Goal: Task Accomplishment & Management: Complete application form

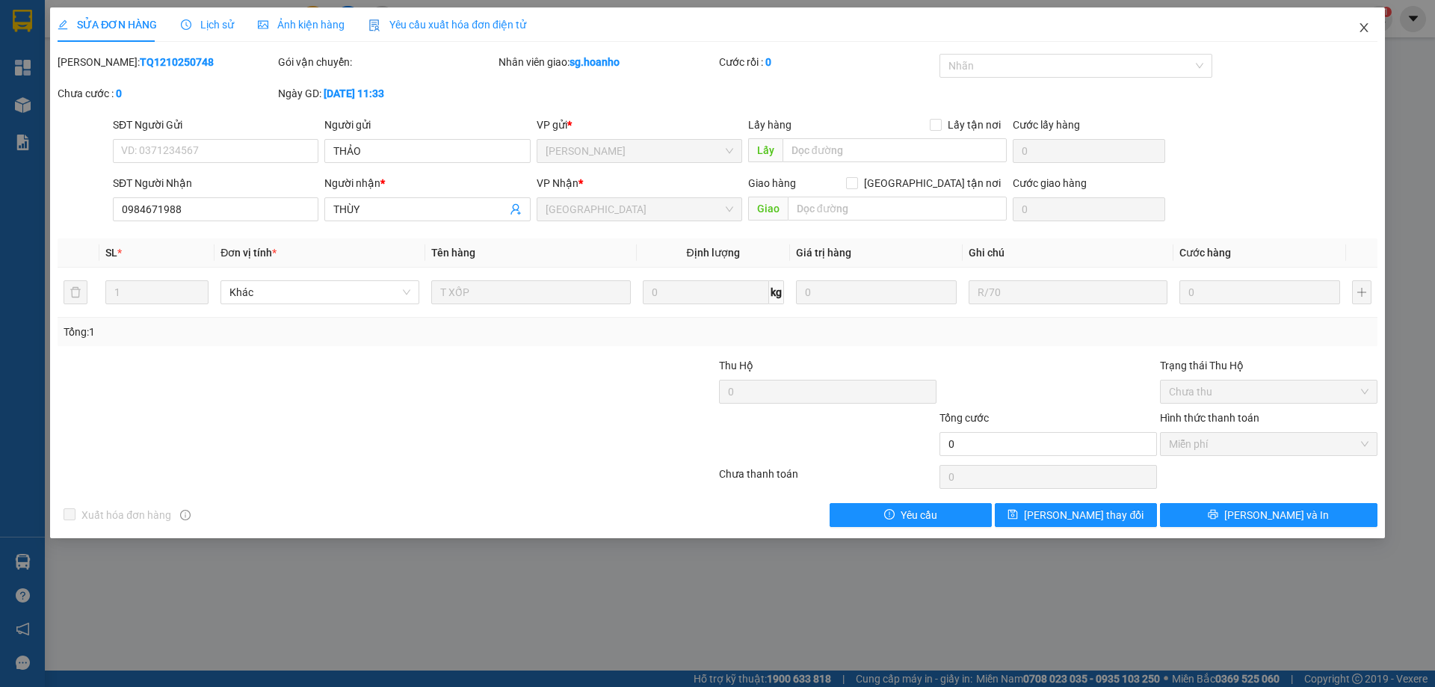
click at [1363, 29] on icon "close" at bounding box center [1364, 28] width 12 height 12
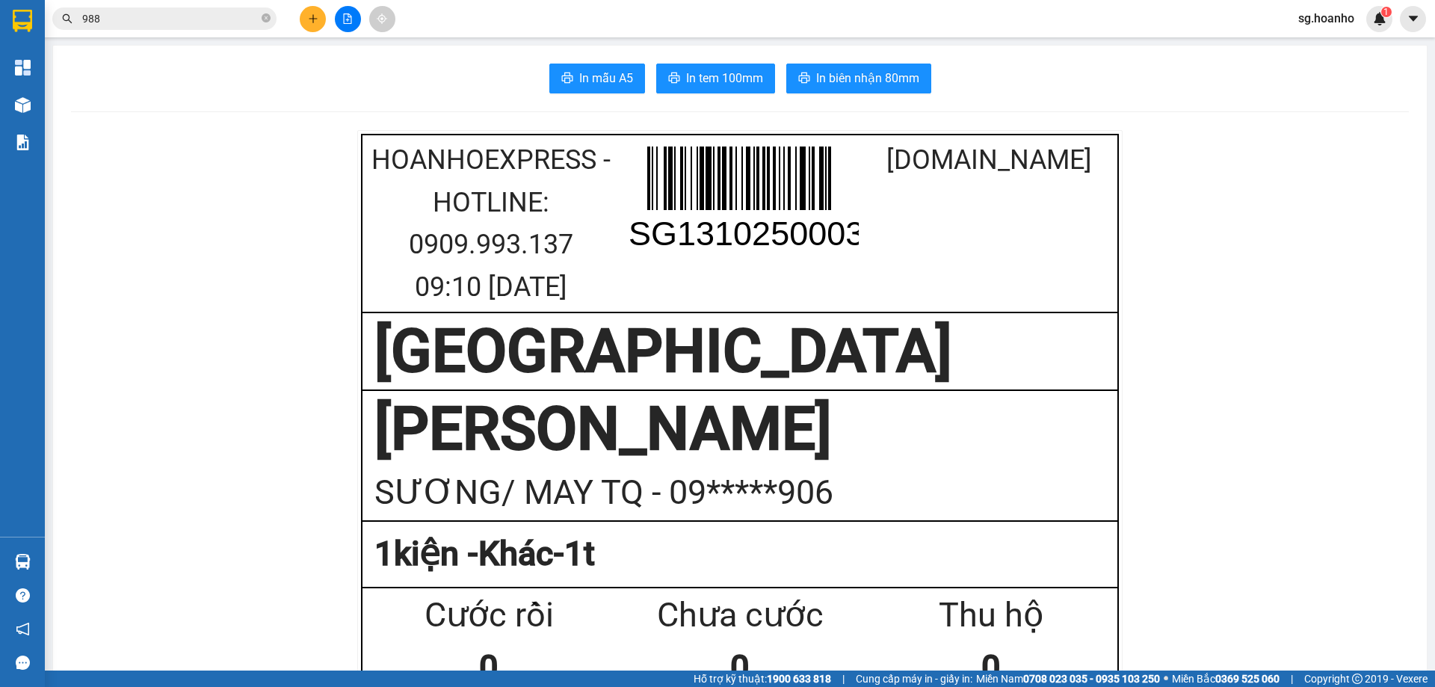
click at [308, 20] on icon "plus" at bounding box center [313, 18] width 10 height 10
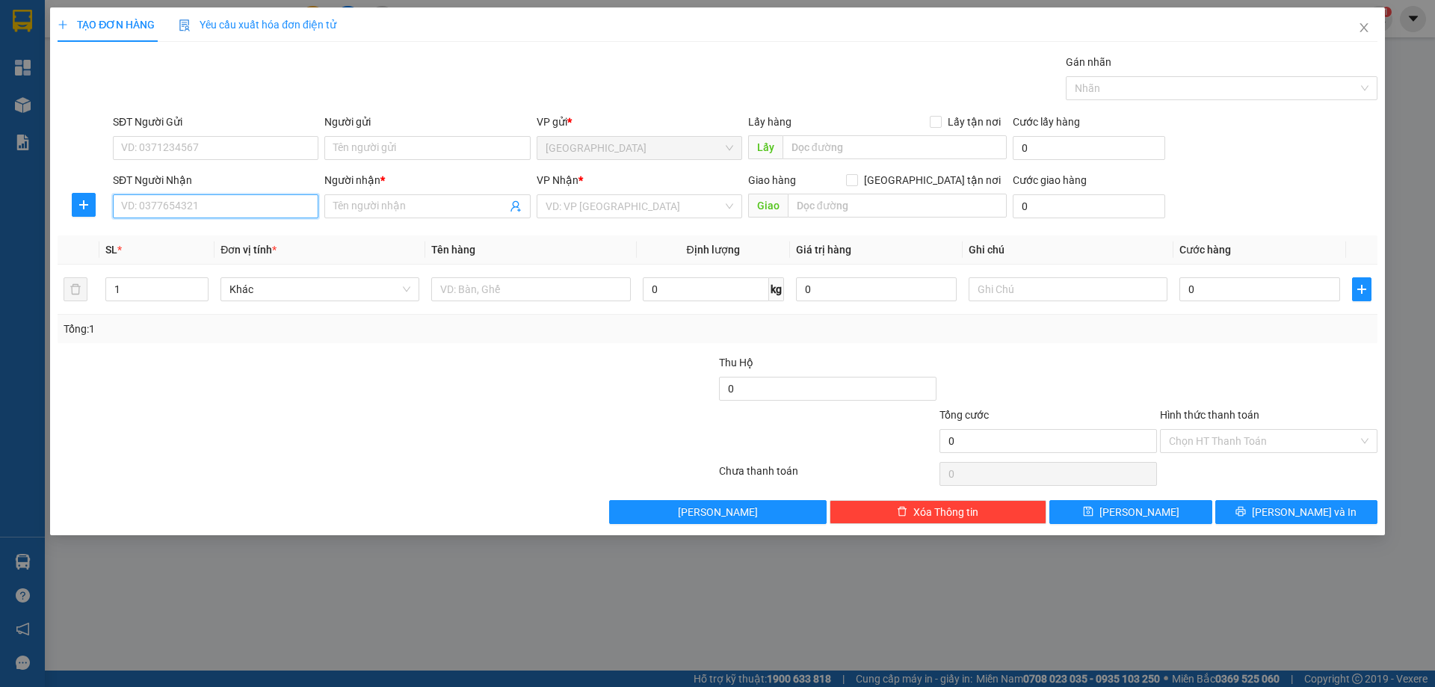
click at [201, 212] on input "SĐT Người Nhận" at bounding box center [216, 206] width 206 height 24
type input "0949166469"
click at [220, 232] on div "0949166469 - DIỄM" at bounding box center [216, 236] width 188 height 16
type input "DIỄM"
type input "0949166469"
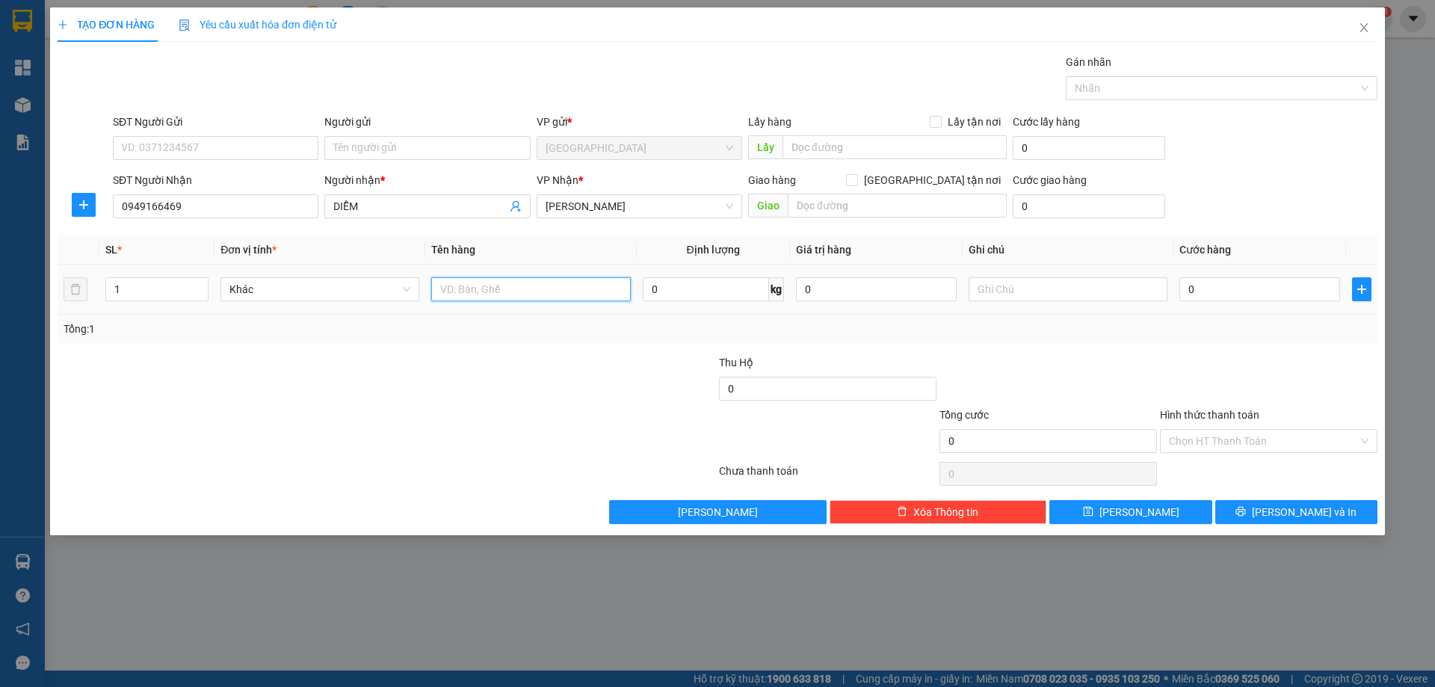
click at [541, 300] on input "text" at bounding box center [530, 289] width 199 height 24
type input "1 túi"
click at [1041, 287] on input "text" at bounding box center [1068, 289] width 199 height 24
type input "R 50K"
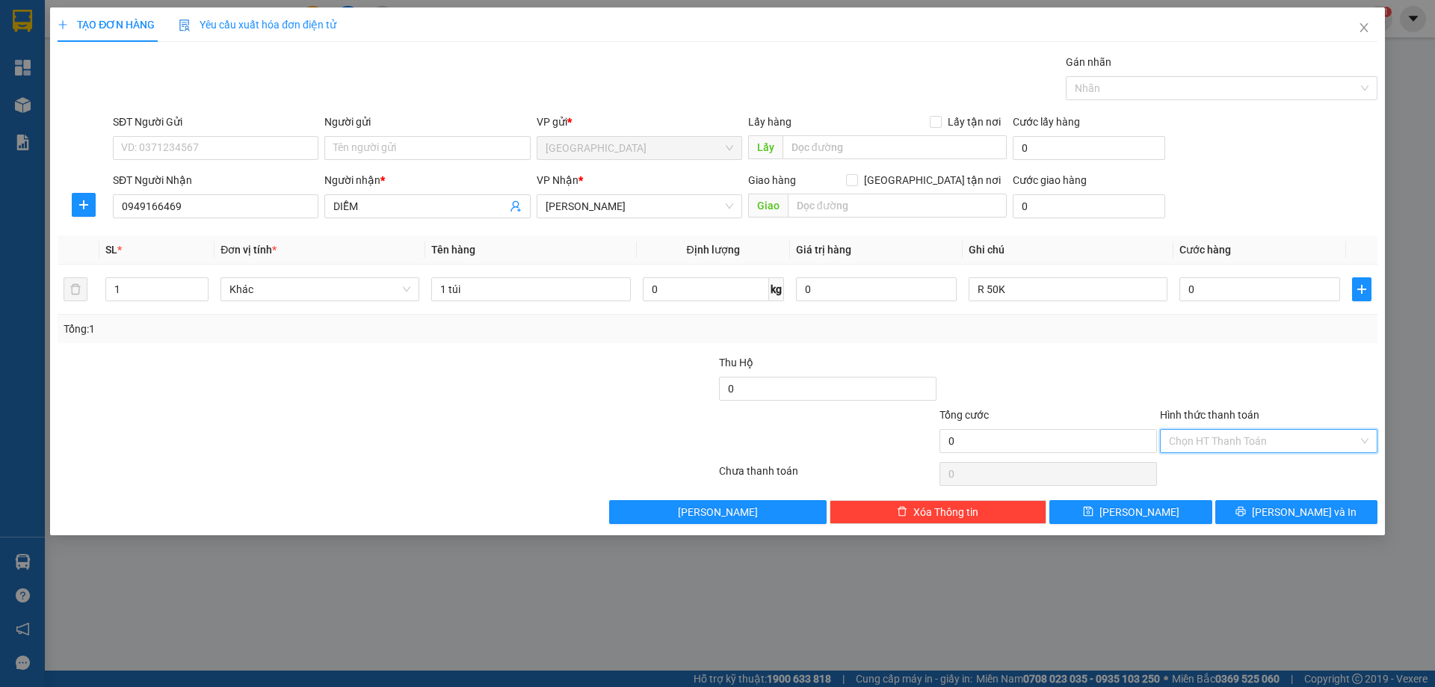
drag, startPoint x: 1236, startPoint y: 443, endPoint x: 1200, endPoint y: 486, distance: 55.2
click at [1225, 456] on div "Transit Pickup Surcharge Ids Transit Deliver Surcharge Ids Transit Deliver Surc…" at bounding box center [718, 289] width 1320 height 470
drag, startPoint x: 1199, startPoint y: 490, endPoint x: 1224, endPoint y: 508, distance: 31.5
click at [1199, 491] on div "Miễn phí" at bounding box center [1269, 495] width 200 height 16
click at [1240, 511] on button "[PERSON_NAME] và In" at bounding box center [1296, 512] width 162 height 24
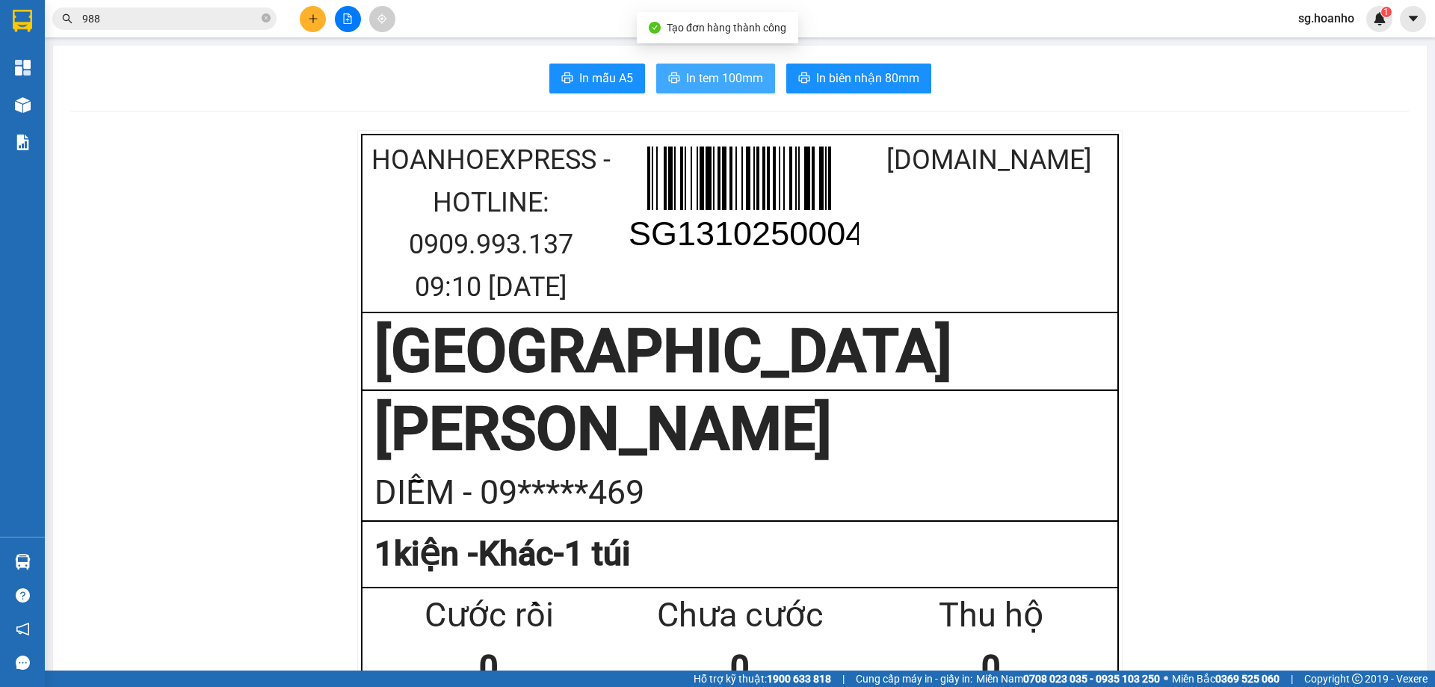
click at [691, 89] on button "In tem 100mm" at bounding box center [715, 79] width 119 height 30
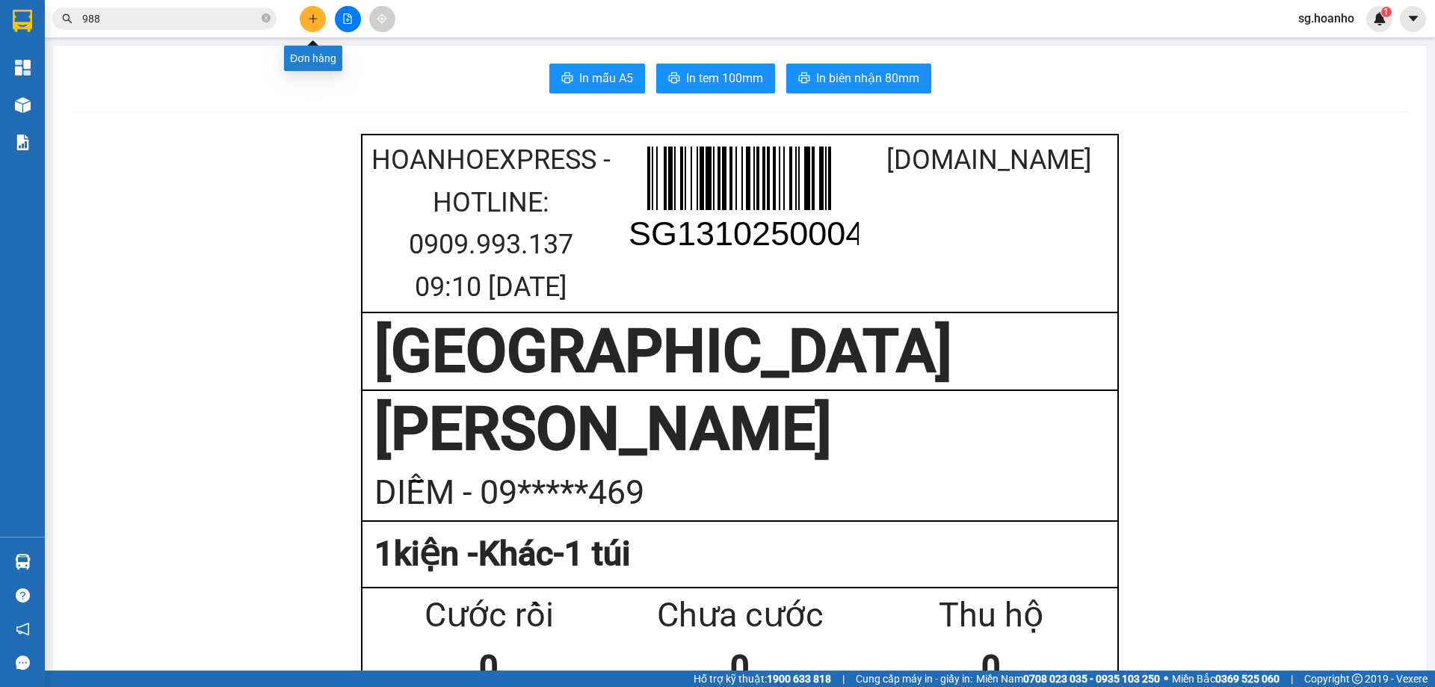
click at [312, 22] on icon "plus" at bounding box center [313, 18] width 10 height 10
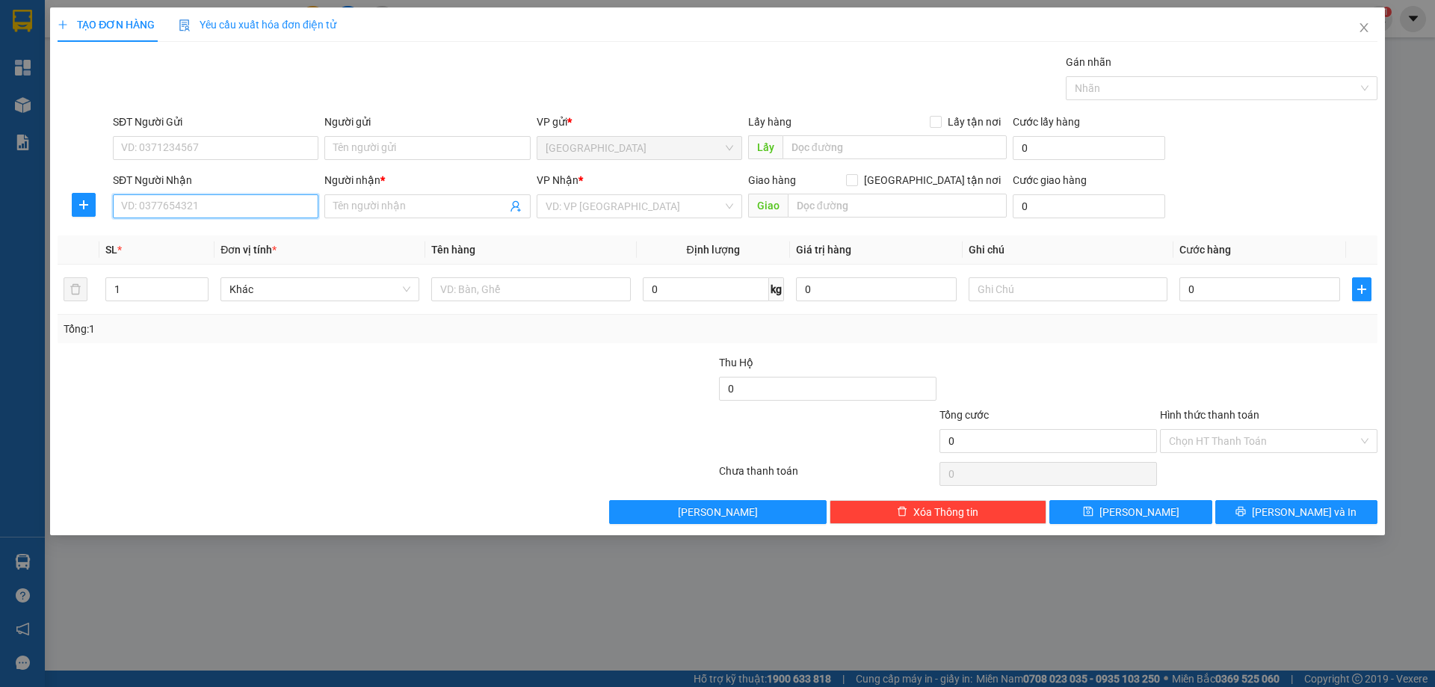
click at [241, 204] on input "SĐT Người Nhận" at bounding box center [216, 206] width 206 height 24
click at [208, 239] on div "0967888842 - TÚ / THIÊN PHÁT" at bounding box center [216, 236] width 188 height 16
type input "0967888842"
type input "TÚ / THIÊN PHÁT"
type input "0967888842"
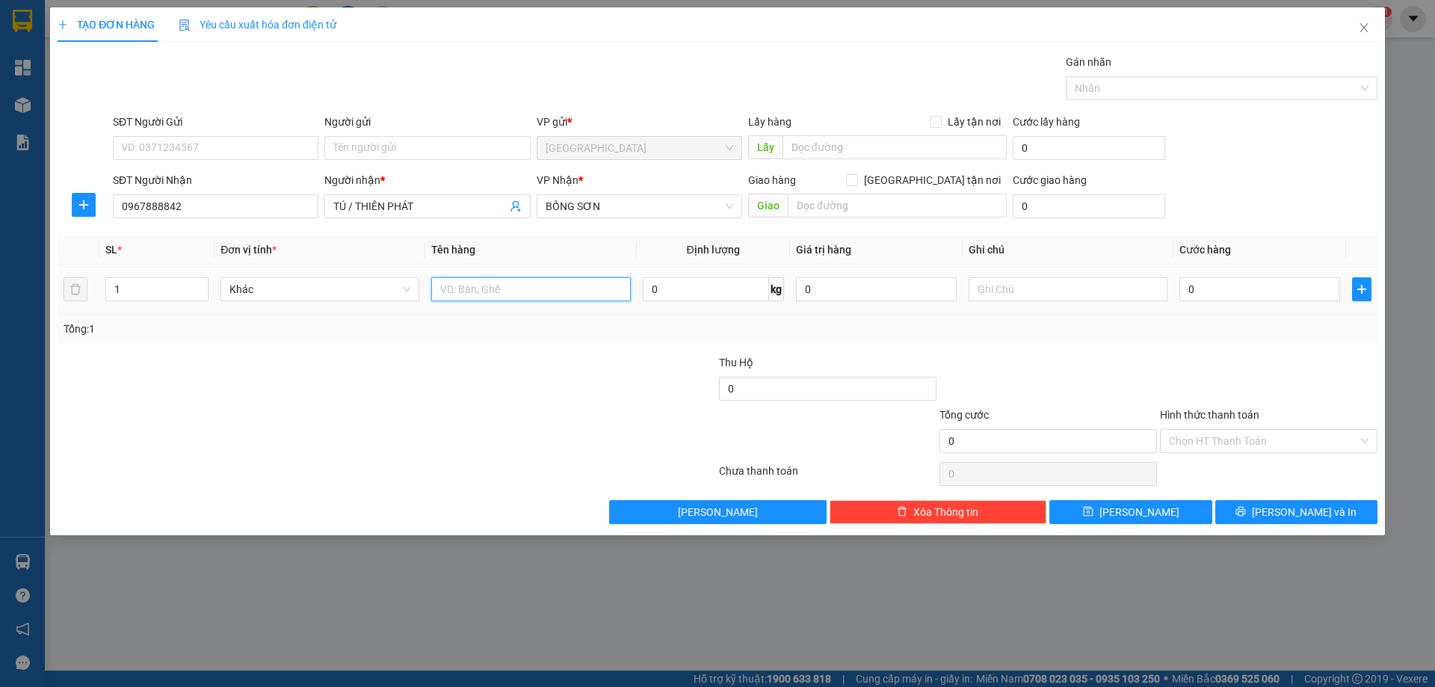
click at [516, 290] on input "text" at bounding box center [530, 289] width 199 height 24
type input "3T"
click at [195, 281] on span "Increase Value" at bounding box center [199, 284] width 16 height 13
type input "3"
click at [195, 281] on span "Increase Value" at bounding box center [199, 284] width 16 height 13
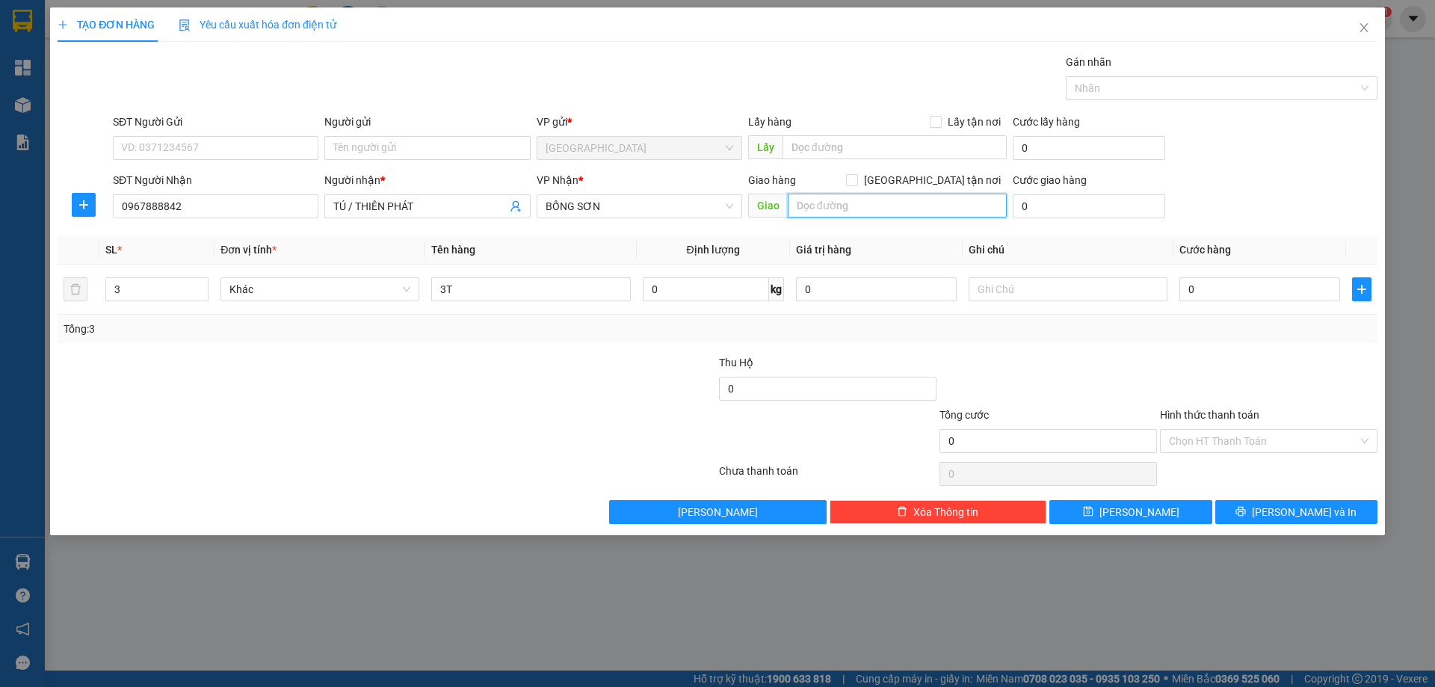
click at [813, 210] on input "text" at bounding box center [897, 206] width 219 height 24
type input "THIÊN PHÁT"
click at [1273, 522] on button "[PERSON_NAME] và In" at bounding box center [1296, 512] width 162 height 24
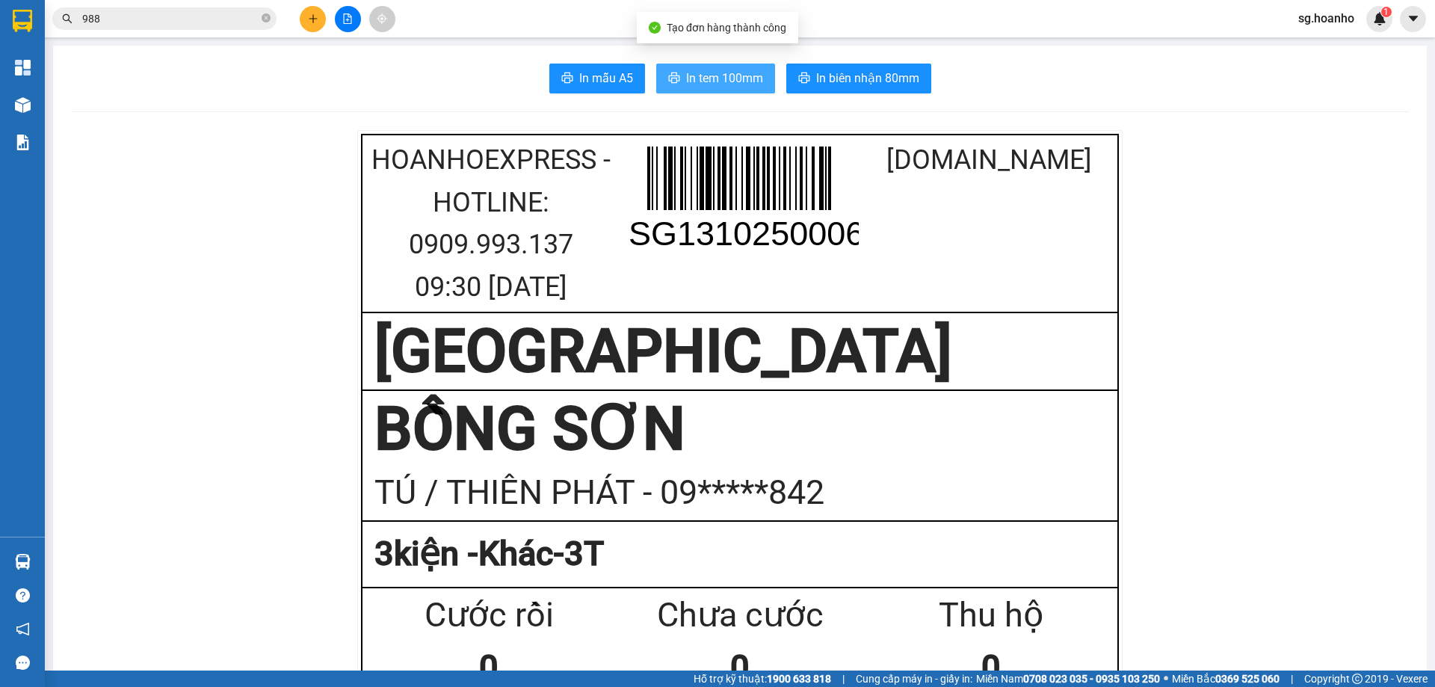
click at [762, 73] on button "In tem 100mm" at bounding box center [715, 79] width 119 height 30
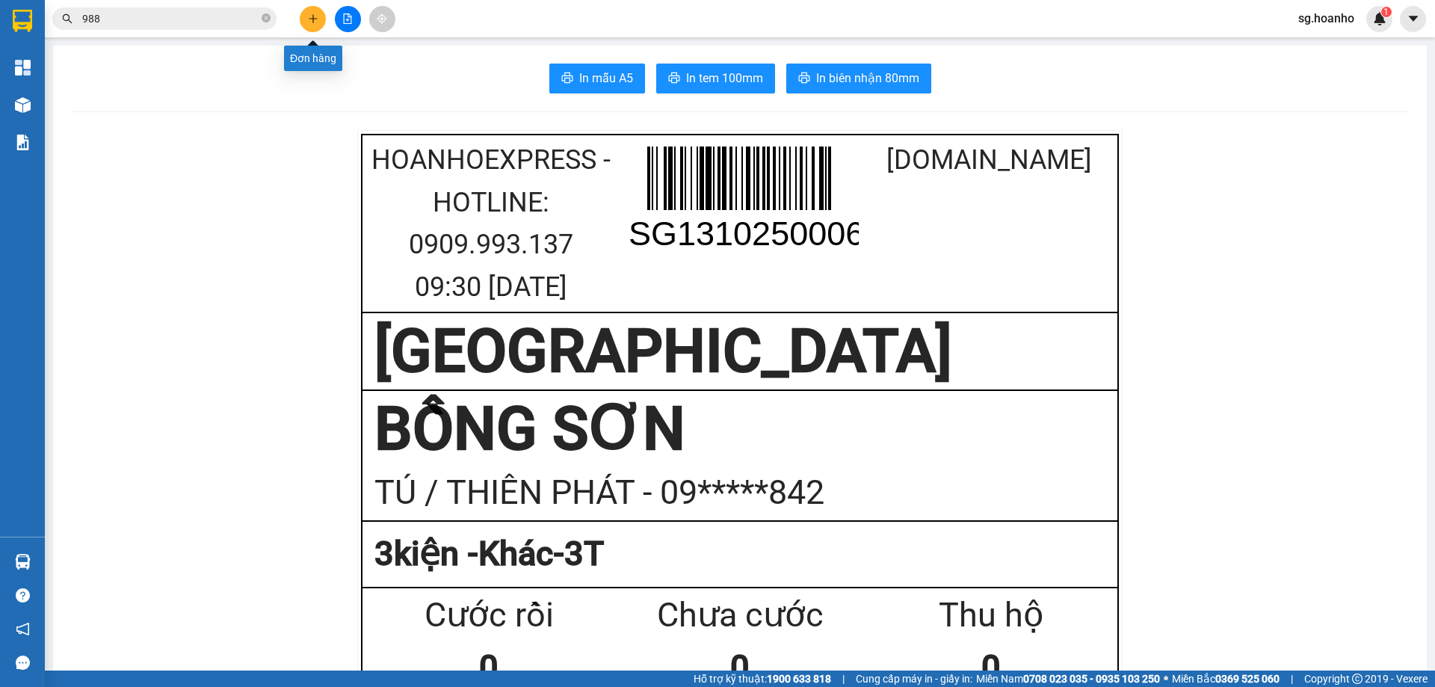
click at [309, 20] on icon "plus" at bounding box center [313, 18] width 10 height 10
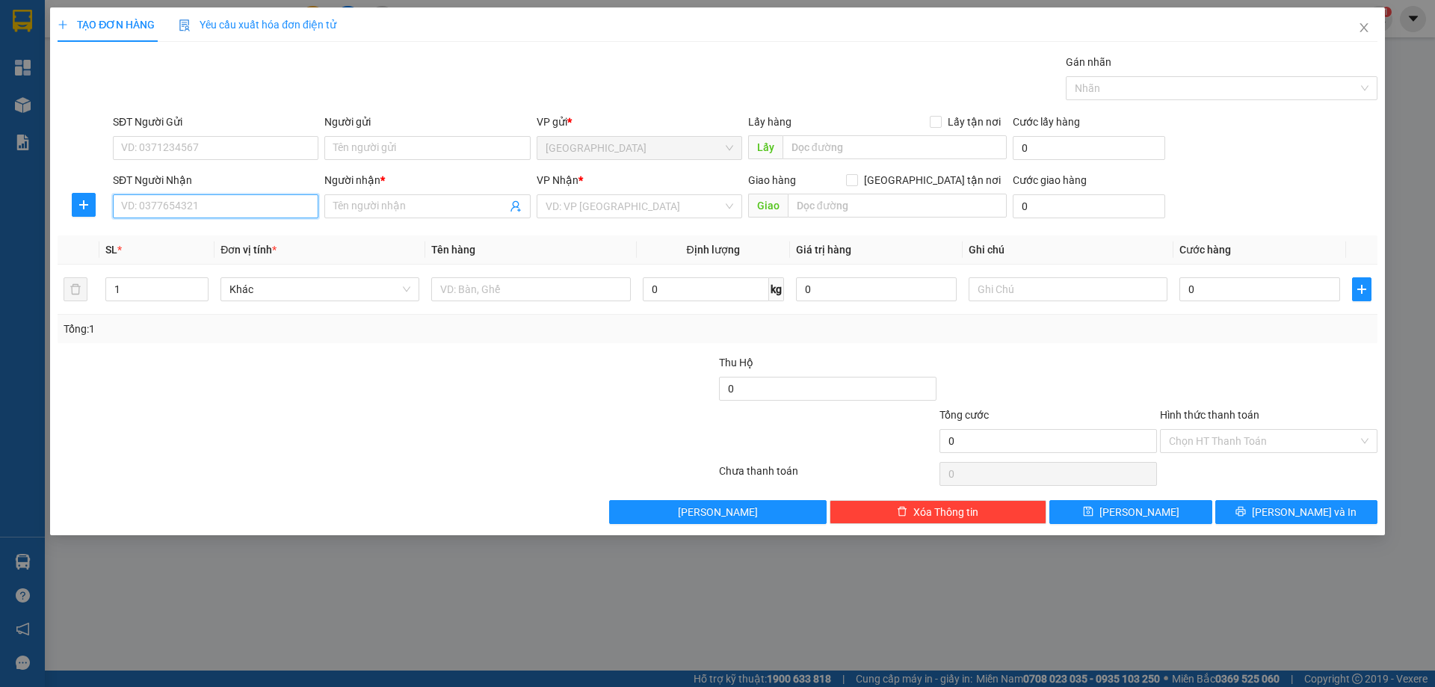
click at [240, 213] on input "SĐT Người Nhận" at bounding box center [216, 206] width 206 height 24
click at [237, 215] on input "SĐT Người Nhận" at bounding box center [216, 206] width 206 height 24
type input "0913658821"
click at [229, 238] on div "0913658821 - HẠNG" at bounding box center [216, 236] width 188 height 16
type input "HẠNG"
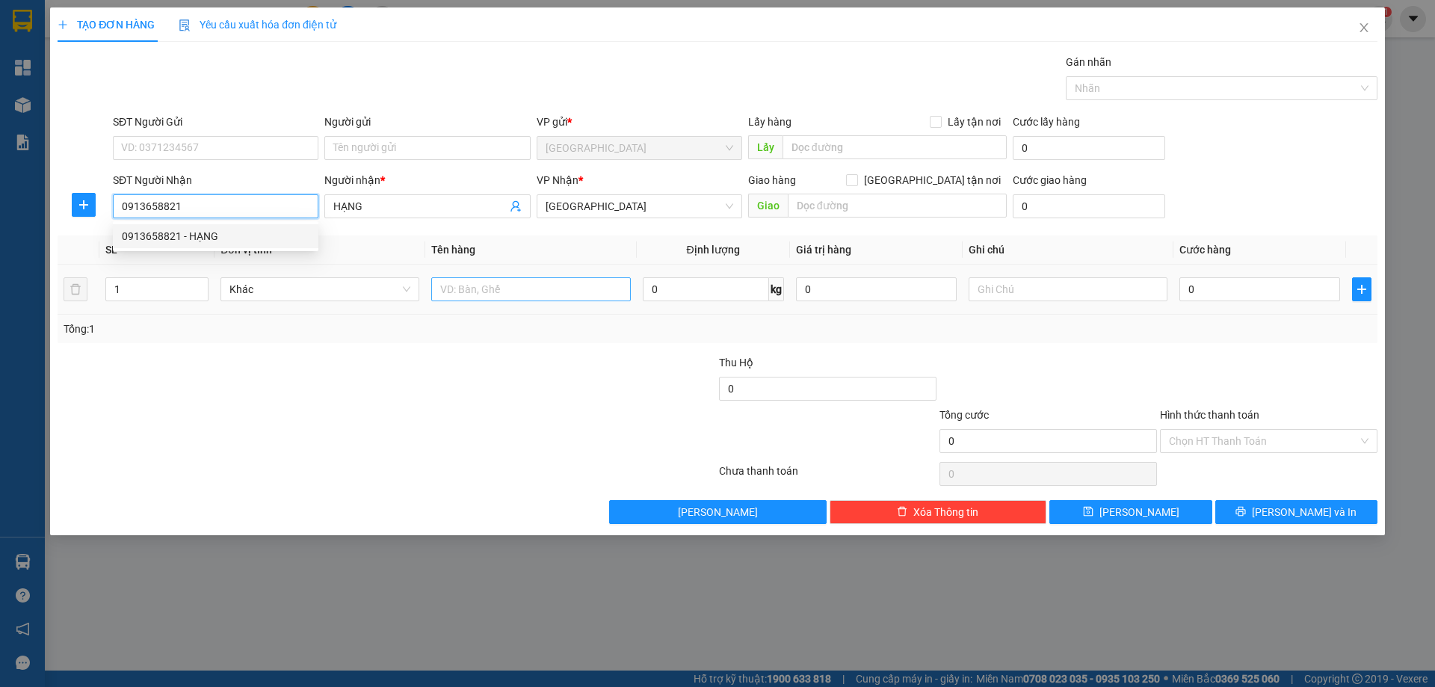
type input "0913658821"
click at [535, 294] on input "text" at bounding box center [530, 289] width 199 height 24
click at [659, 206] on span "[GEOGRAPHIC_DATA]" at bounding box center [640, 206] width 188 height 22
type input "HỒ SƠ"
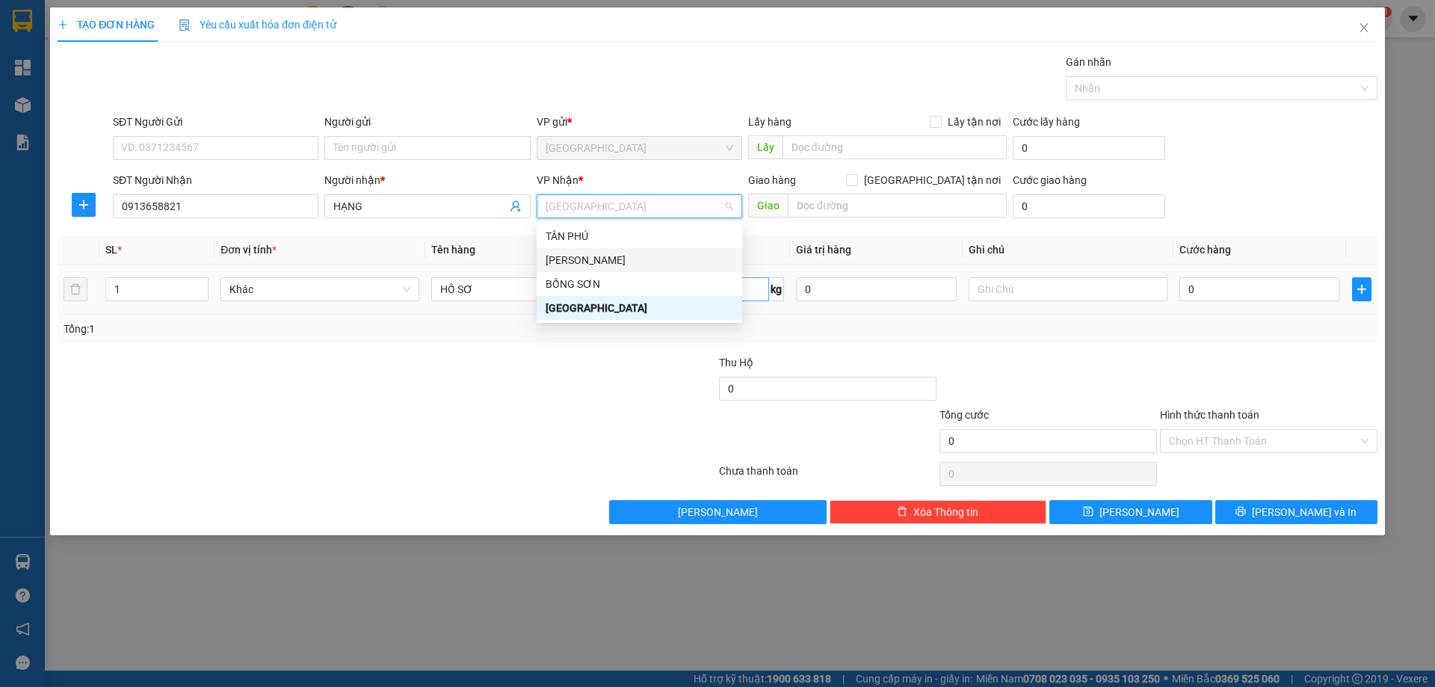
drag, startPoint x: 562, startPoint y: 260, endPoint x: 763, endPoint y: 295, distance: 204.1
click at [564, 260] on div "[PERSON_NAME]" at bounding box center [640, 260] width 188 height 16
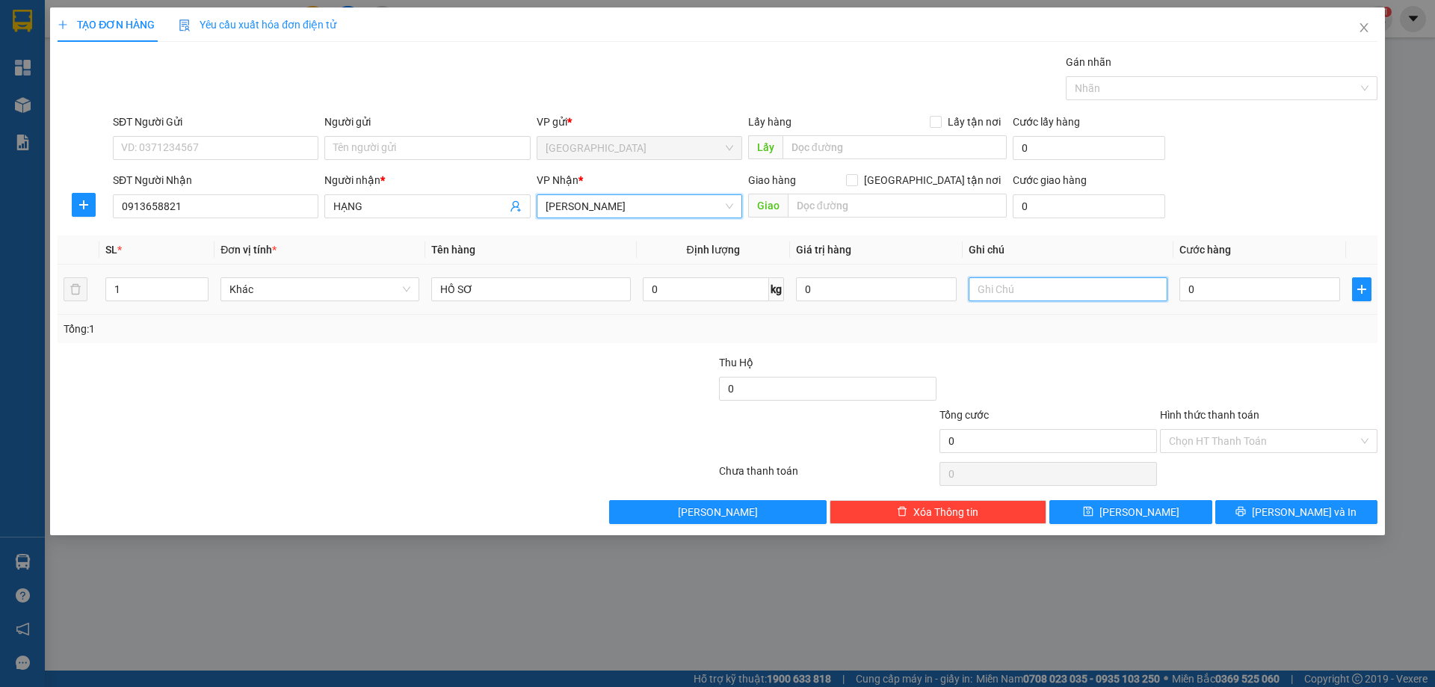
click at [1059, 299] on input "text" at bounding box center [1068, 289] width 199 height 24
type input "R 30K"
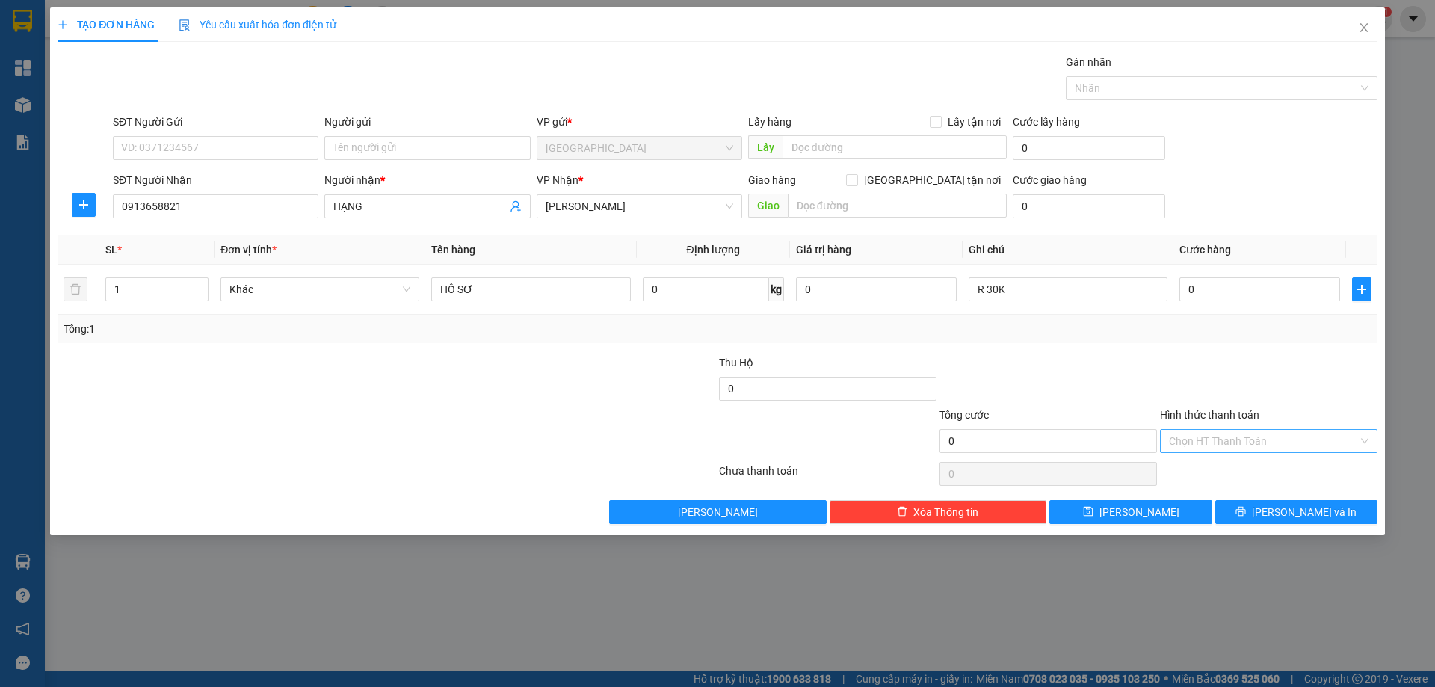
click at [1216, 445] on input "Hình thức thanh toán" at bounding box center [1263, 441] width 189 height 22
drag, startPoint x: 1209, startPoint y: 495, endPoint x: 1247, endPoint y: 507, distance: 39.2
click at [1212, 496] on div "Miễn phí" at bounding box center [1269, 495] width 200 height 16
click at [1249, 509] on button "[PERSON_NAME] và In" at bounding box center [1296, 512] width 162 height 24
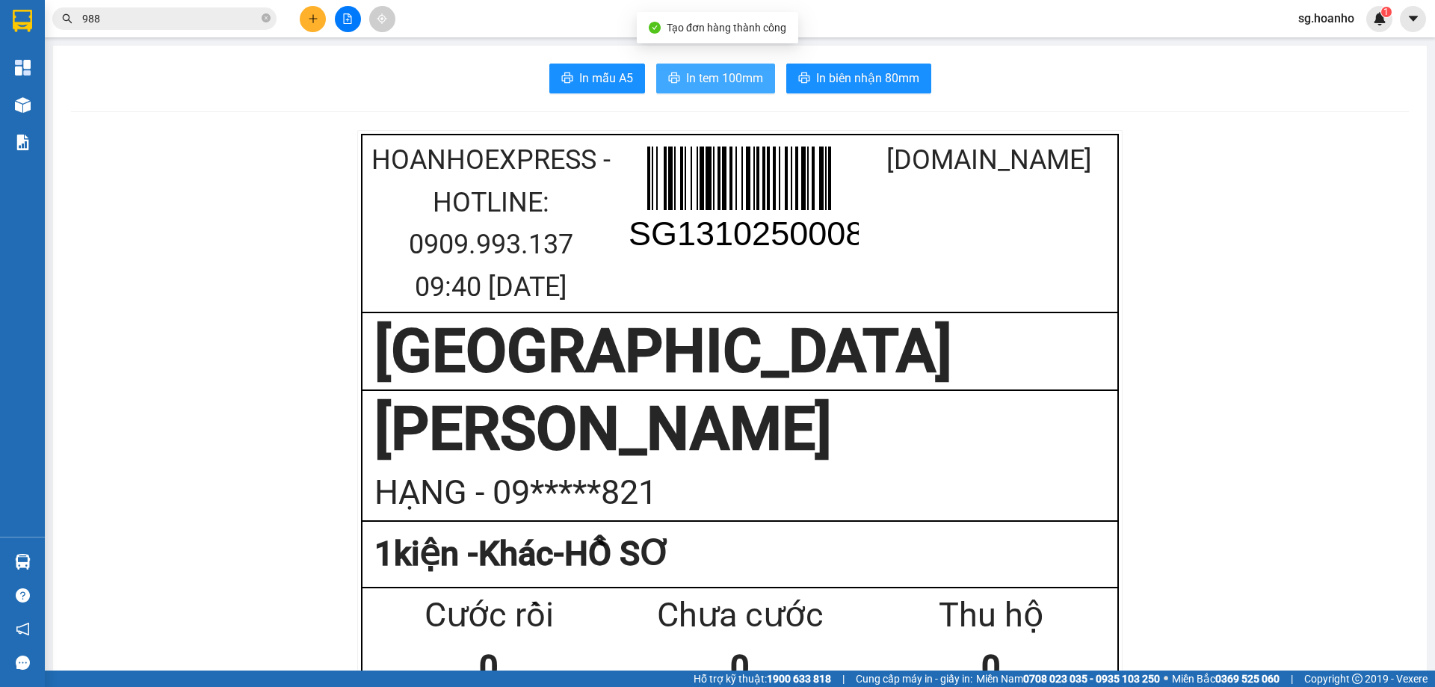
click at [712, 88] on button "In tem 100mm" at bounding box center [715, 79] width 119 height 30
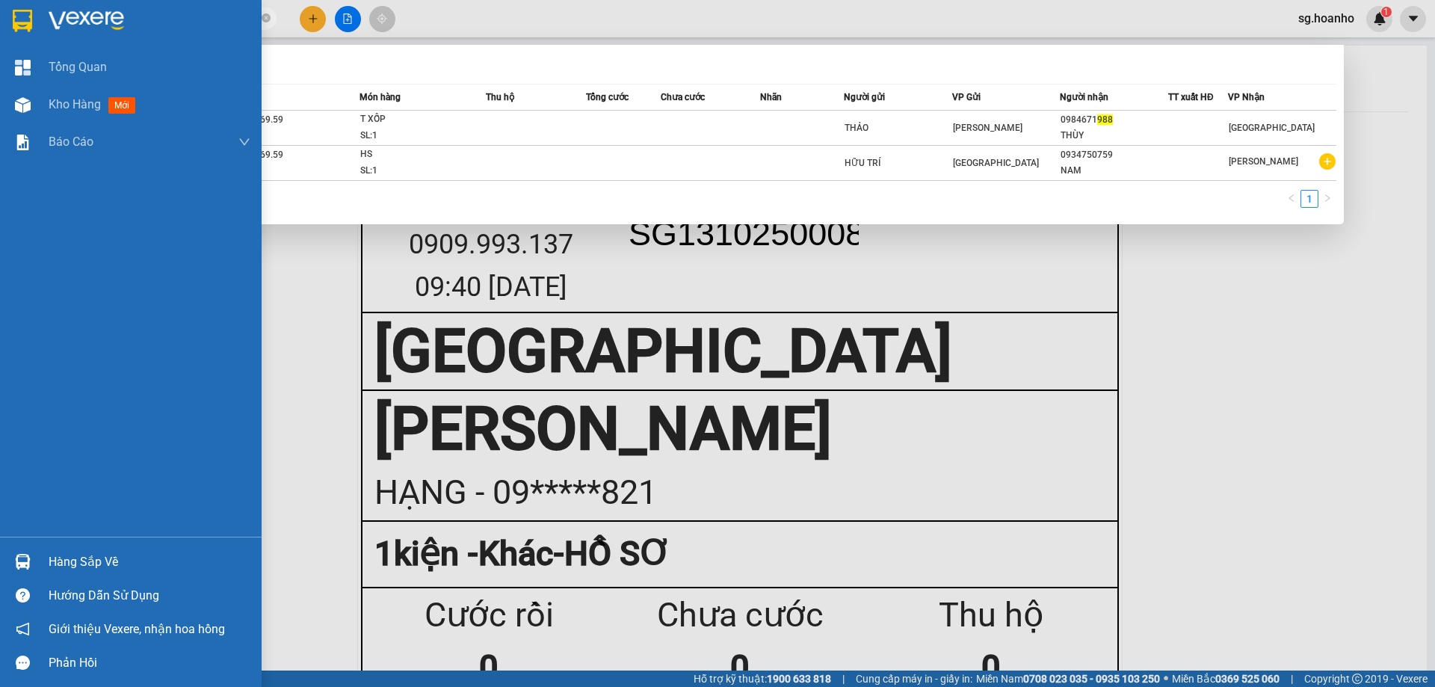
drag, startPoint x: 97, startPoint y: 19, endPoint x: 7, endPoint y: 36, distance: 91.2
click at [7, 37] on section "Kết quả tìm kiếm ( 2 ) Bộ lọc Mã ĐH Trạng thái Món hàng Thu hộ Tổng cước Chưa c…" at bounding box center [717, 343] width 1435 height 687
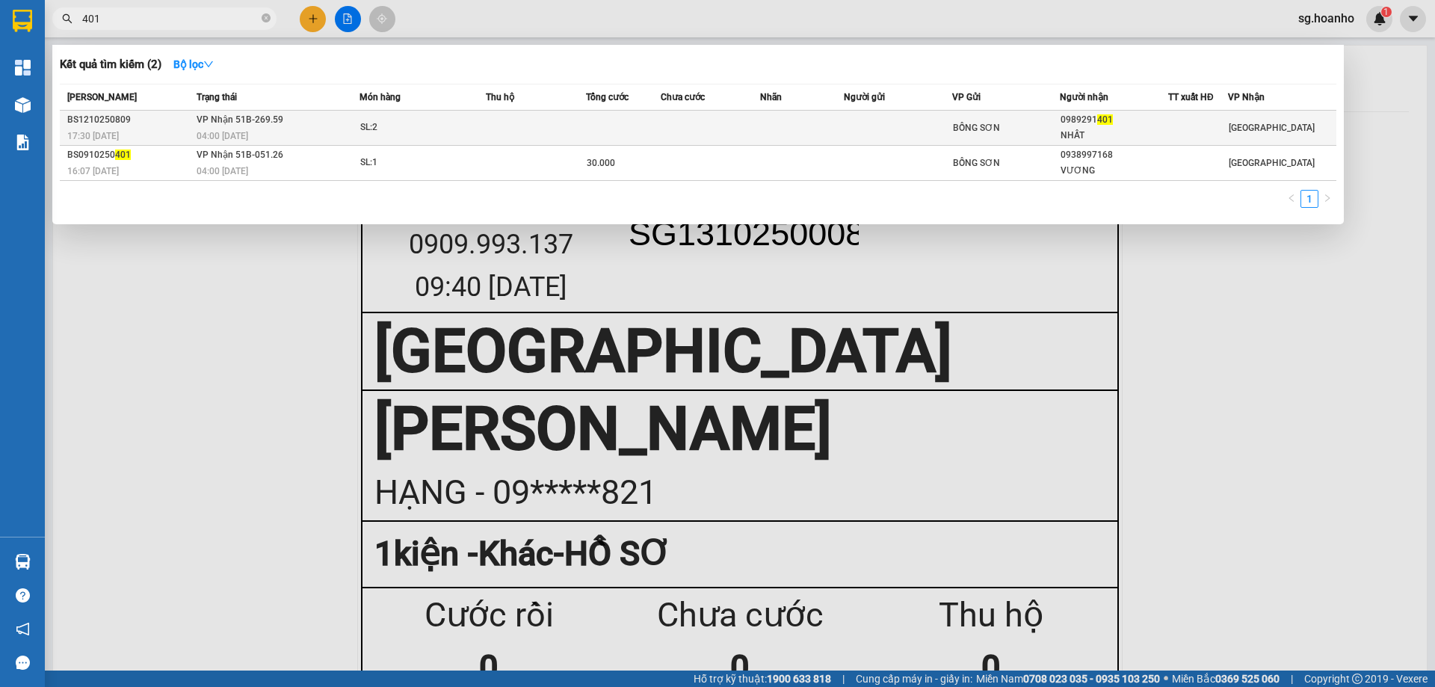
type input "401"
click at [1131, 132] on div "NHẤT" at bounding box center [1114, 136] width 107 height 16
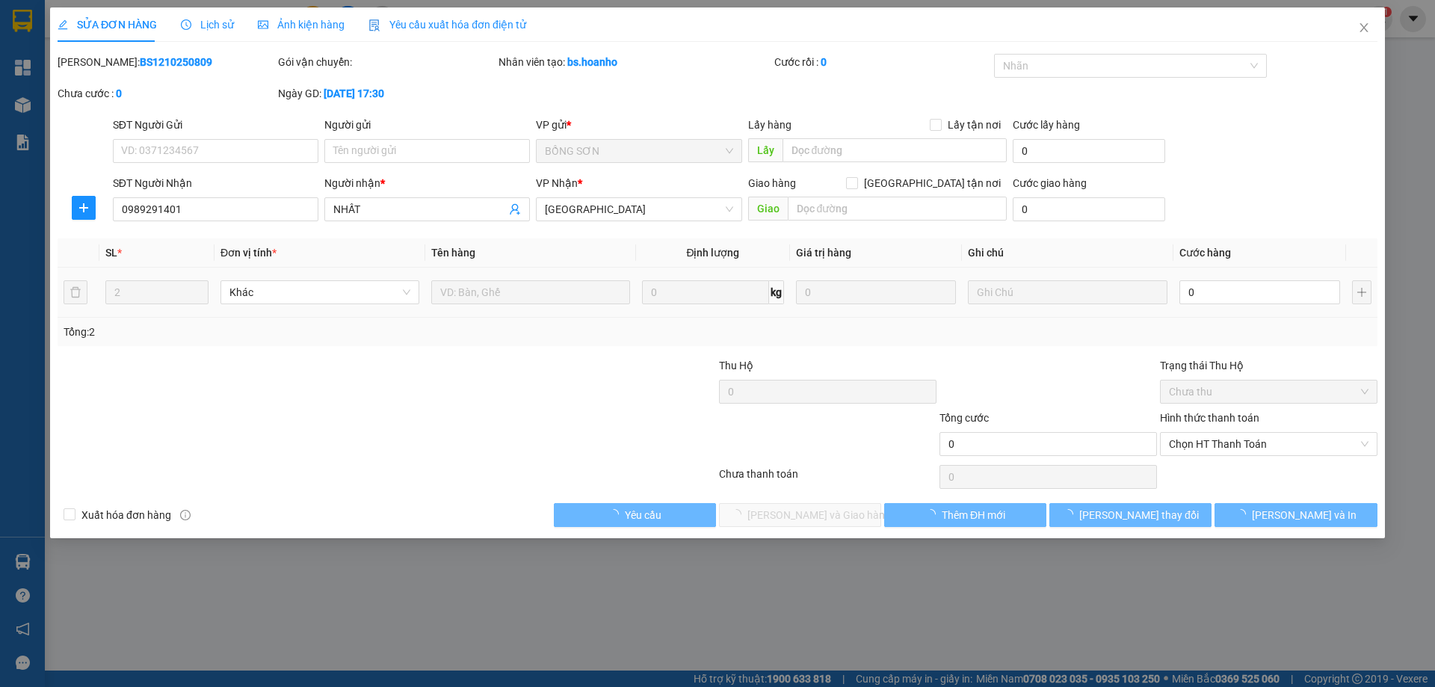
type input "0989291401"
type input "NHẤT"
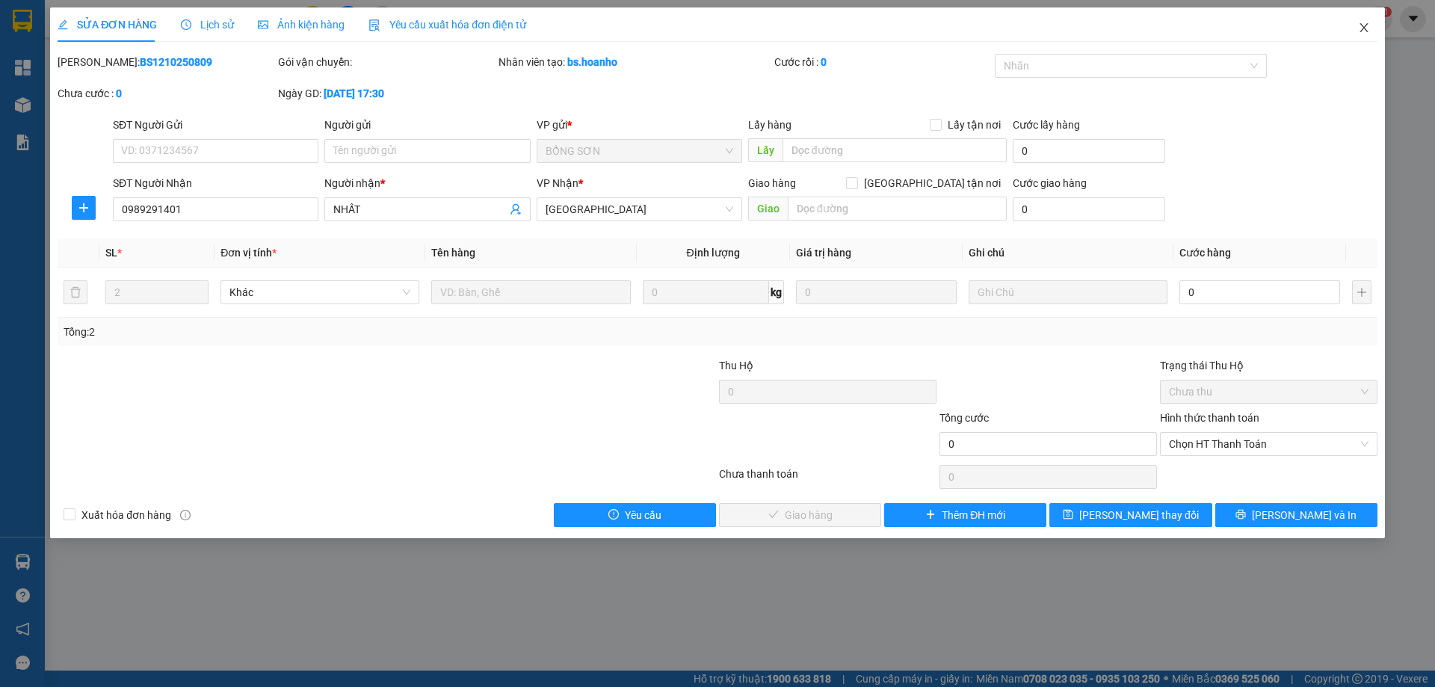
drag, startPoint x: 1363, startPoint y: 21, endPoint x: 1344, endPoint y: 33, distance: 22.8
click at [1344, 33] on span "Close" at bounding box center [1364, 28] width 42 height 42
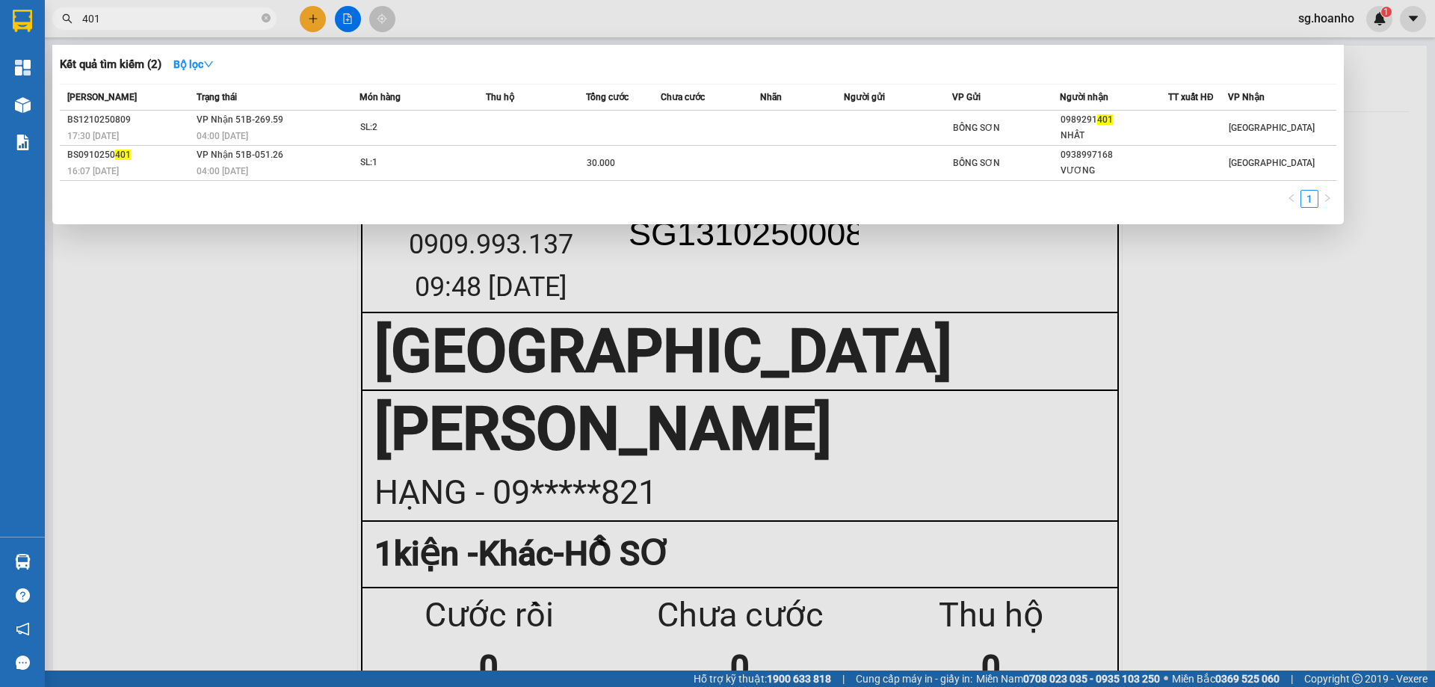
drag, startPoint x: 105, startPoint y: 19, endPoint x: 13, endPoint y: 43, distance: 95.0
click at [0, 39] on section "Kết quả tìm kiếm ( 2 ) Bộ lọc Mã ĐH Trạng thái Món hàng Thu hộ Tổng cước Chưa c…" at bounding box center [717, 343] width 1435 height 687
type input "6"
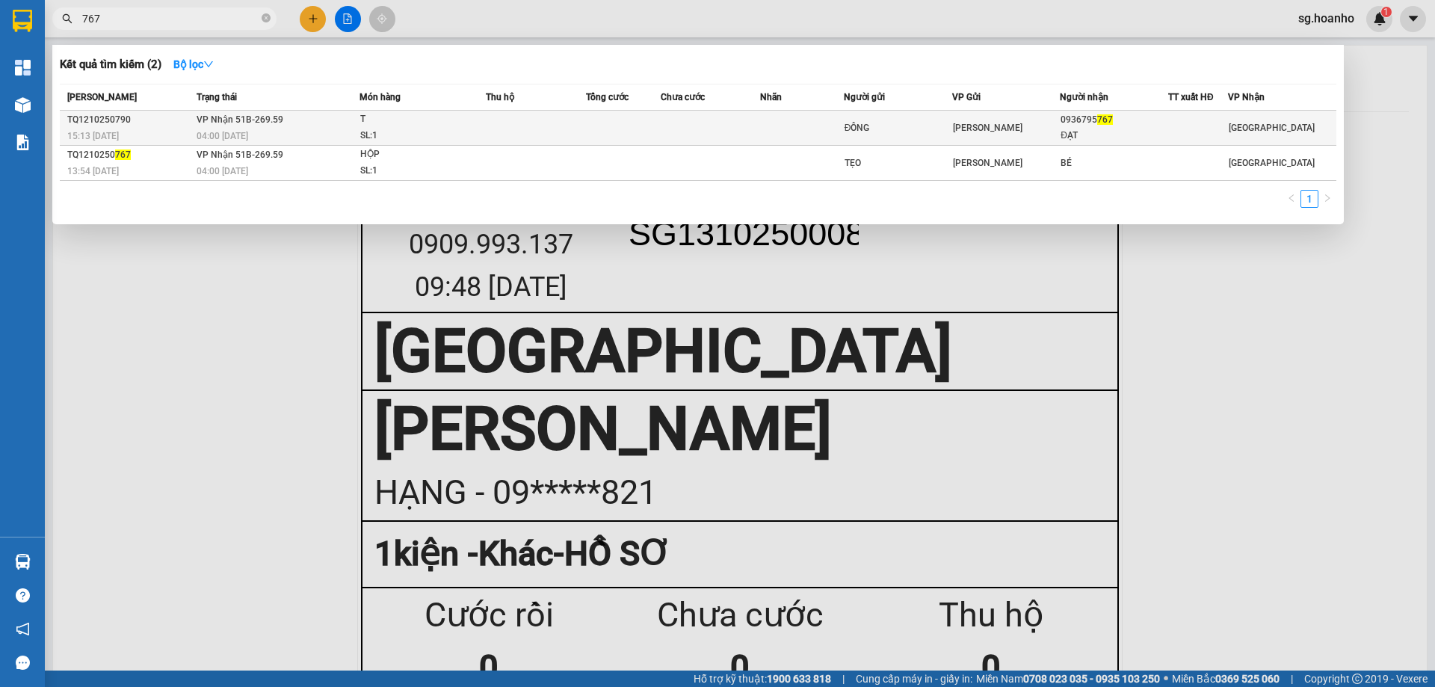
type input "767"
click at [1099, 129] on div "ĐẠT" at bounding box center [1114, 136] width 107 height 16
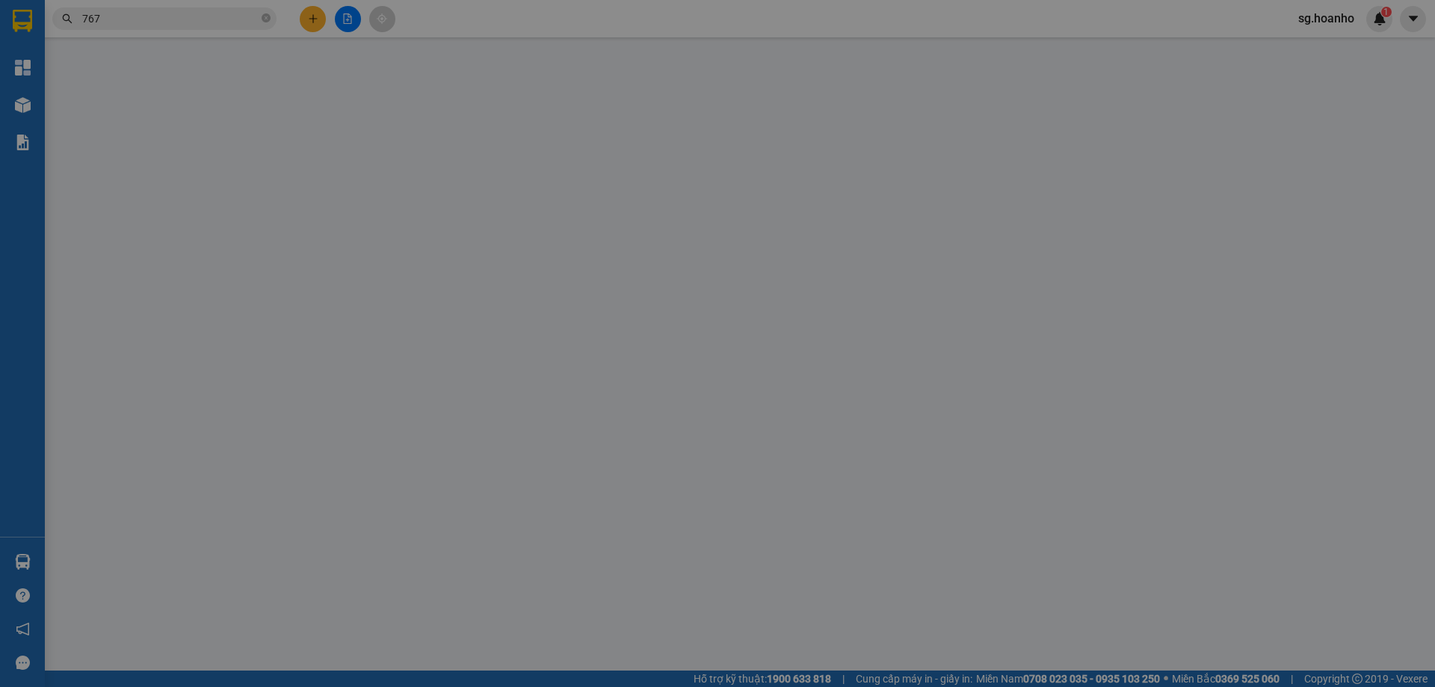
type input "ĐÔNG"
type input "0936795767"
type input "ĐẠT"
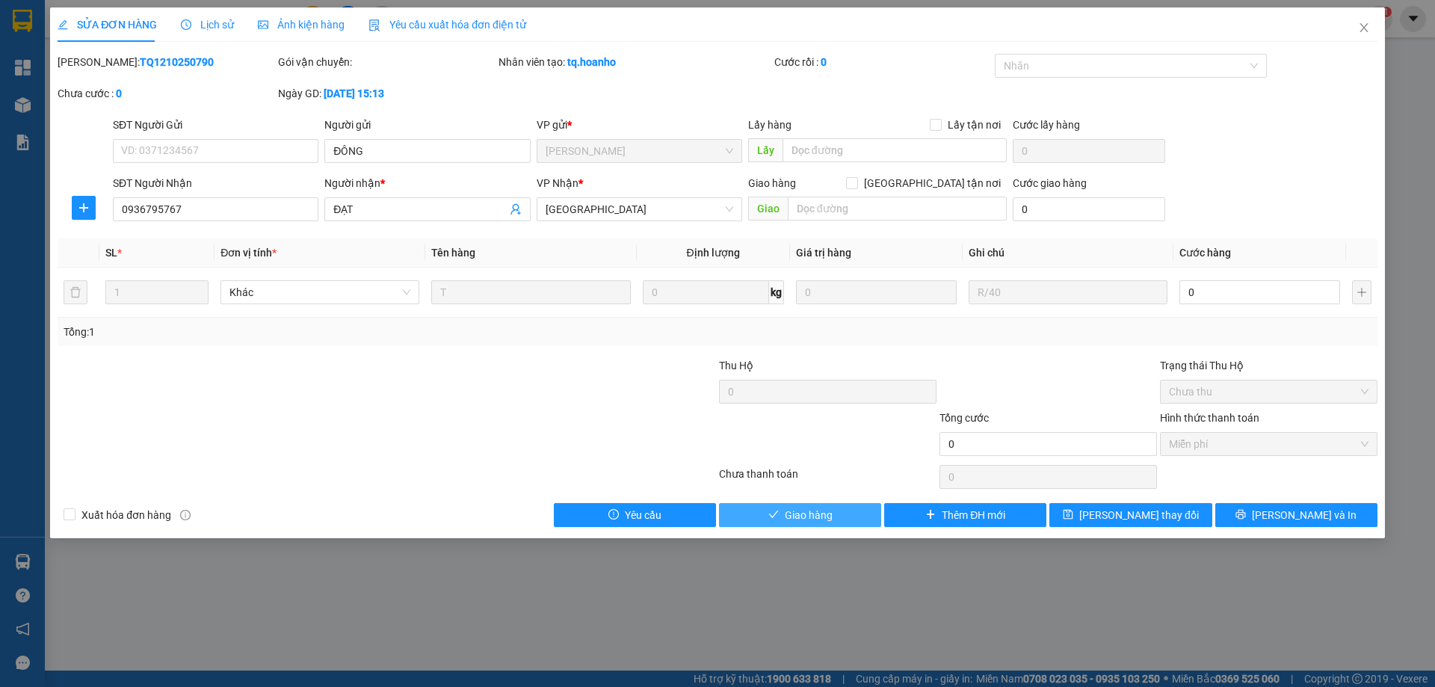
click at [819, 516] on span "Giao hàng" at bounding box center [809, 515] width 48 height 16
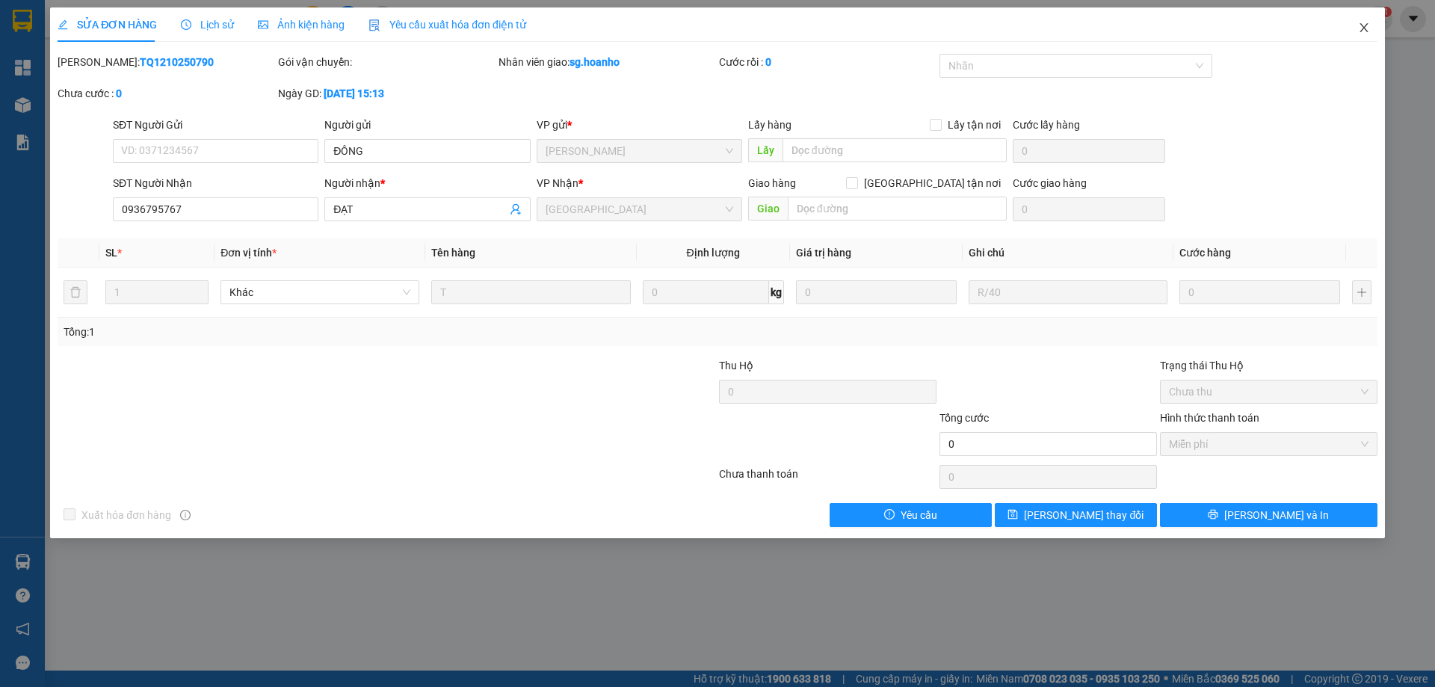
click at [1364, 28] on icon "close" at bounding box center [1364, 27] width 8 height 9
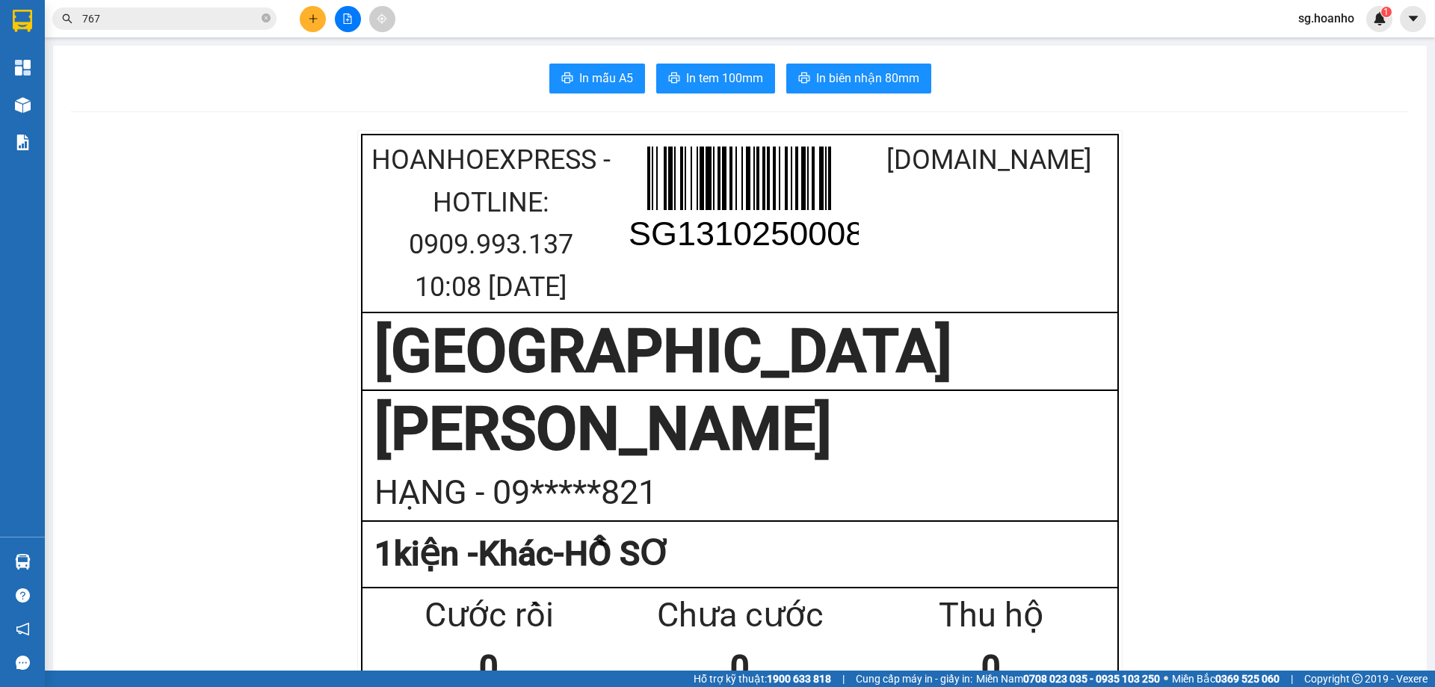
drag, startPoint x: 118, startPoint y: 19, endPoint x: 22, endPoint y: 49, distance: 100.0
click at [10, 51] on section "Kết quả tìm kiếm ( 2 ) Bộ lọc Mã ĐH Trạng thái Món hàng Thu hộ Tổng cước Chưa c…" at bounding box center [717, 343] width 1435 height 687
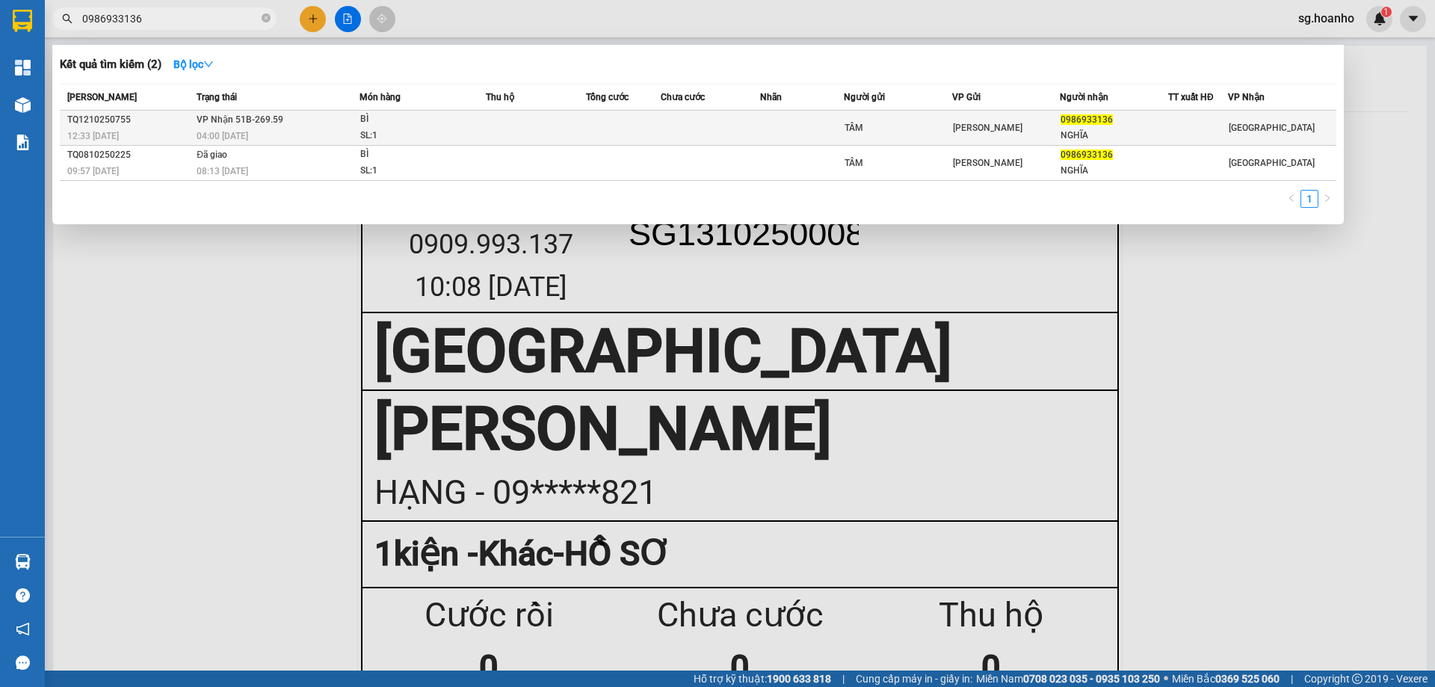
type input "0986933136"
click at [1128, 132] on div "NGHĨA" at bounding box center [1114, 136] width 107 height 16
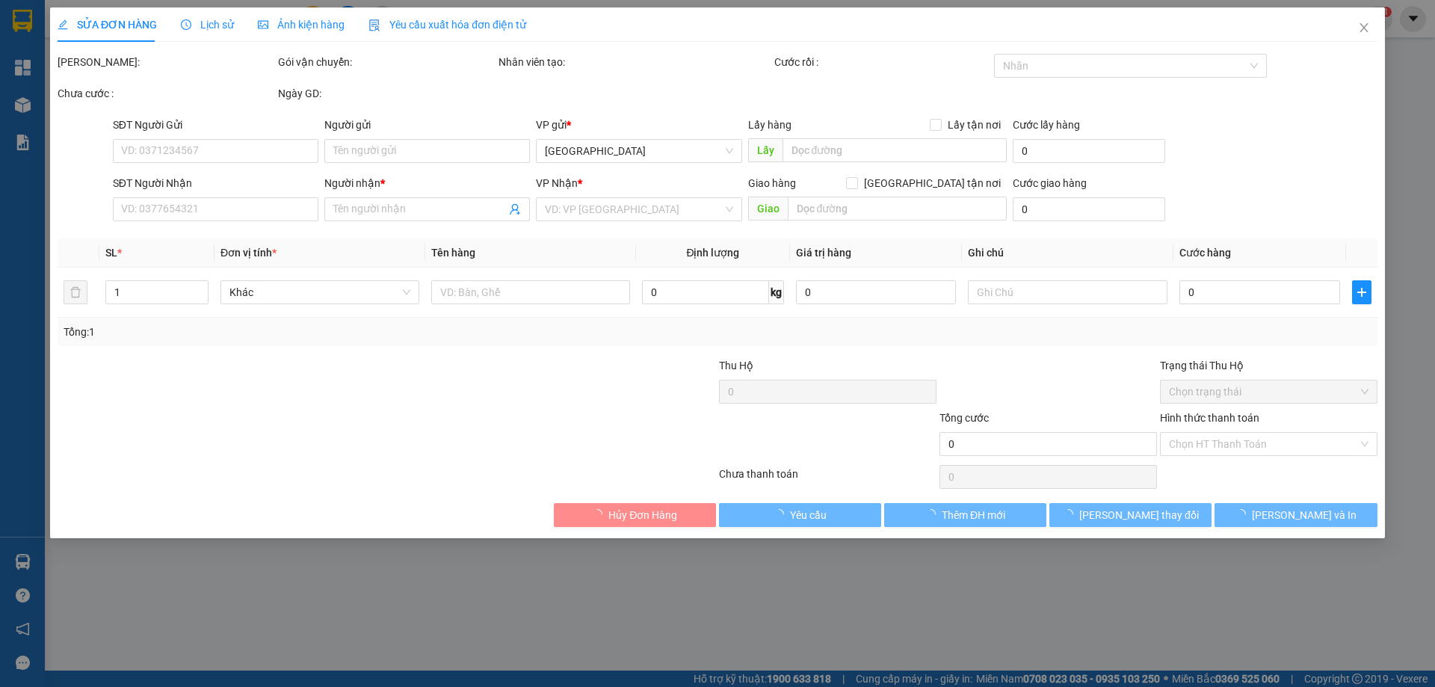
type input "TÂM"
type input "0986933136"
type input "NGHĨA"
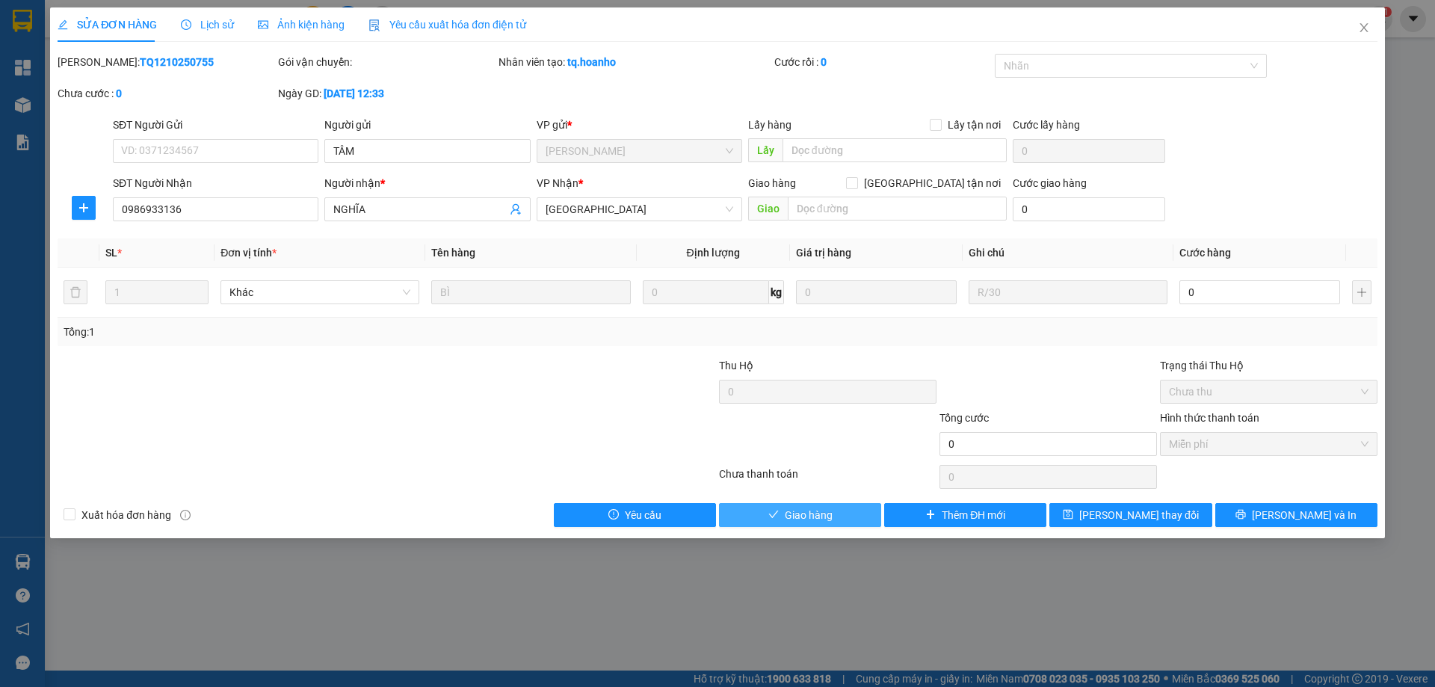
click at [822, 511] on span "Giao hàng" at bounding box center [809, 515] width 48 height 16
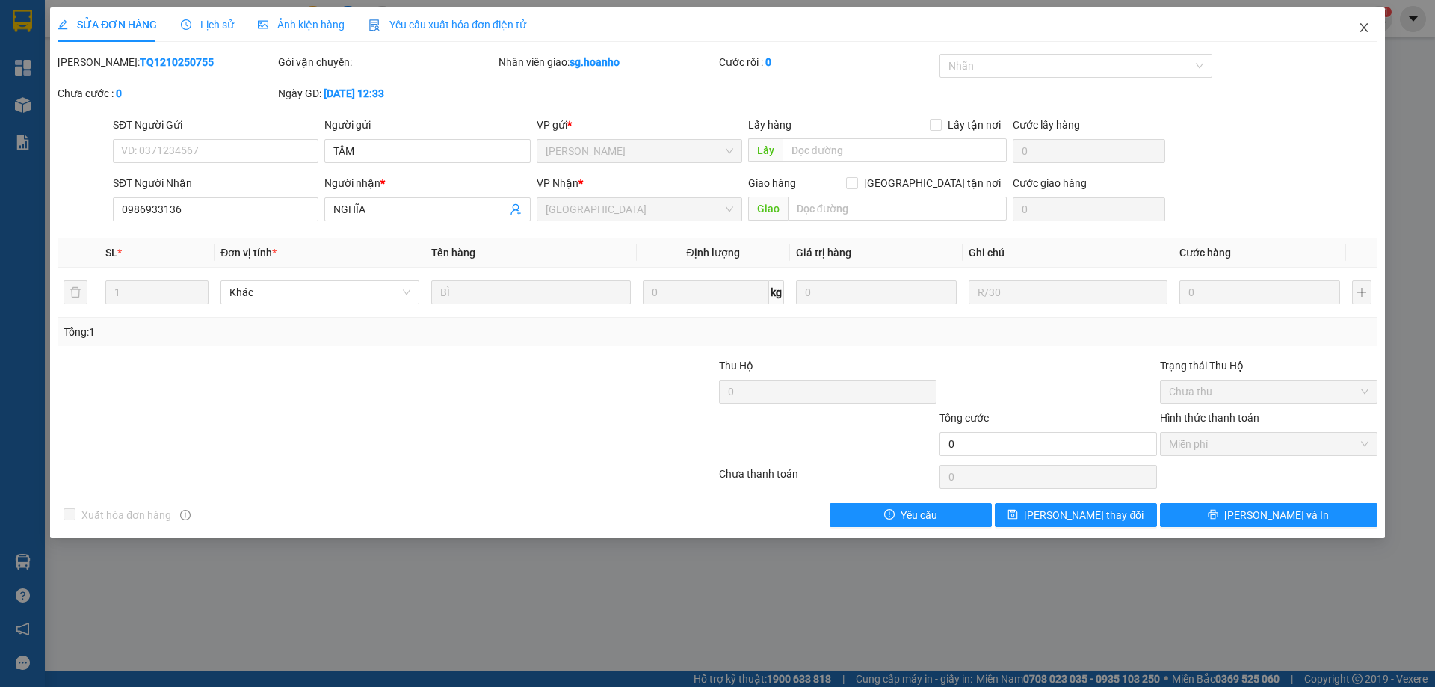
drag, startPoint x: 1363, startPoint y: 31, endPoint x: 335, endPoint y: 26, distance: 1028.5
click at [1361, 33] on icon "close" at bounding box center [1364, 28] width 12 height 12
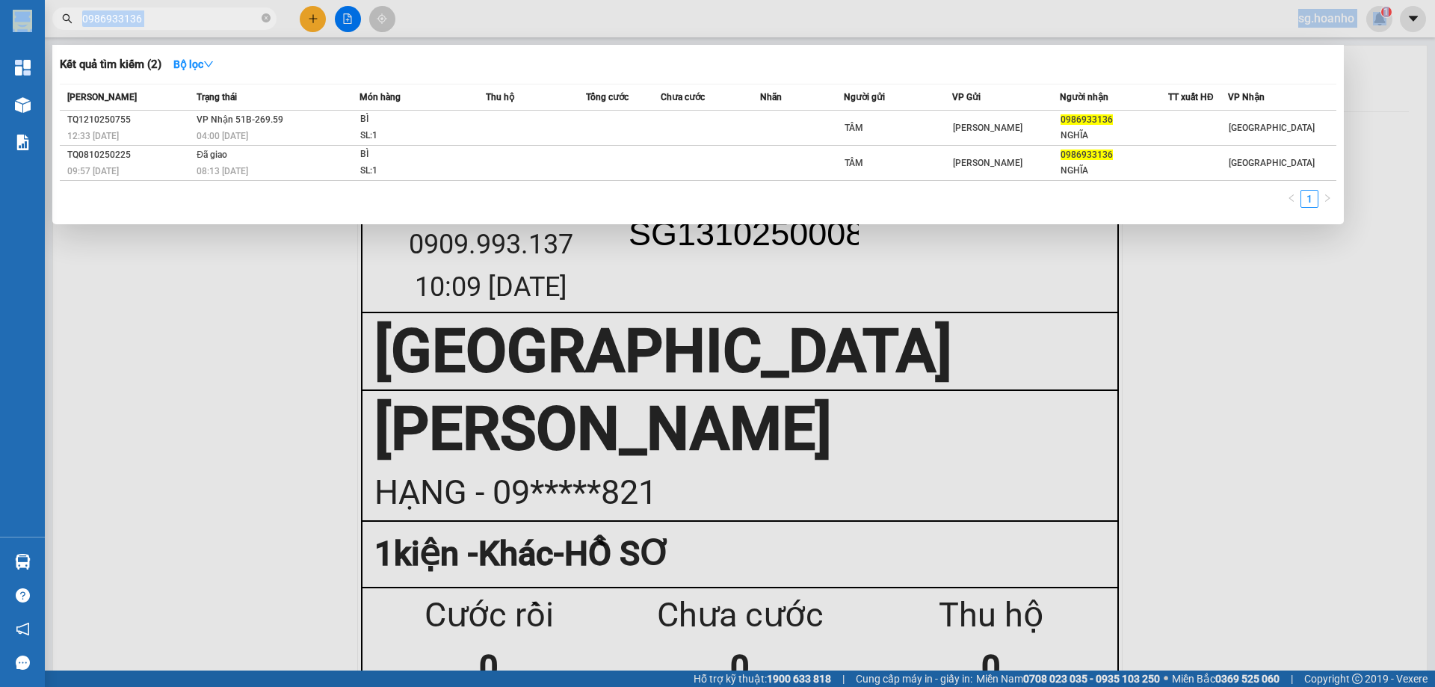
drag, startPoint x: 176, startPoint y: 7, endPoint x: 174, endPoint y: 45, distance: 37.4
click at [0, 57] on section "Kết quả tìm kiếm ( 2 ) Bộ lọc Mã ĐH Trạng thái Món hàng Thu hộ Tổng cước Chưa c…" at bounding box center [717, 343] width 1435 height 687
click at [223, 22] on input "0986933136" at bounding box center [170, 18] width 176 height 16
click at [259, 17] on span "0986933136" at bounding box center [164, 18] width 224 height 22
drag, startPoint x: 268, startPoint y: 19, endPoint x: 233, endPoint y: 25, distance: 34.8
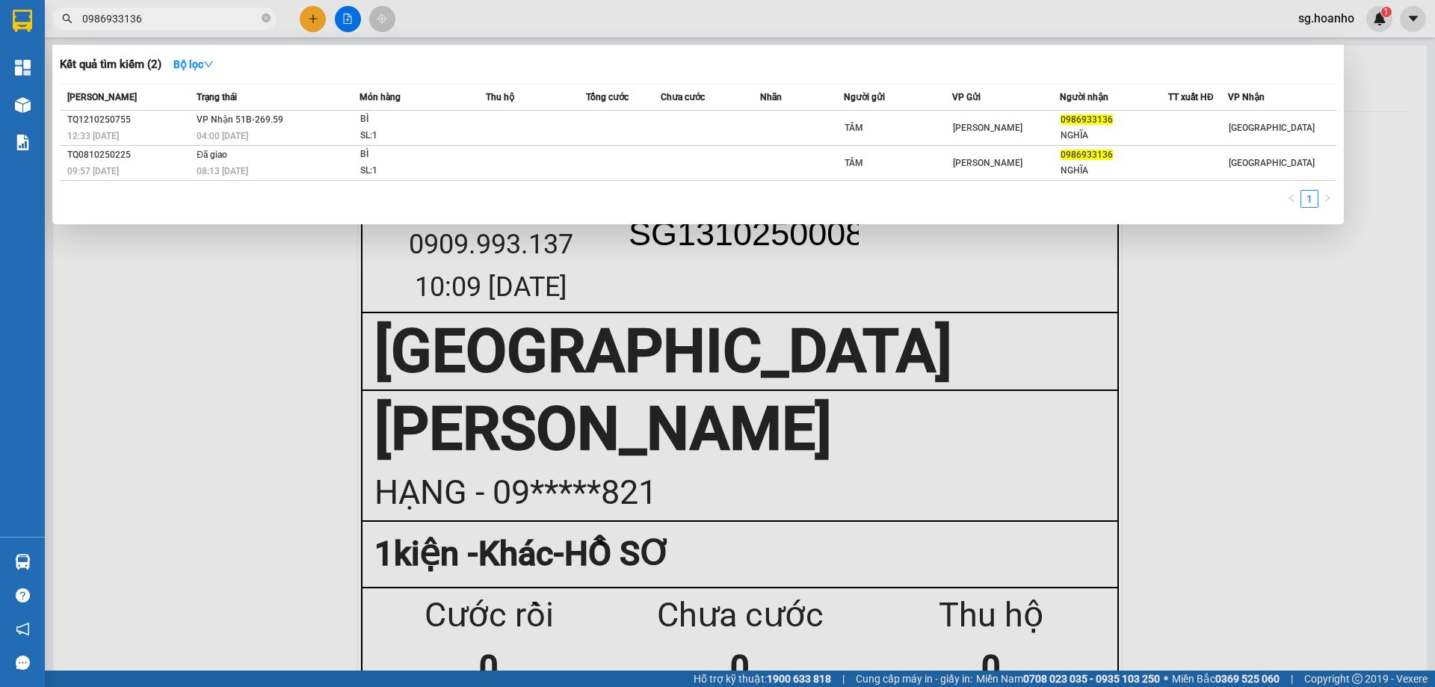
click at [265, 20] on icon "close-circle" at bounding box center [266, 17] width 9 height 9
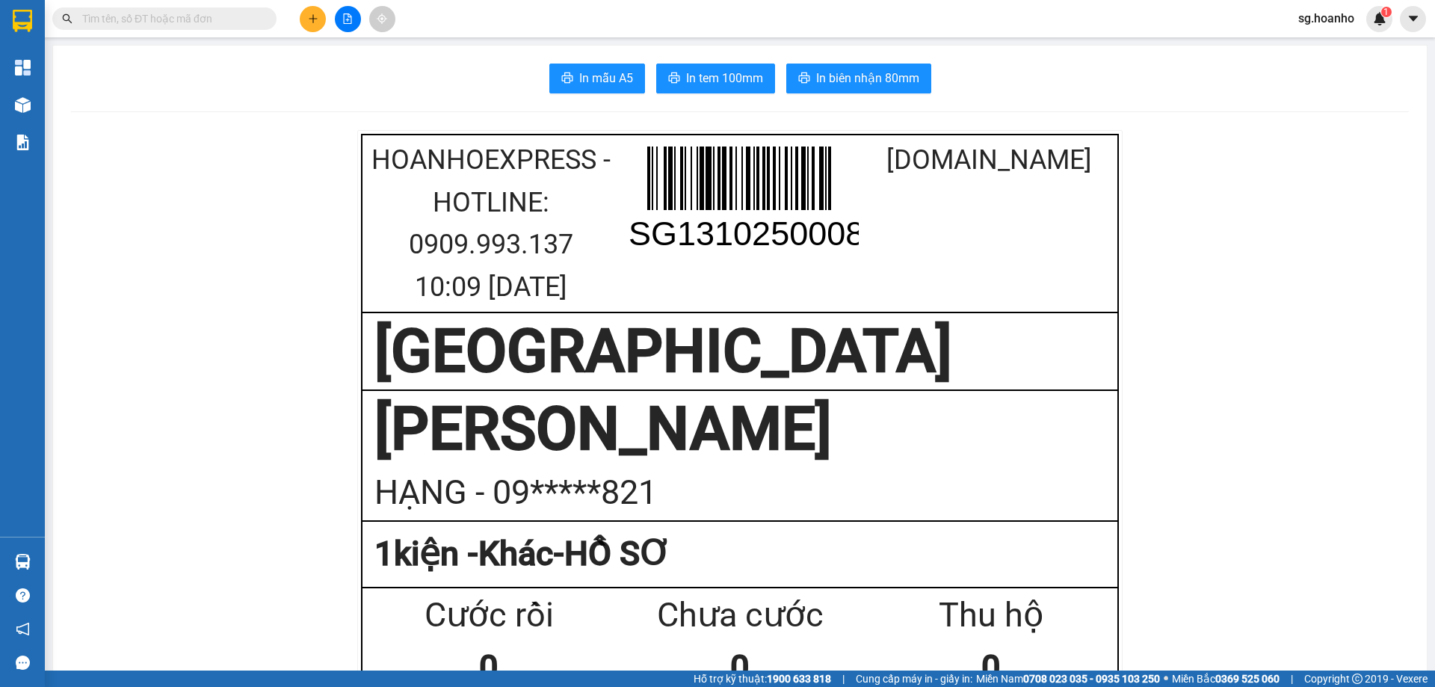
click at [233, 25] on input "text" at bounding box center [170, 18] width 176 height 16
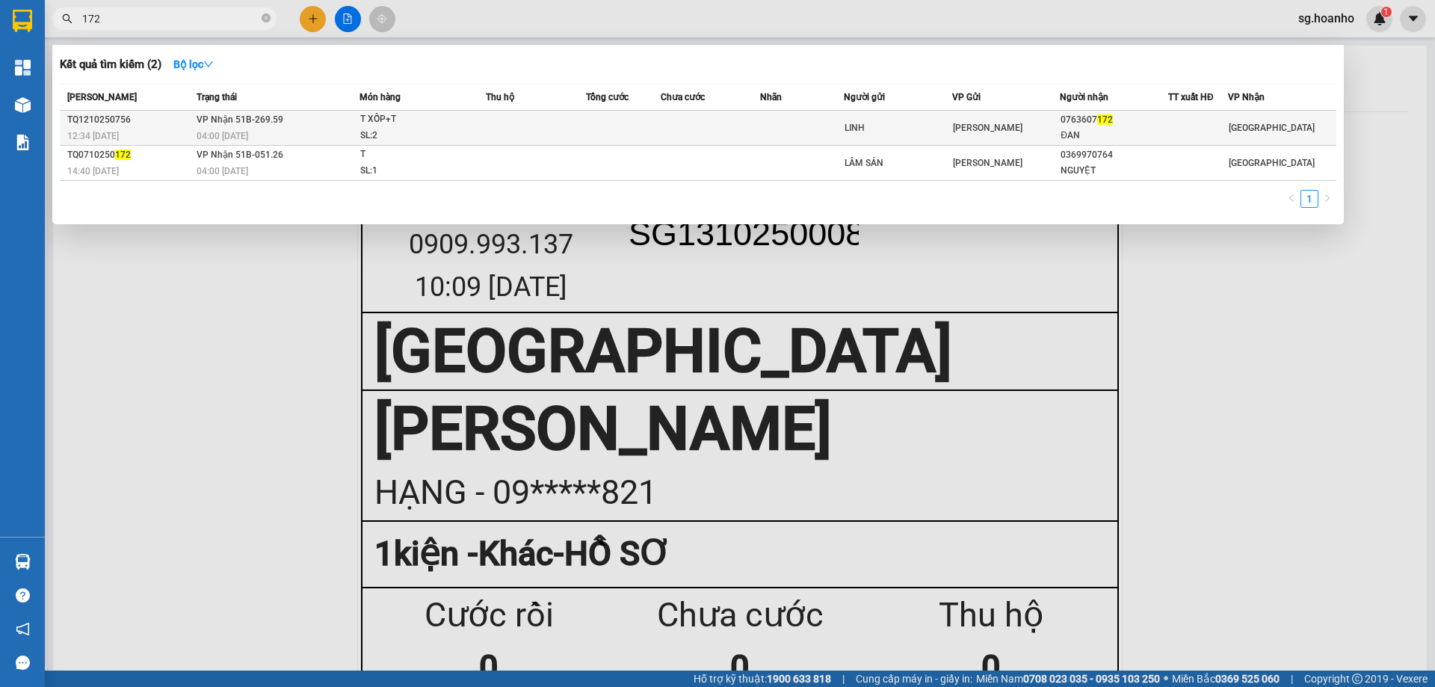
type input "172"
click at [1075, 129] on div "ĐAN" at bounding box center [1114, 136] width 107 height 16
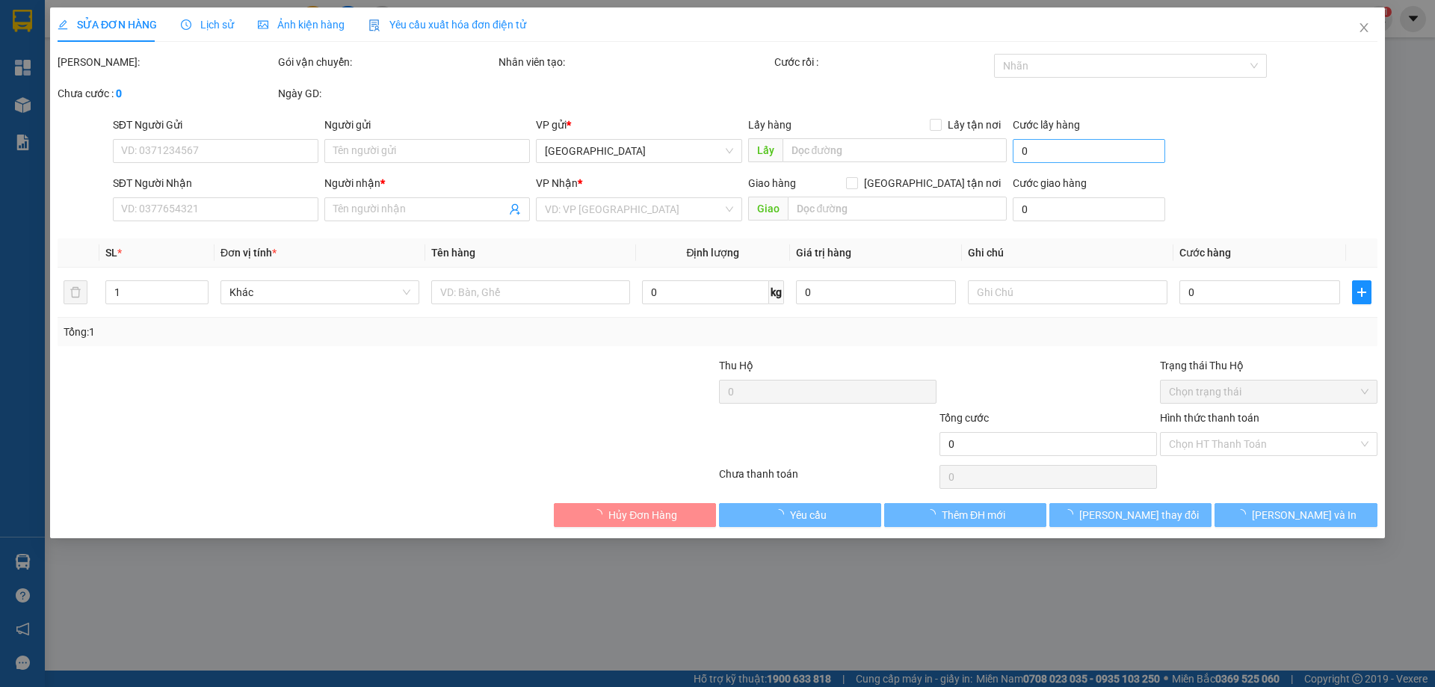
type input "LINH"
type input "0763607172"
type input "ĐAN"
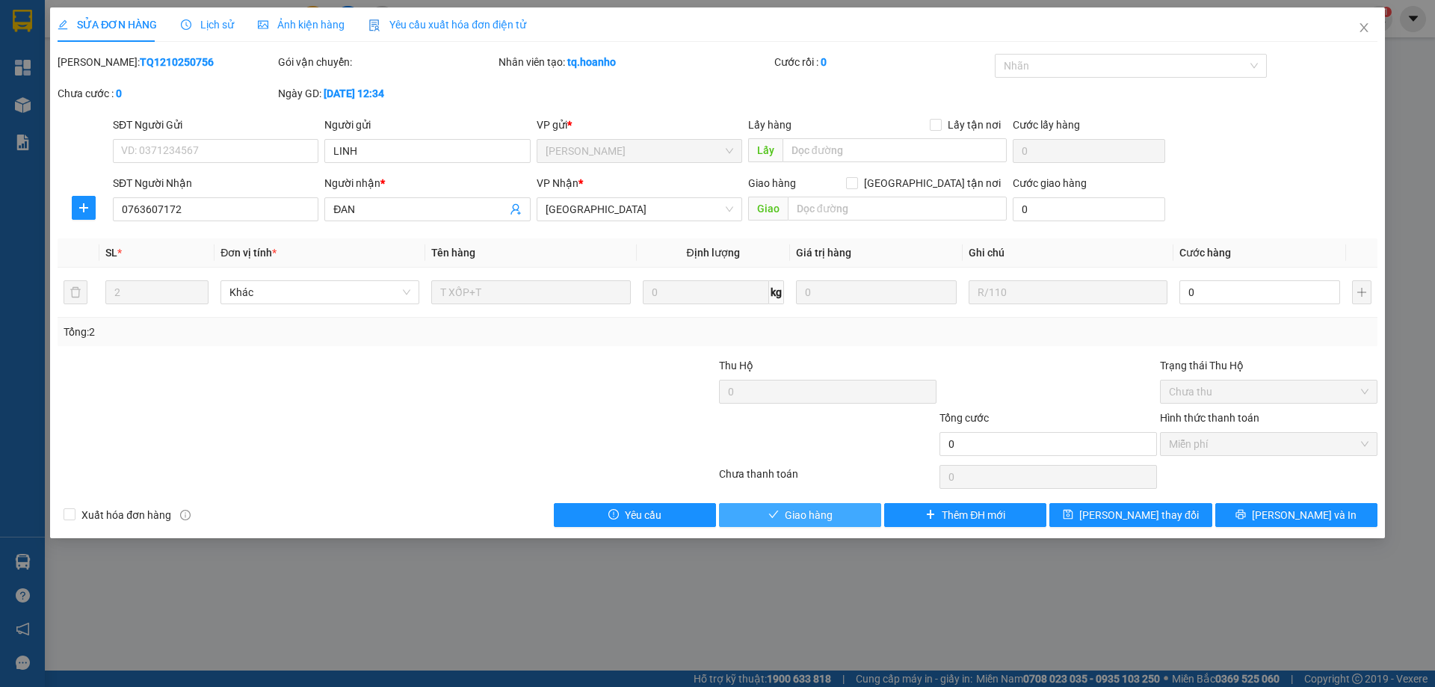
click at [803, 512] on span "Giao hàng" at bounding box center [809, 515] width 48 height 16
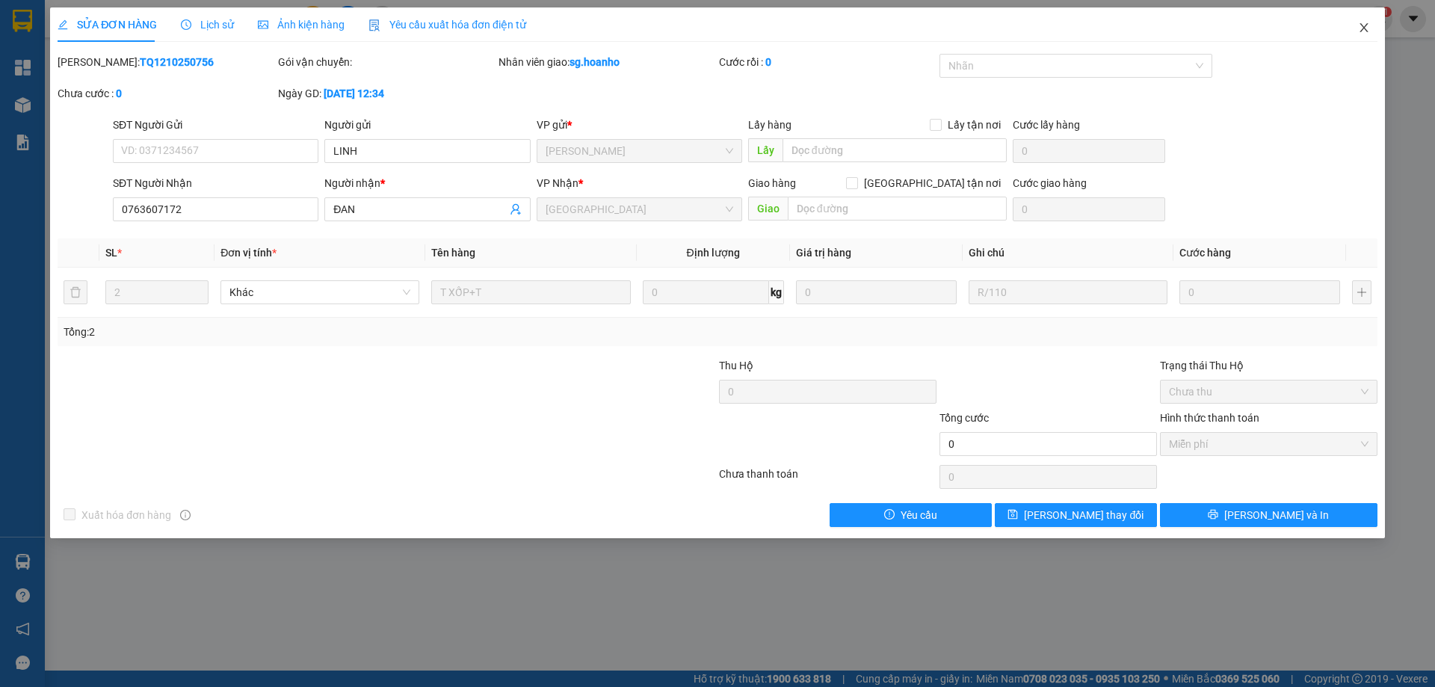
click at [1364, 22] on icon "close" at bounding box center [1364, 28] width 12 height 12
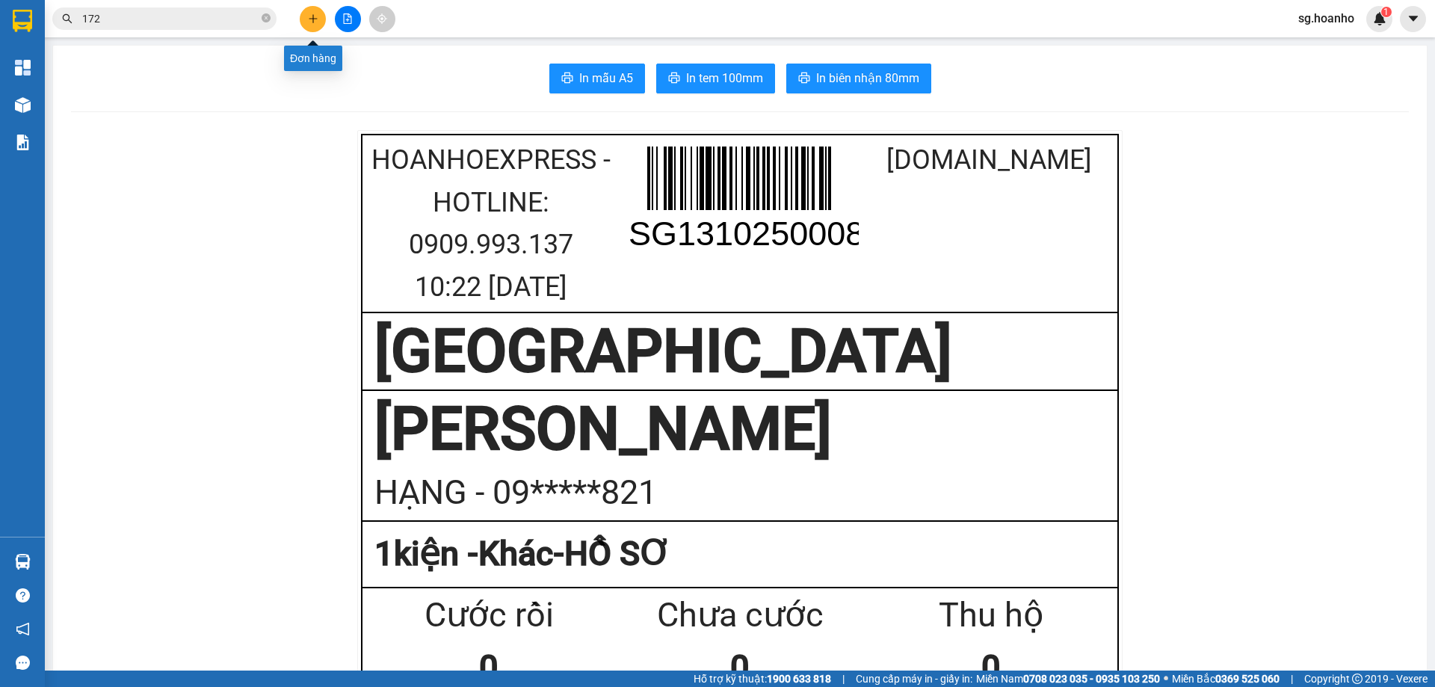
click at [318, 14] on icon "plus" at bounding box center [313, 18] width 10 height 10
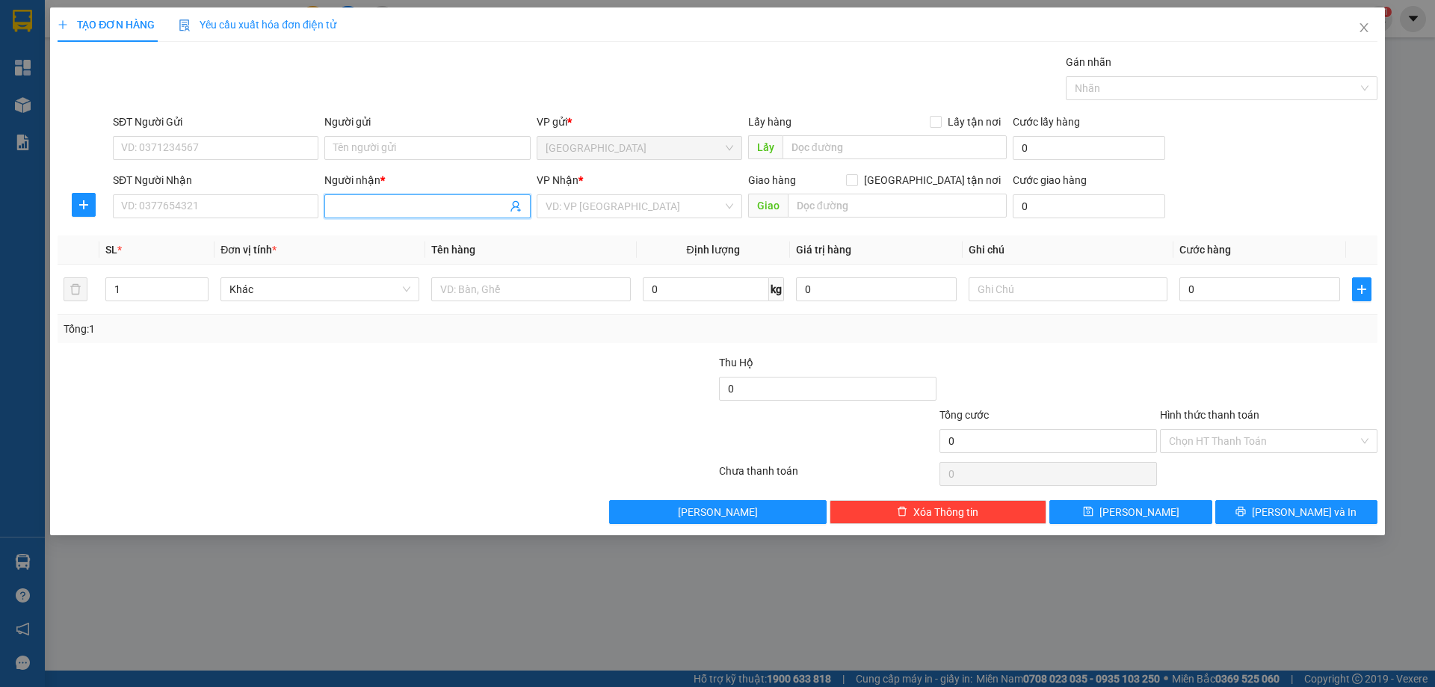
click at [413, 206] on input "Người nhận *" at bounding box center [419, 206] width 173 height 16
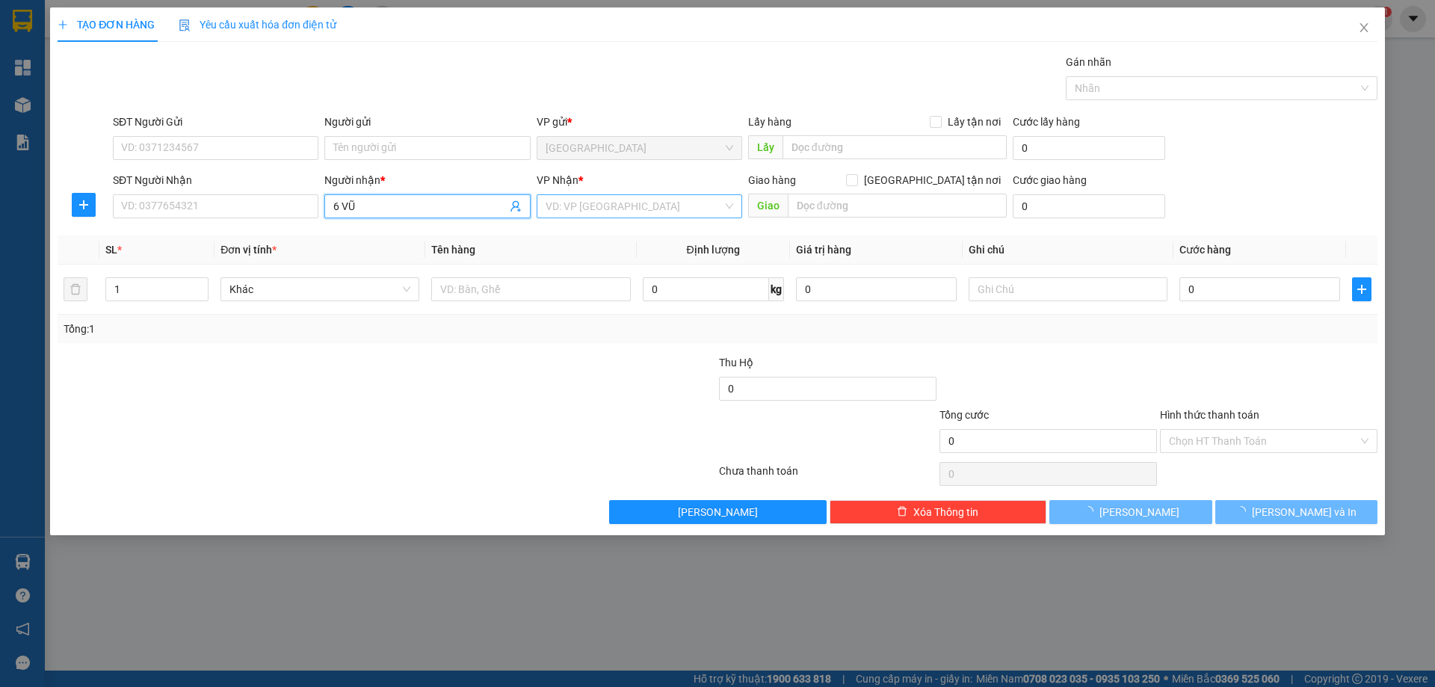
type input "6 VŨ"
drag, startPoint x: 600, startPoint y: 212, endPoint x: 567, endPoint y: 263, distance: 60.5
click at [598, 216] on input "search" at bounding box center [634, 206] width 177 height 22
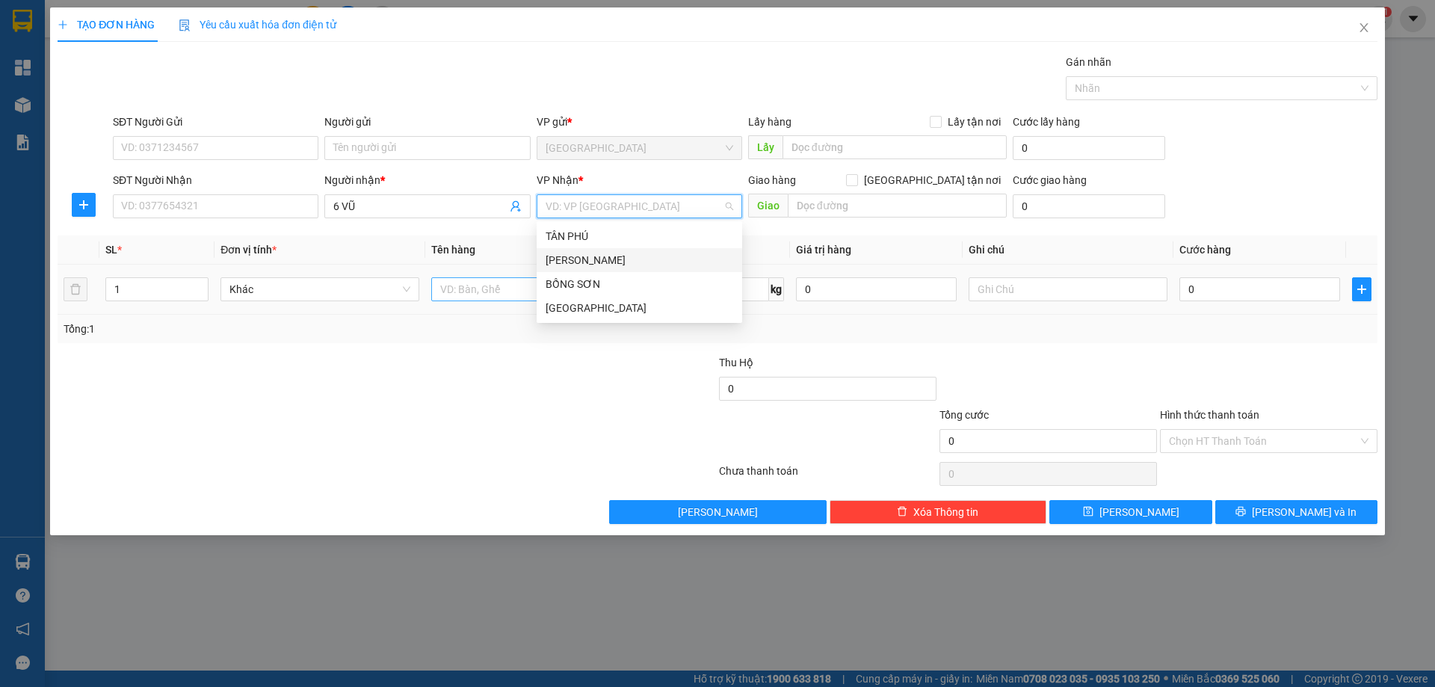
drag, startPoint x: 567, startPoint y: 263, endPoint x: 494, endPoint y: 288, distance: 77.3
click at [566, 265] on div "[PERSON_NAME]" at bounding box center [640, 260] width 188 height 16
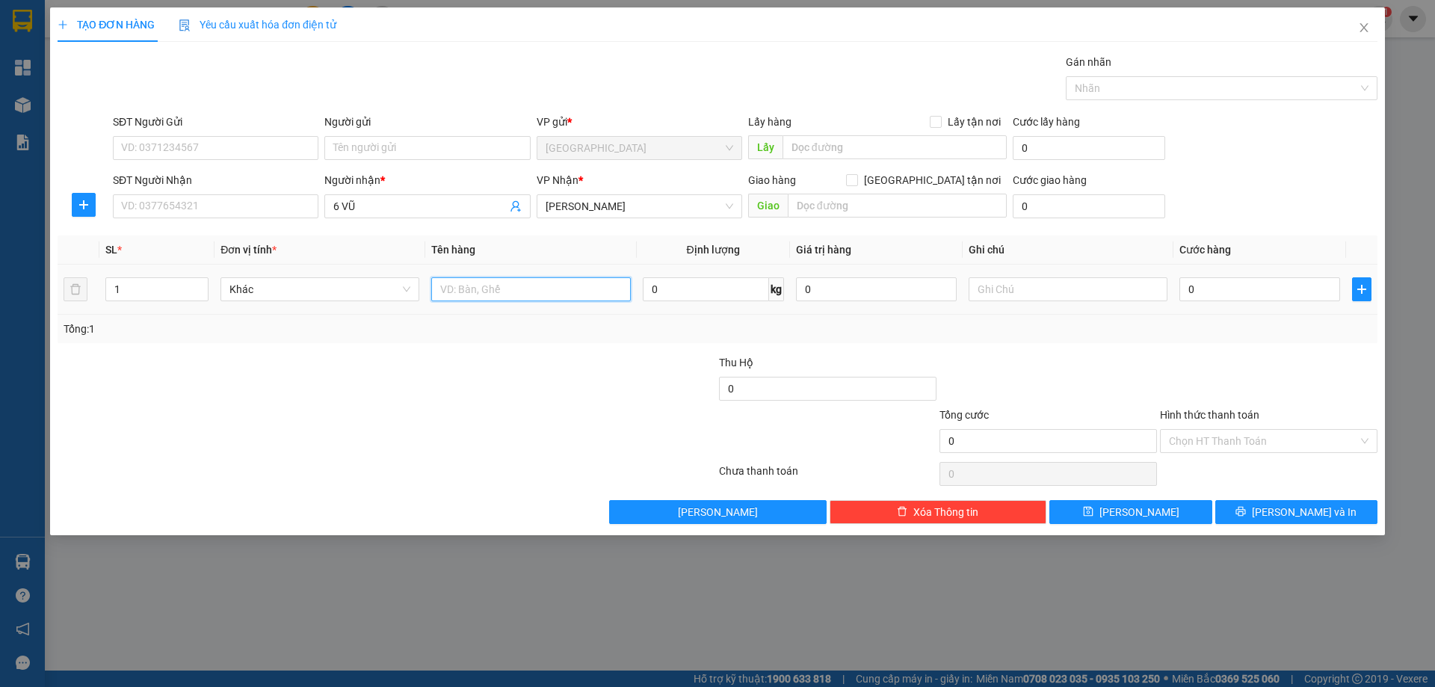
click at [482, 294] on input "text" at bounding box center [530, 289] width 199 height 24
type input "600K MẮM"
click at [1295, 508] on span "[PERSON_NAME] và In" at bounding box center [1304, 512] width 105 height 16
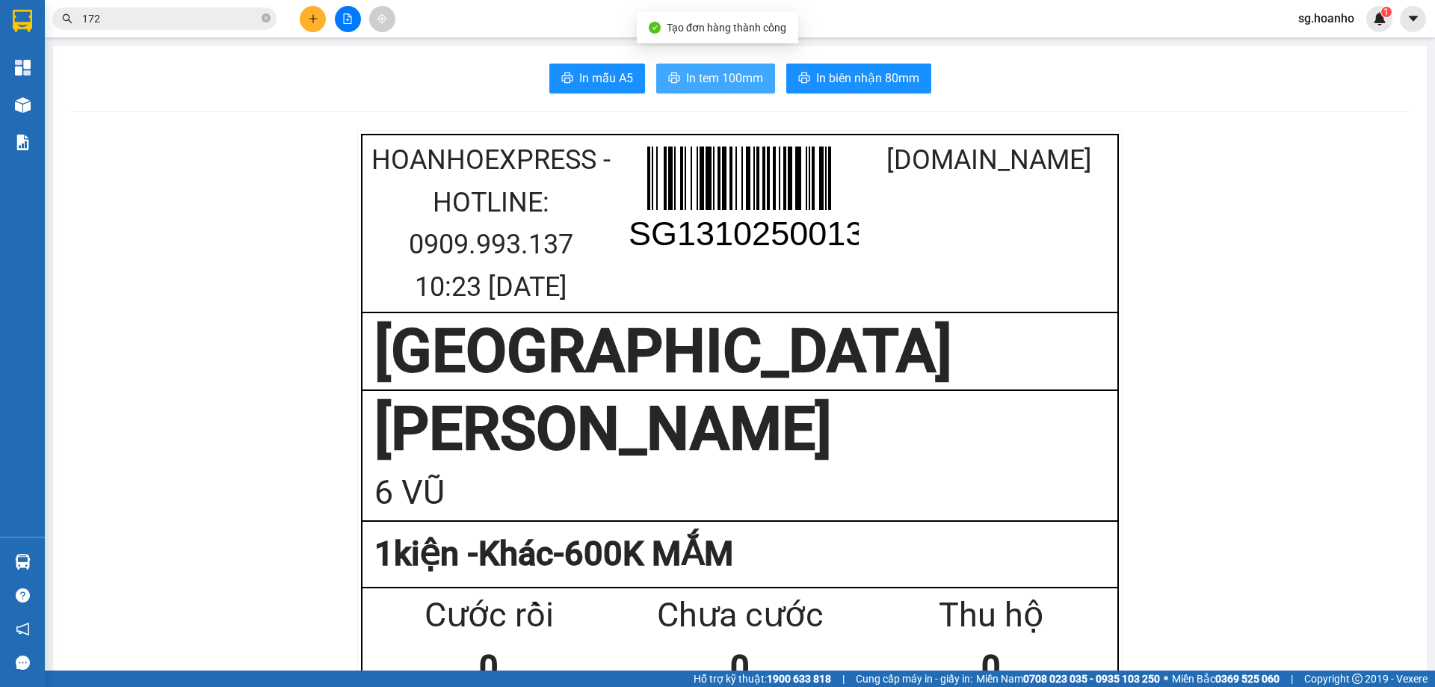
click at [714, 72] on span "In tem 100mm" at bounding box center [724, 78] width 77 height 19
click at [315, 20] on icon "plus" at bounding box center [313, 18] width 10 height 10
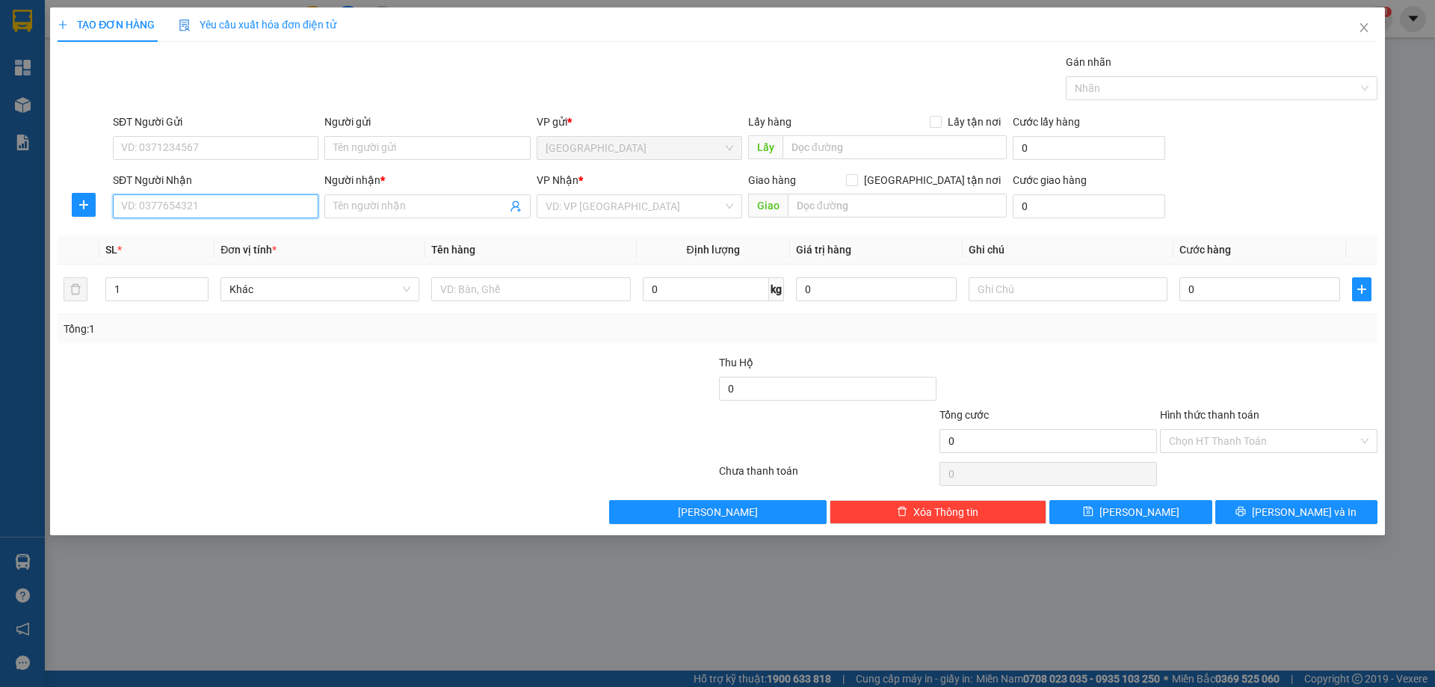
click at [247, 201] on input "SĐT Người Nhận" at bounding box center [216, 206] width 206 height 24
click at [247, 194] on input "SĐT Người Nhận" at bounding box center [216, 206] width 206 height 24
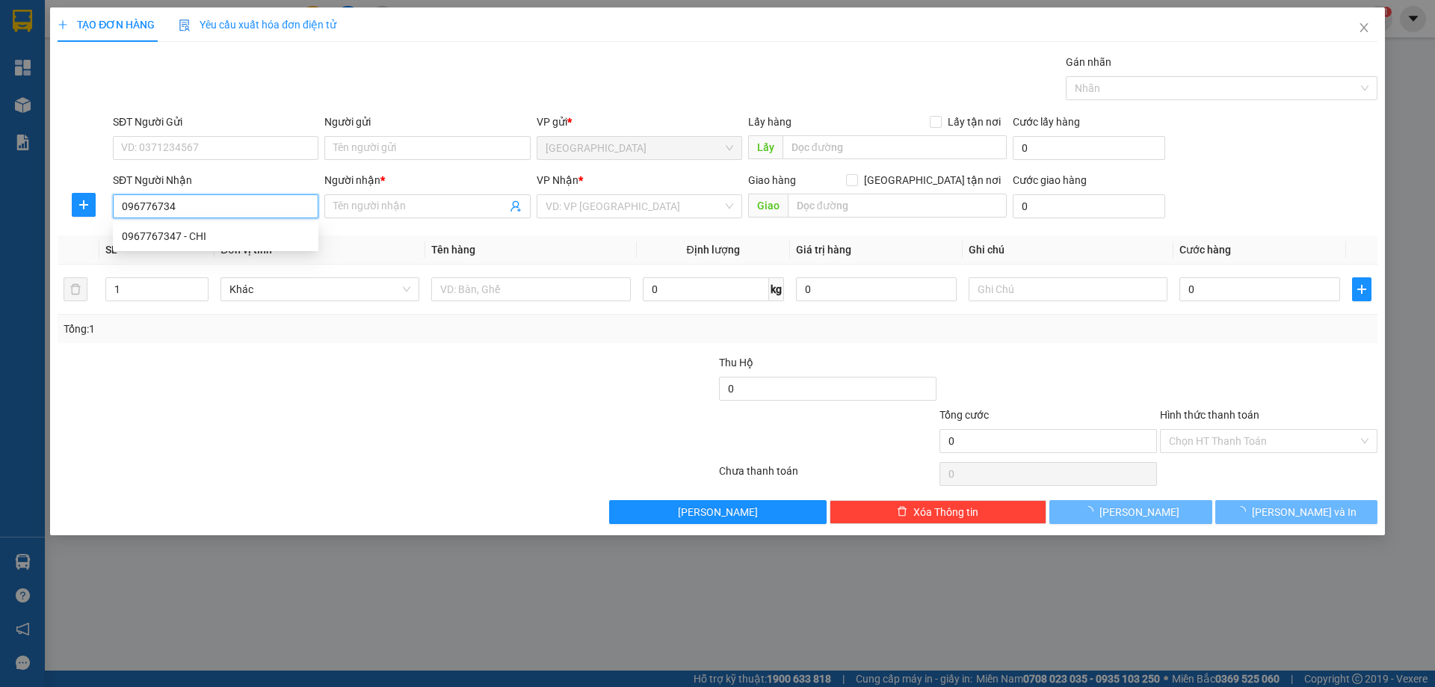
type input "0967767347"
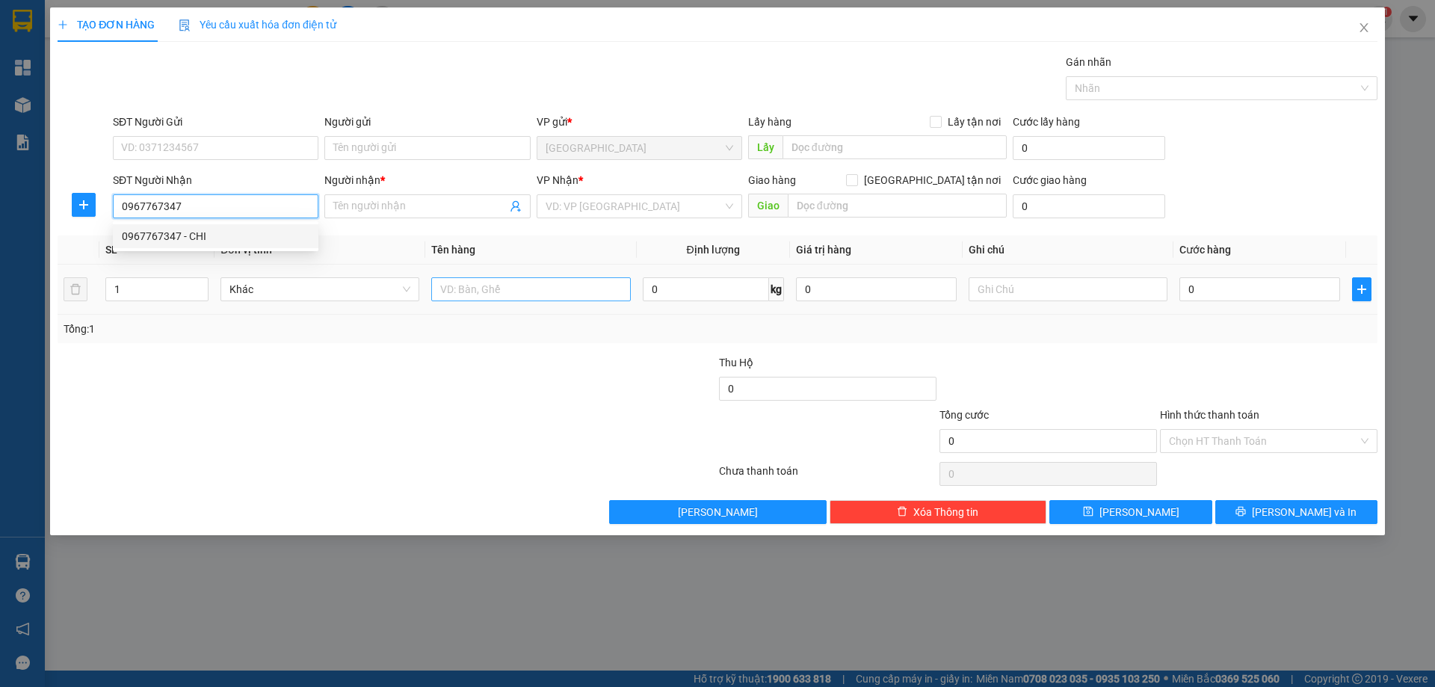
drag, startPoint x: 183, startPoint y: 237, endPoint x: 579, endPoint y: 287, distance: 399.3
click at [187, 234] on div "0967767347 - CHI" at bounding box center [216, 236] width 188 height 16
type input "CHI"
type input "0967767347"
click at [526, 293] on input "text" at bounding box center [530, 289] width 199 height 24
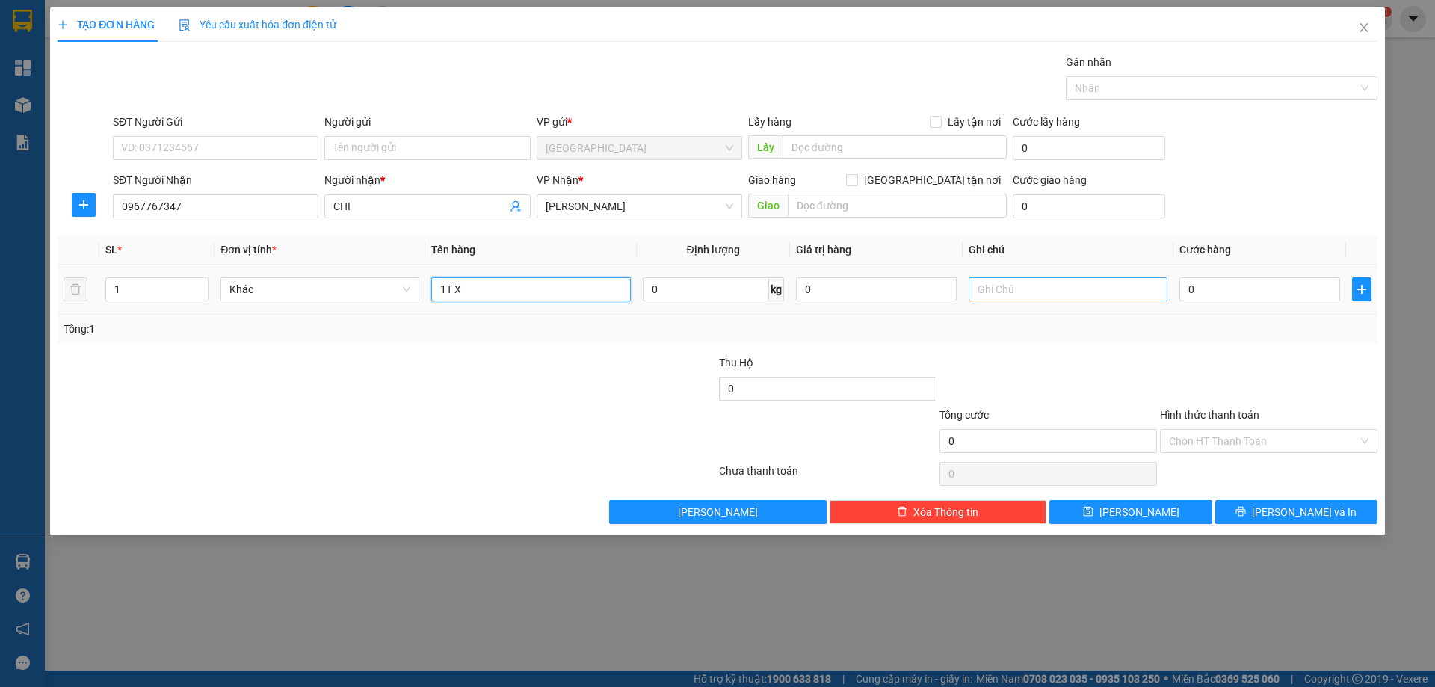
type input "1T X"
click at [998, 297] on input "text" at bounding box center [1068, 289] width 199 height 24
type input "R 70K"
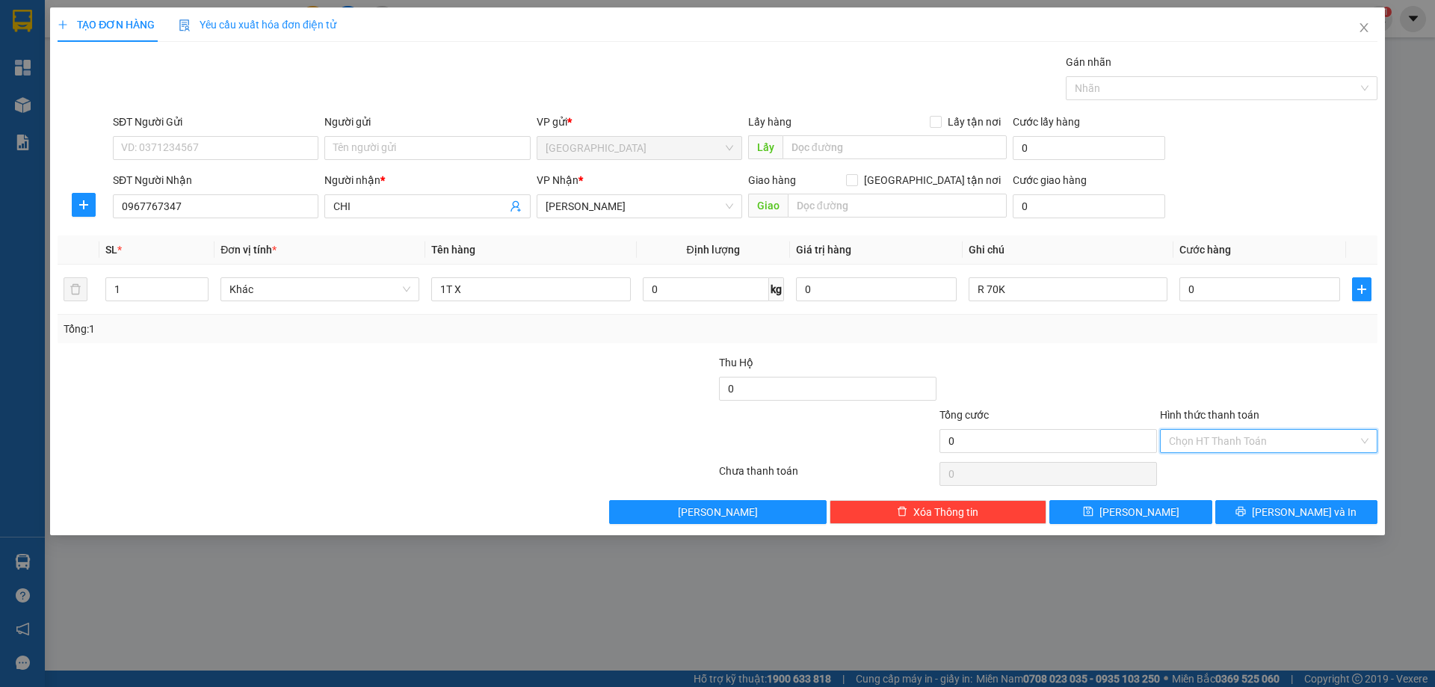
click at [1233, 443] on input "Hình thức thanh toán" at bounding box center [1263, 441] width 189 height 22
drag, startPoint x: 1209, startPoint y: 493, endPoint x: 1275, endPoint y: 513, distance: 68.6
click at [1209, 494] on div "Miễn phí" at bounding box center [1269, 495] width 200 height 16
click at [1285, 516] on span "[PERSON_NAME] và In" at bounding box center [1304, 512] width 105 height 16
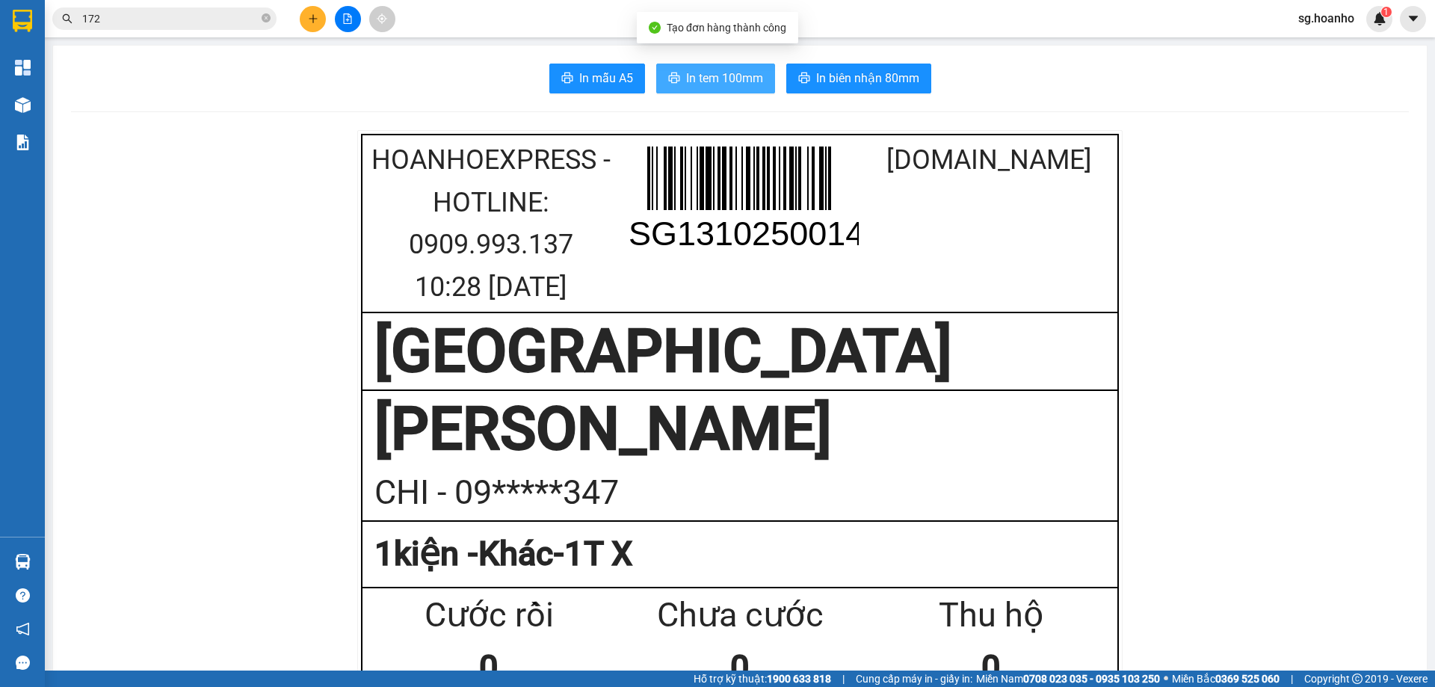
click at [668, 80] on icon "printer" at bounding box center [674, 78] width 12 height 12
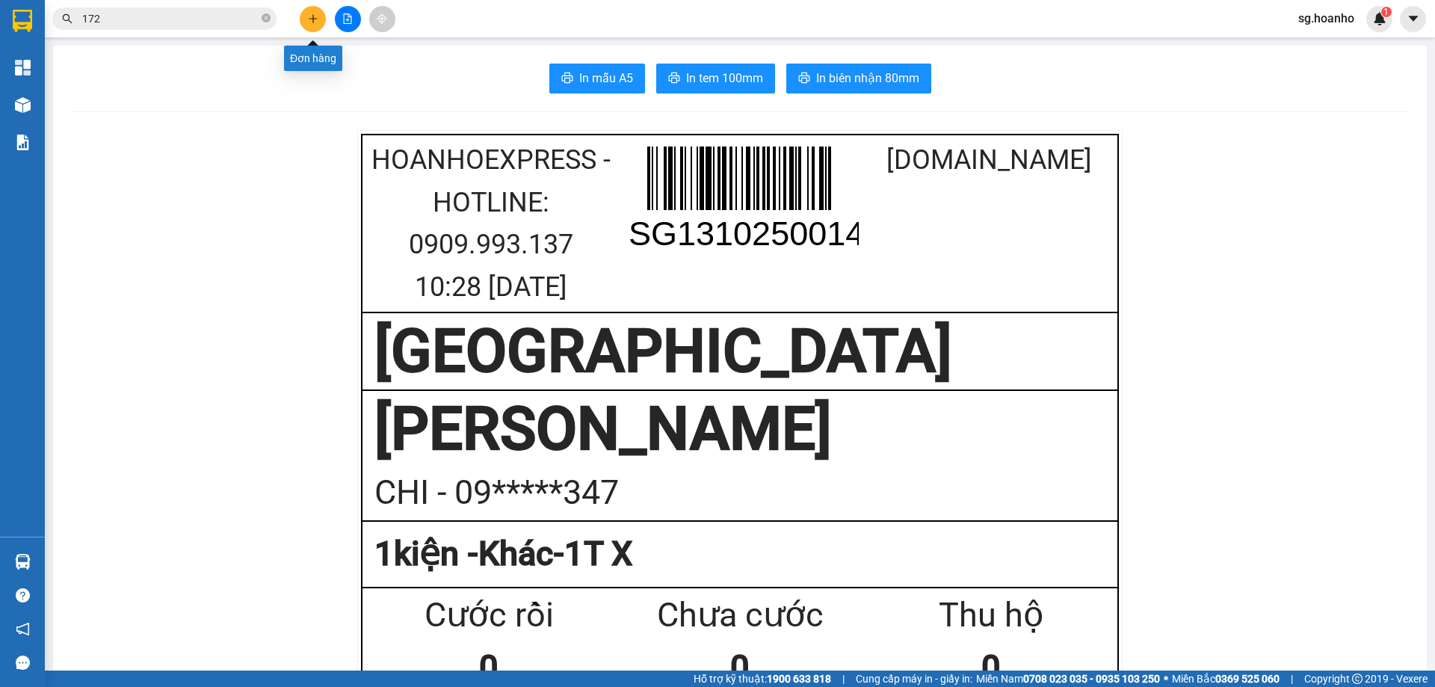
click at [311, 15] on icon "plus" at bounding box center [313, 18] width 10 height 10
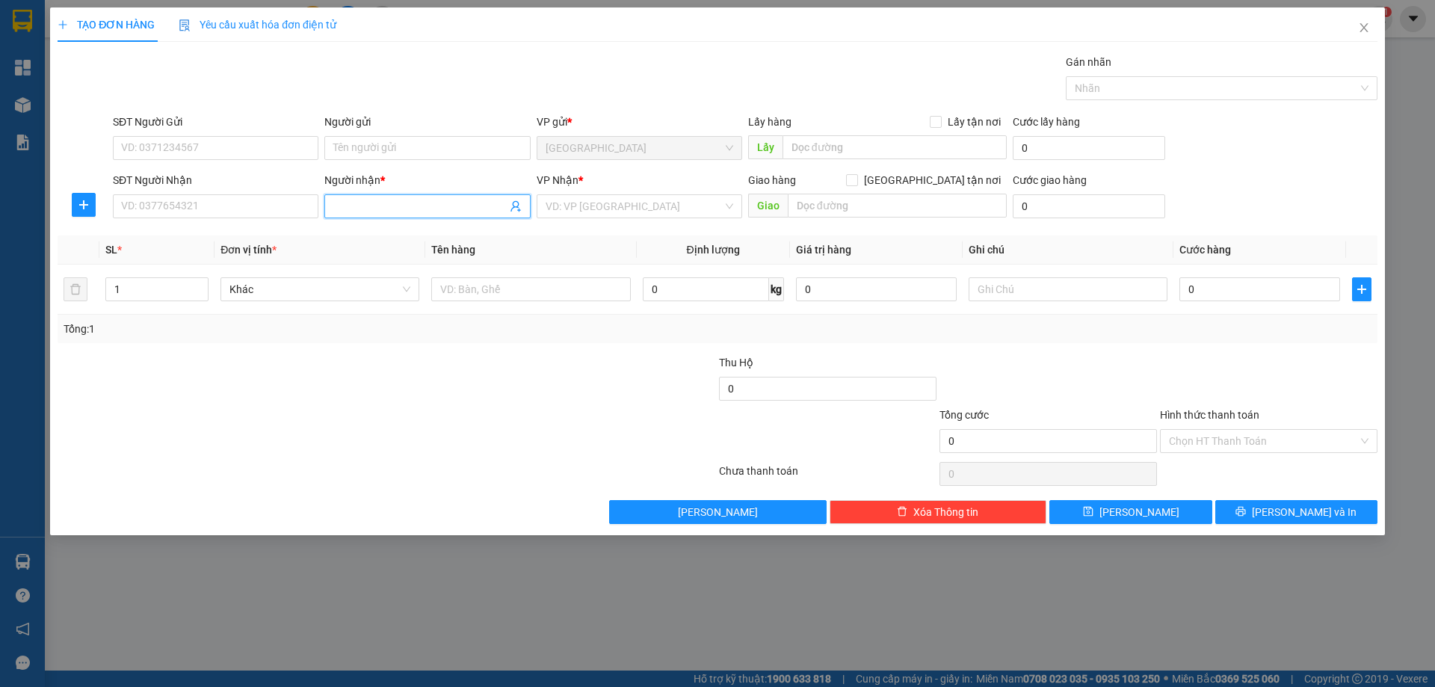
click at [394, 204] on input "Người nhận *" at bounding box center [419, 206] width 173 height 16
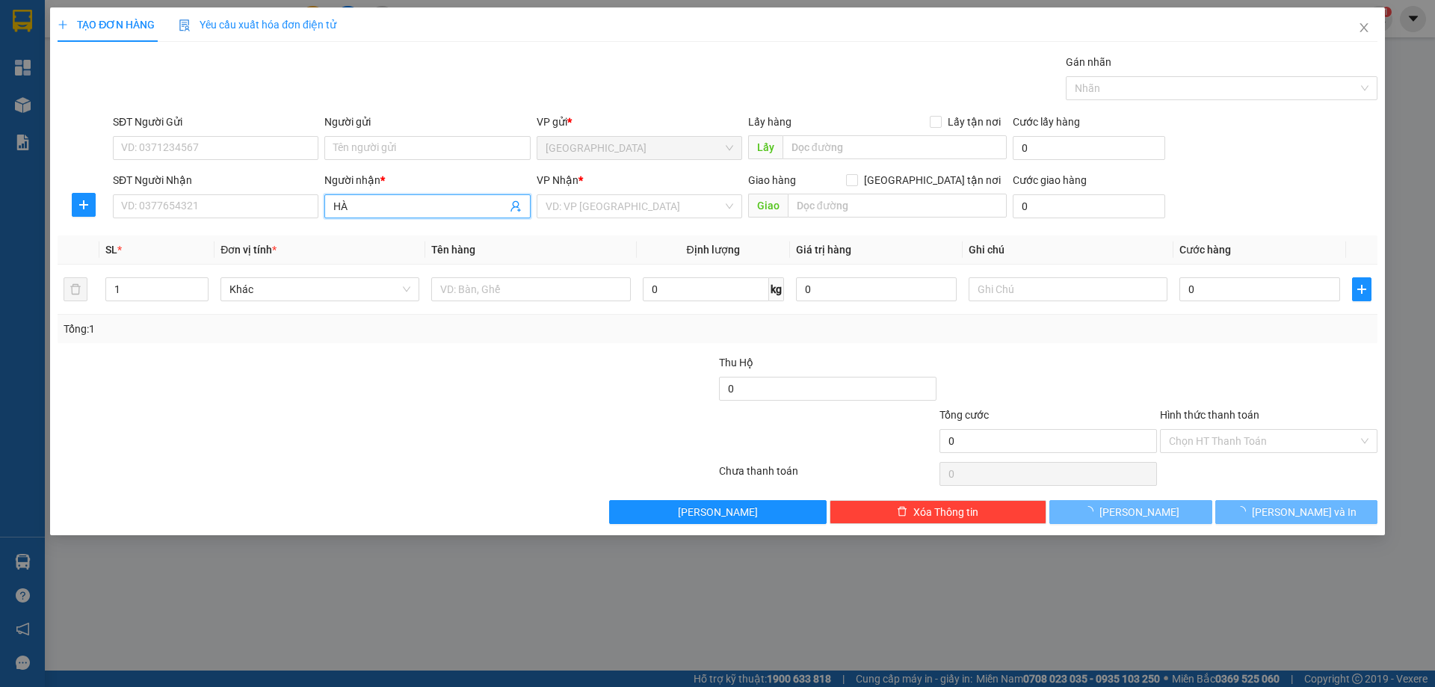
type input "H"
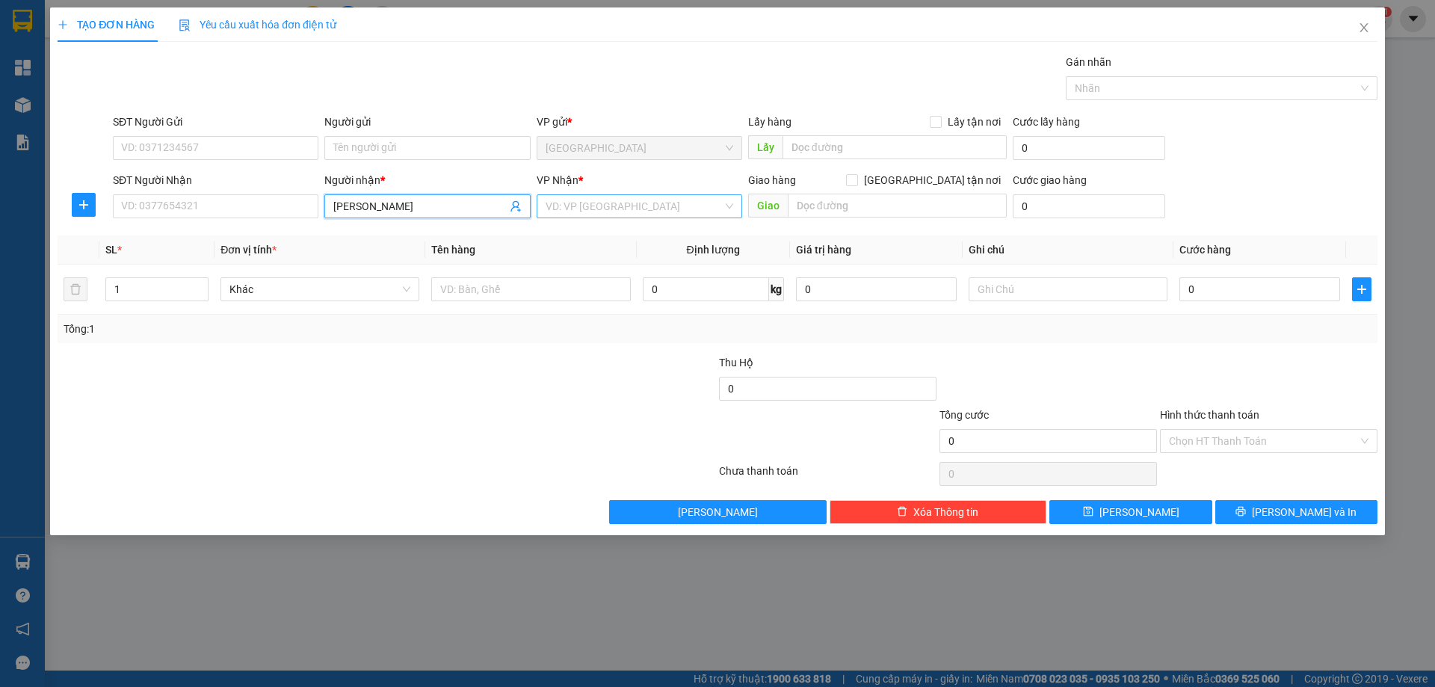
type input "[PERSON_NAME]"
click at [569, 212] on input "search" at bounding box center [634, 206] width 177 height 22
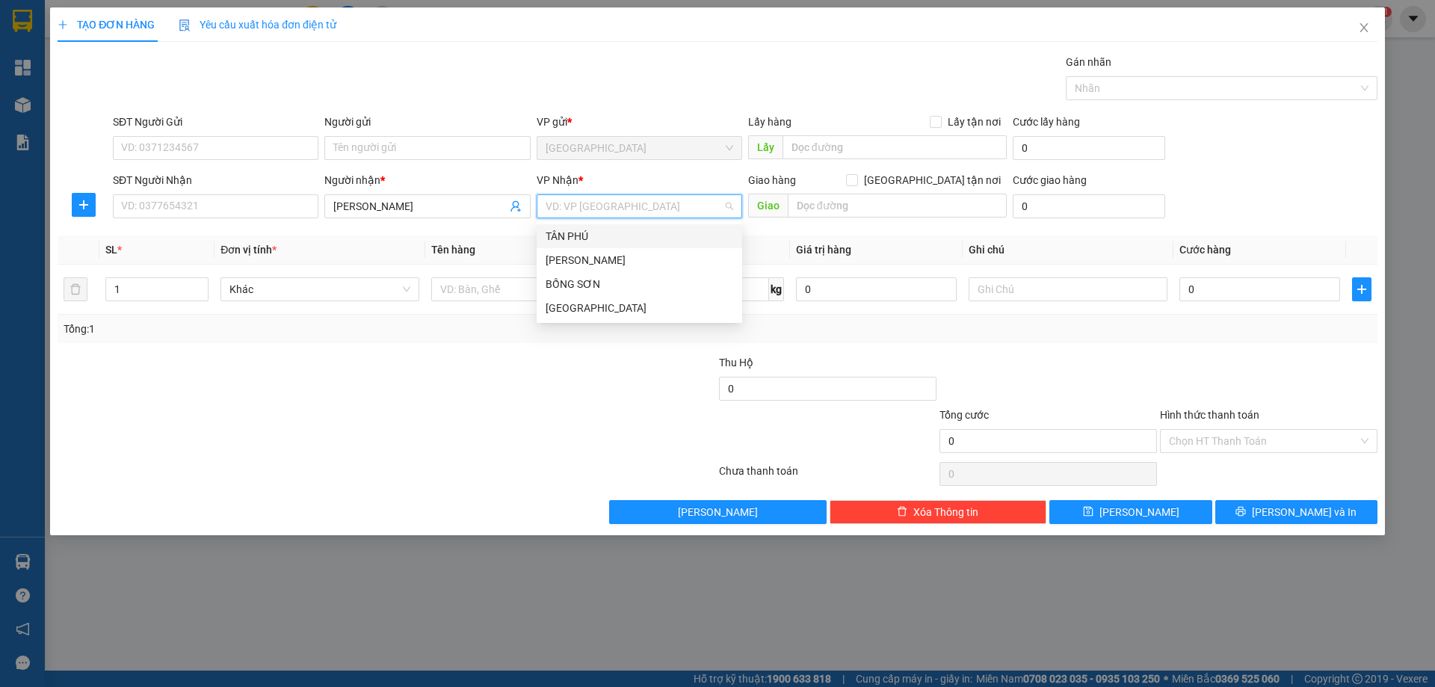
click at [573, 247] on div "TÂN PHÚ" at bounding box center [640, 236] width 206 height 24
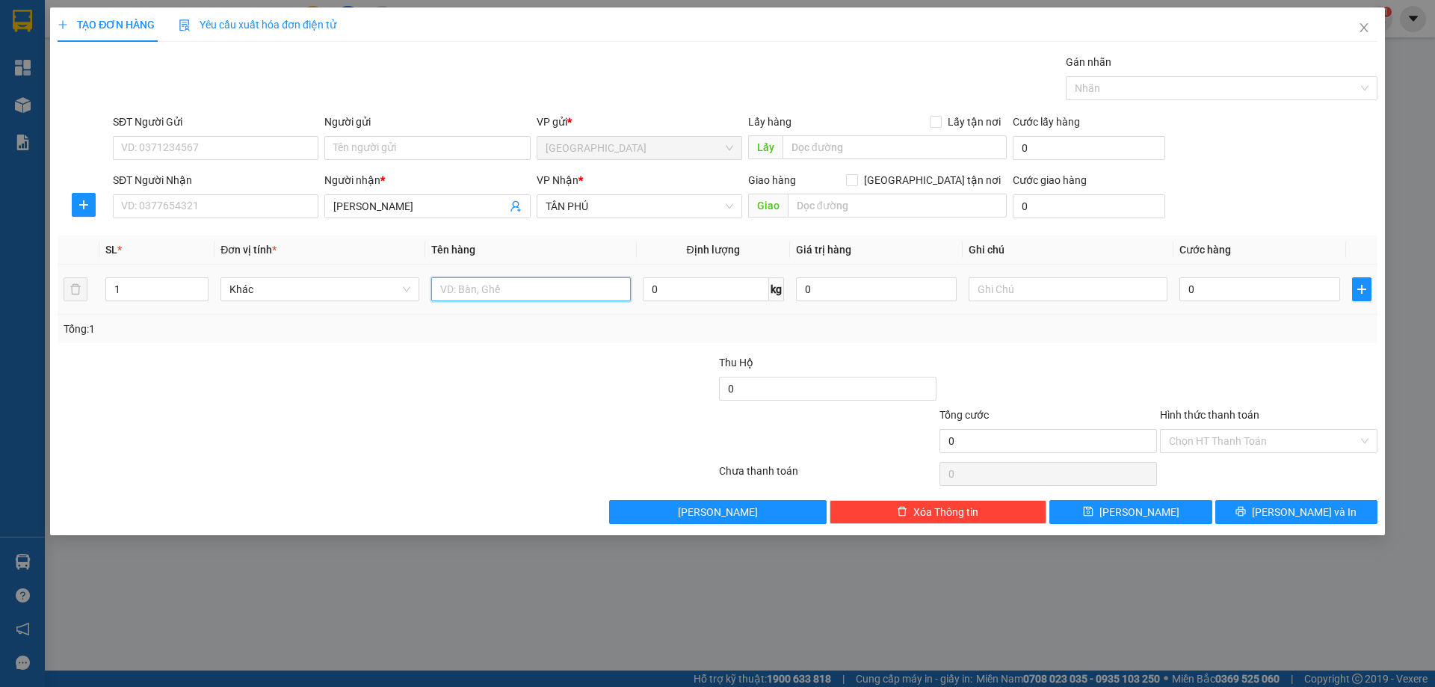
click at [516, 284] on input "text" at bounding box center [530, 289] width 199 height 24
drag, startPoint x: 652, startPoint y: 218, endPoint x: 581, endPoint y: 279, distance: 93.8
click at [650, 218] on div "TÂN PHÚ" at bounding box center [640, 206] width 206 height 24
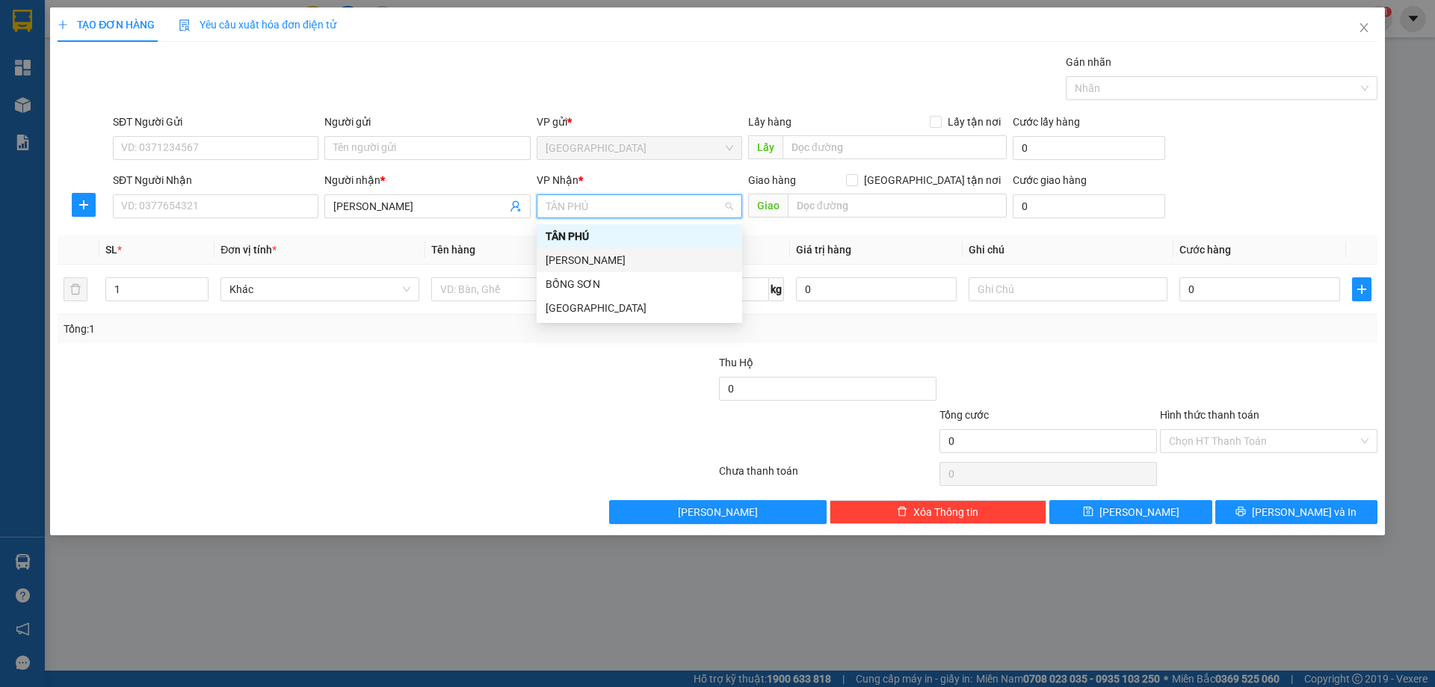
click at [574, 263] on div "[PERSON_NAME]" at bounding box center [640, 260] width 188 height 16
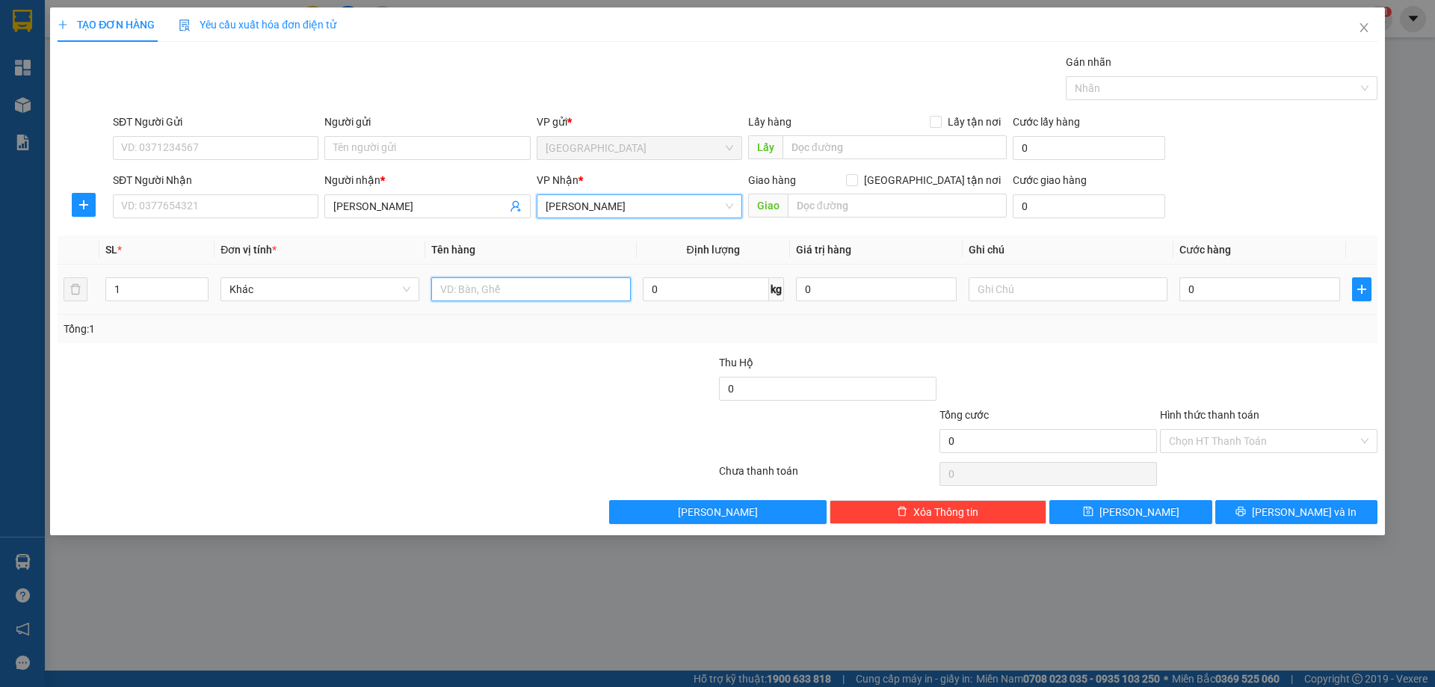
click at [549, 287] on input "text" at bounding box center [530, 289] width 199 height 24
type input "1 CÂY"
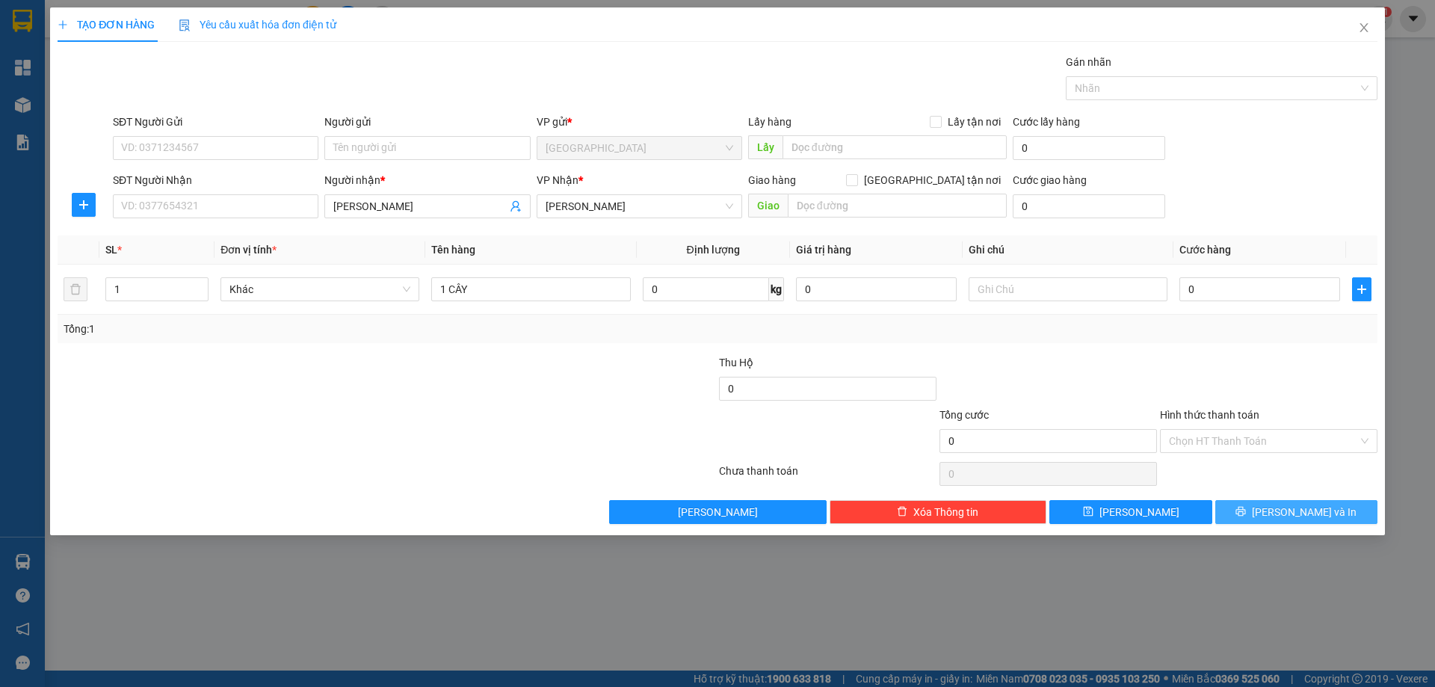
click at [1249, 522] on button "[PERSON_NAME] và In" at bounding box center [1296, 512] width 162 height 24
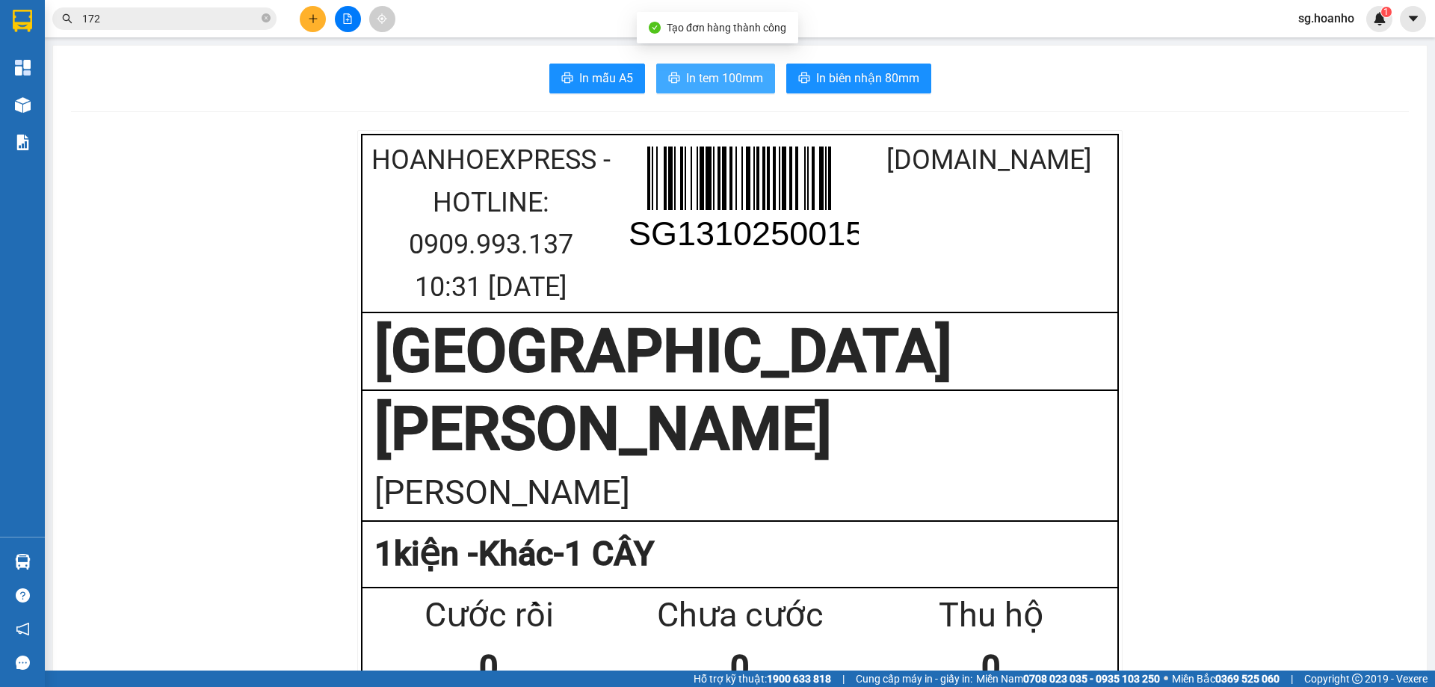
click at [694, 73] on span "In tem 100mm" at bounding box center [724, 78] width 77 height 19
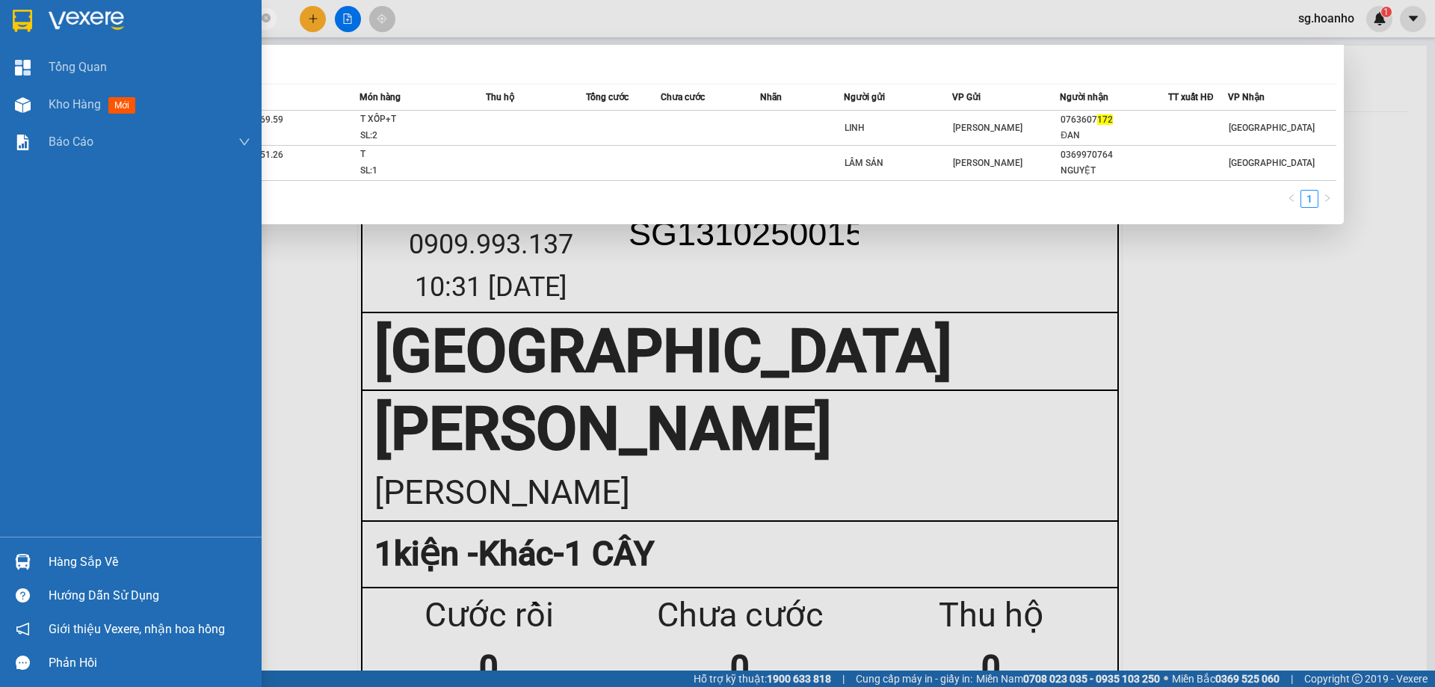
drag, startPoint x: 4, startPoint y: 30, endPoint x: 220, endPoint y: 38, distance: 216.2
click at [0, 49] on section "Kết quả tìm kiếm ( 2 ) Bộ lọc Mã ĐH Trạng thái Món hàng Thu hộ Tổng cước Chưa c…" at bounding box center [717, 343] width 1435 height 687
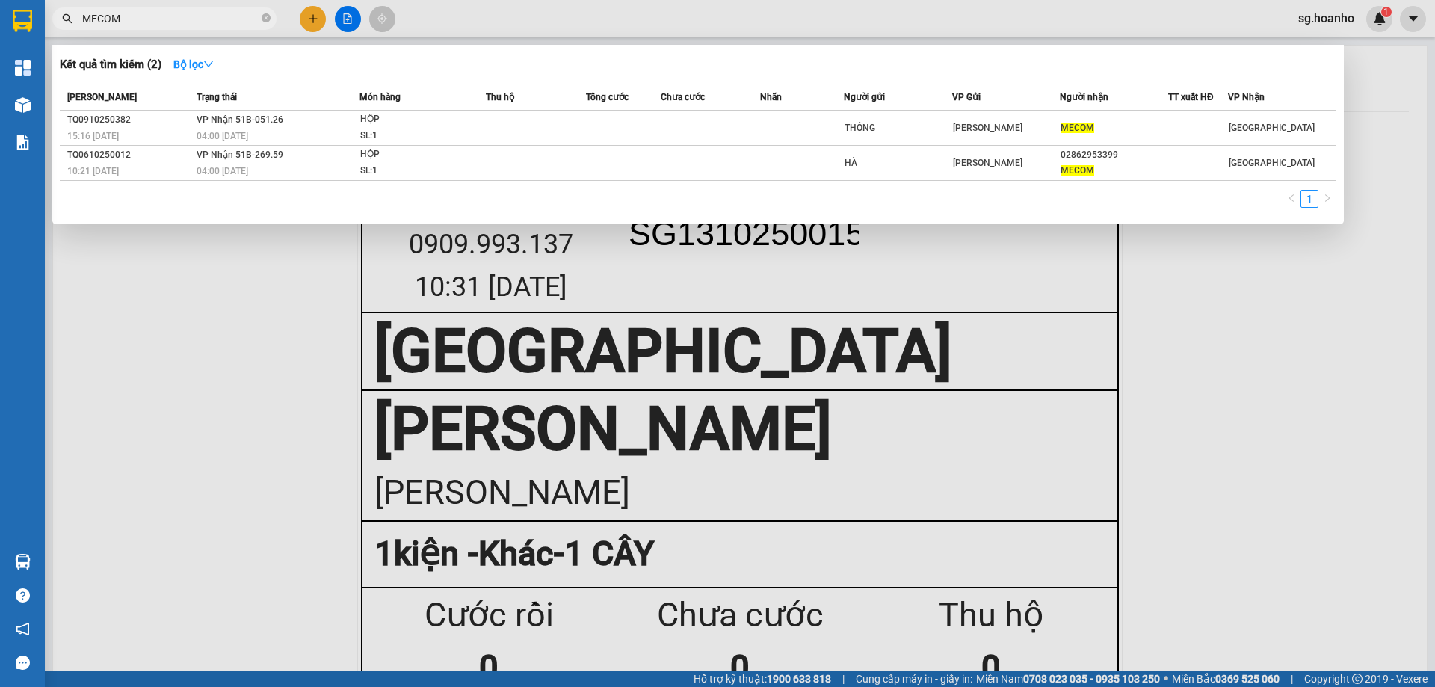
type input "MECOM"
click at [265, 19] on icon "close-circle" at bounding box center [266, 17] width 9 height 9
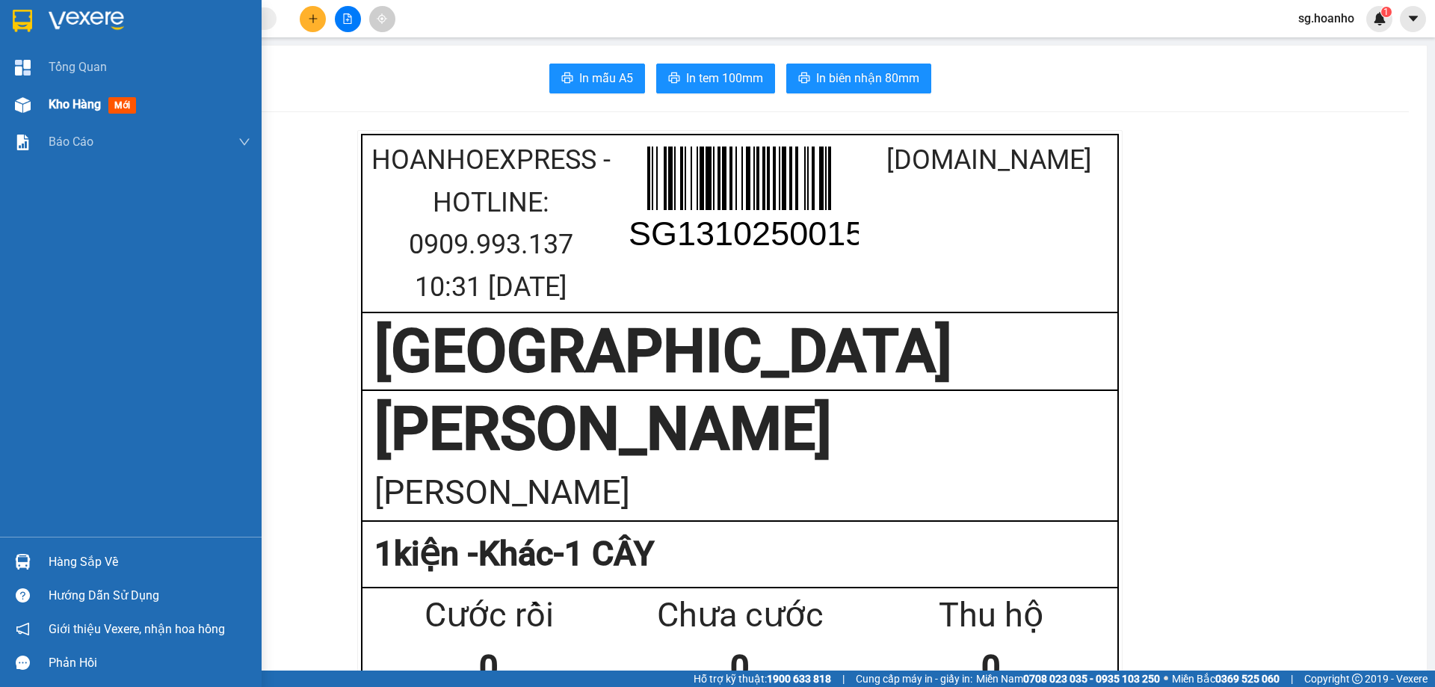
click at [132, 100] on span "mới" at bounding box center [122, 105] width 28 height 16
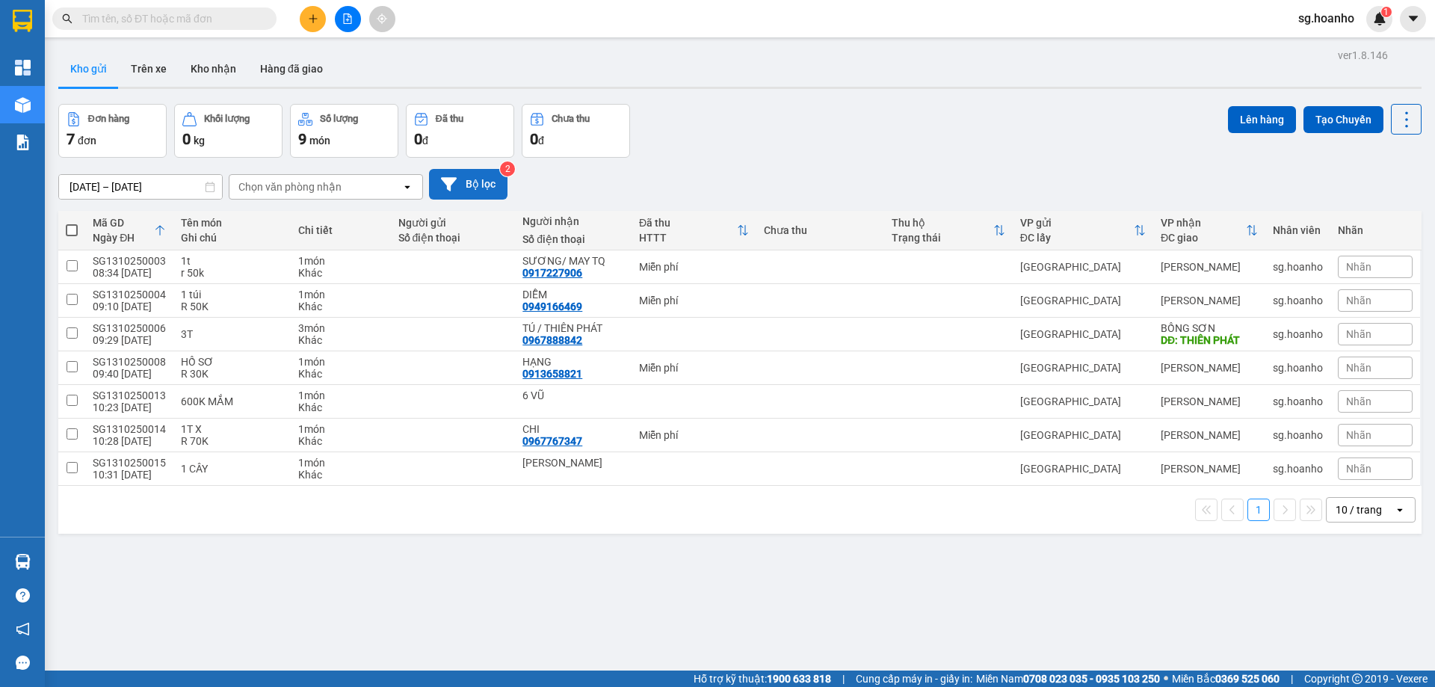
click at [479, 180] on button "Bộ lọc" at bounding box center [468, 184] width 78 height 31
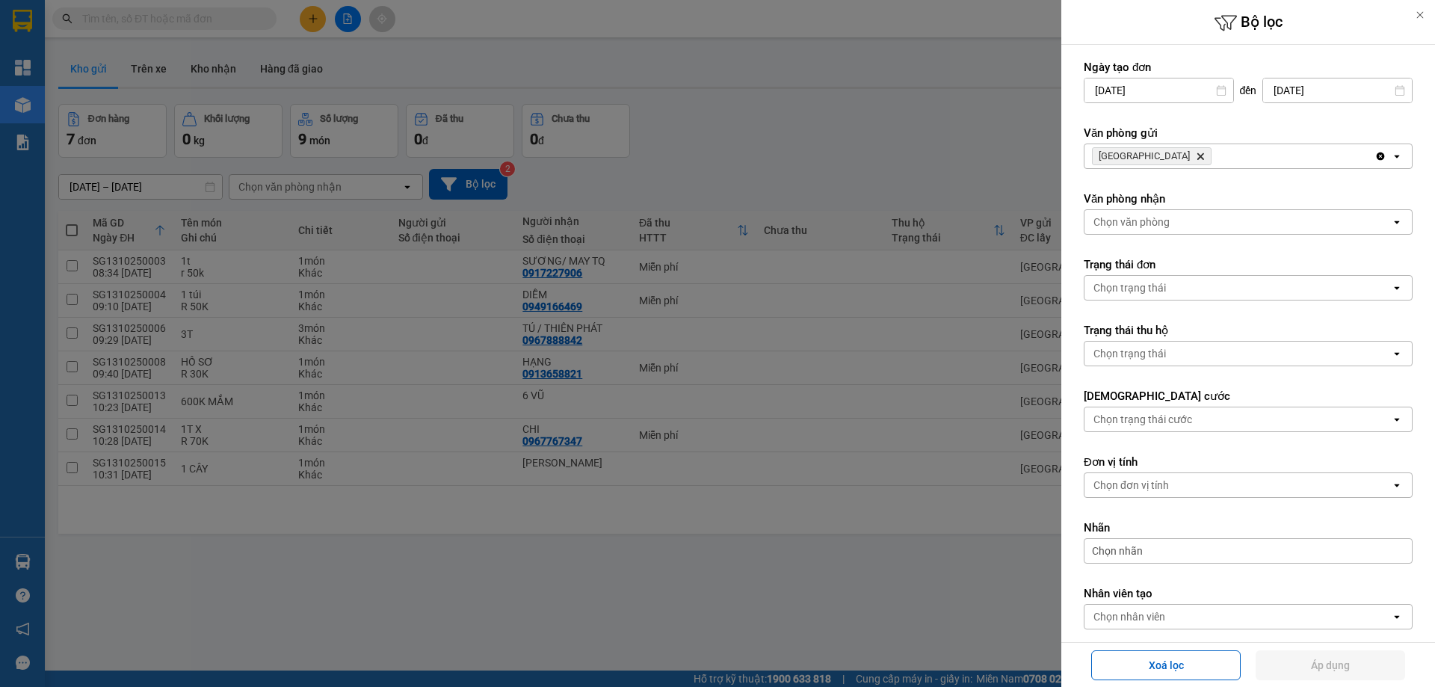
click at [1197, 158] on icon "SÀI GÒN, close by backspace" at bounding box center [1200, 156] width 7 height 7
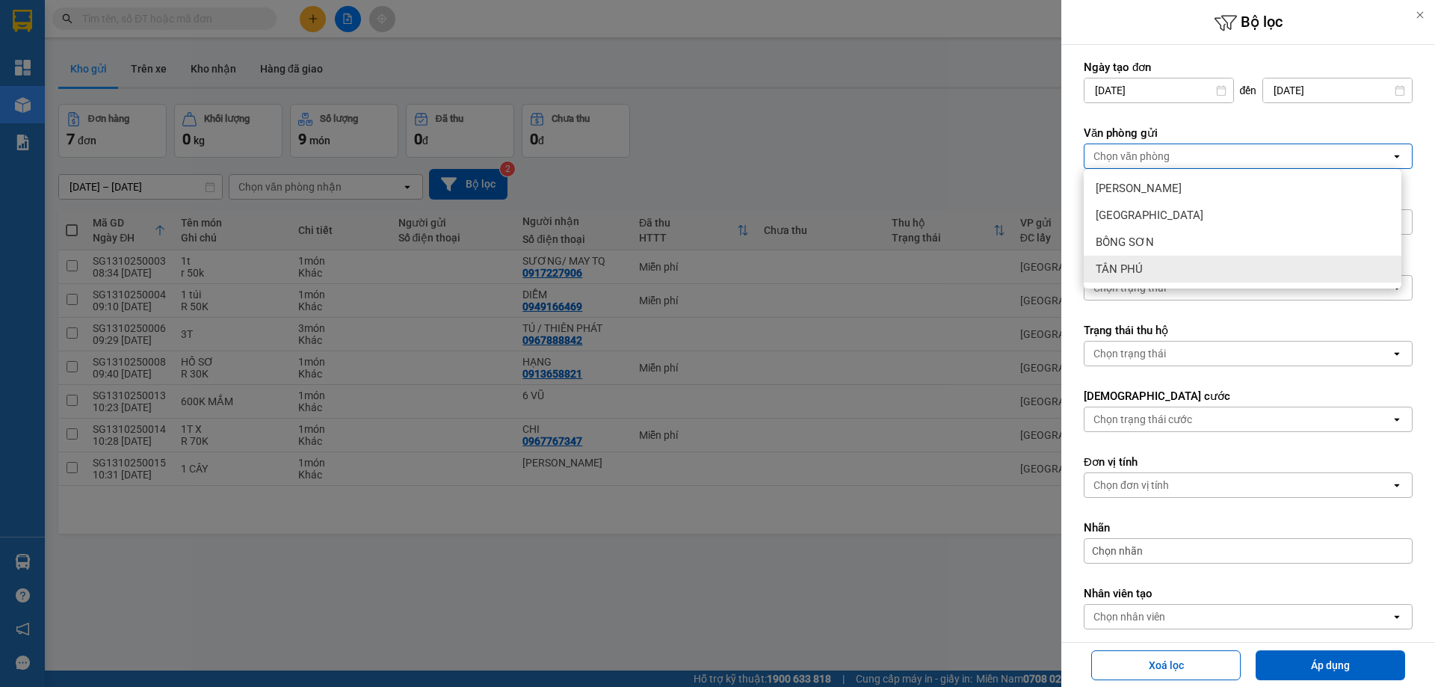
click at [1135, 269] on span "TÂN PHÚ" at bounding box center [1119, 269] width 47 height 15
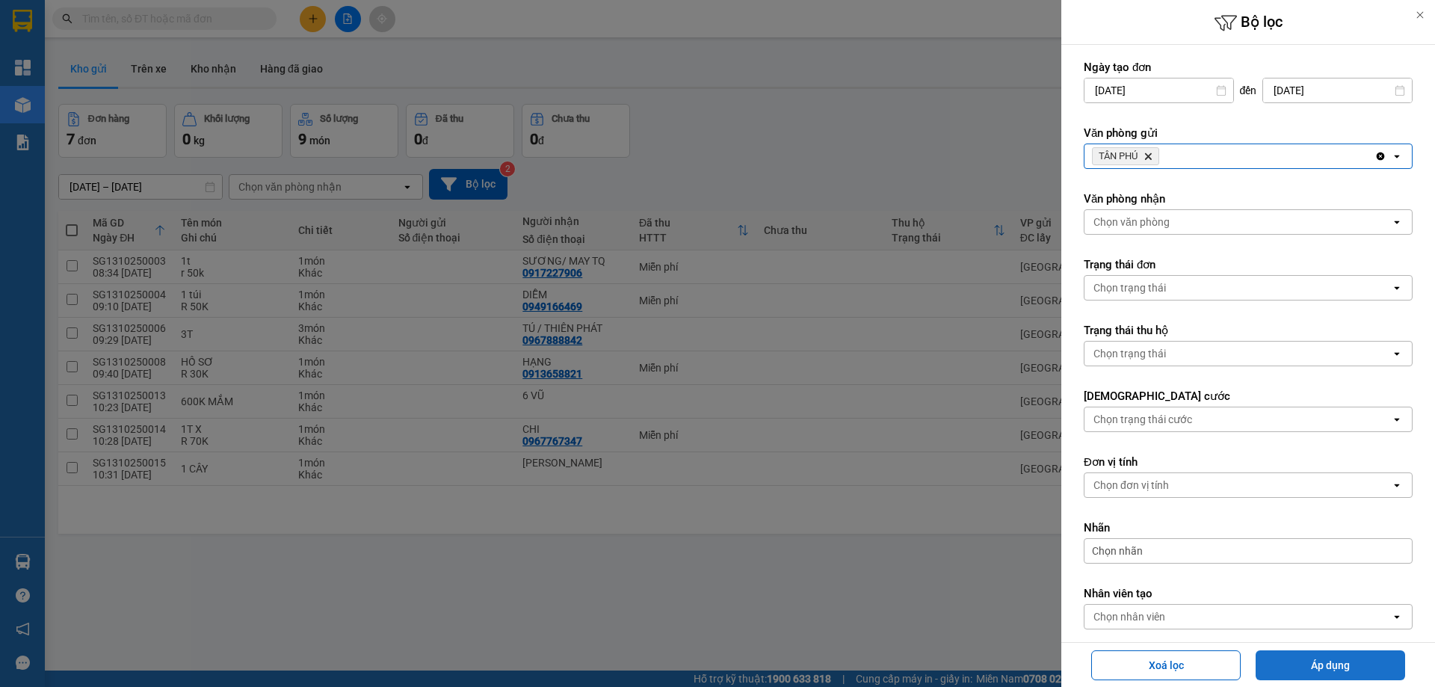
click at [1361, 663] on button "Áp dụng" at bounding box center [1330, 665] width 149 height 30
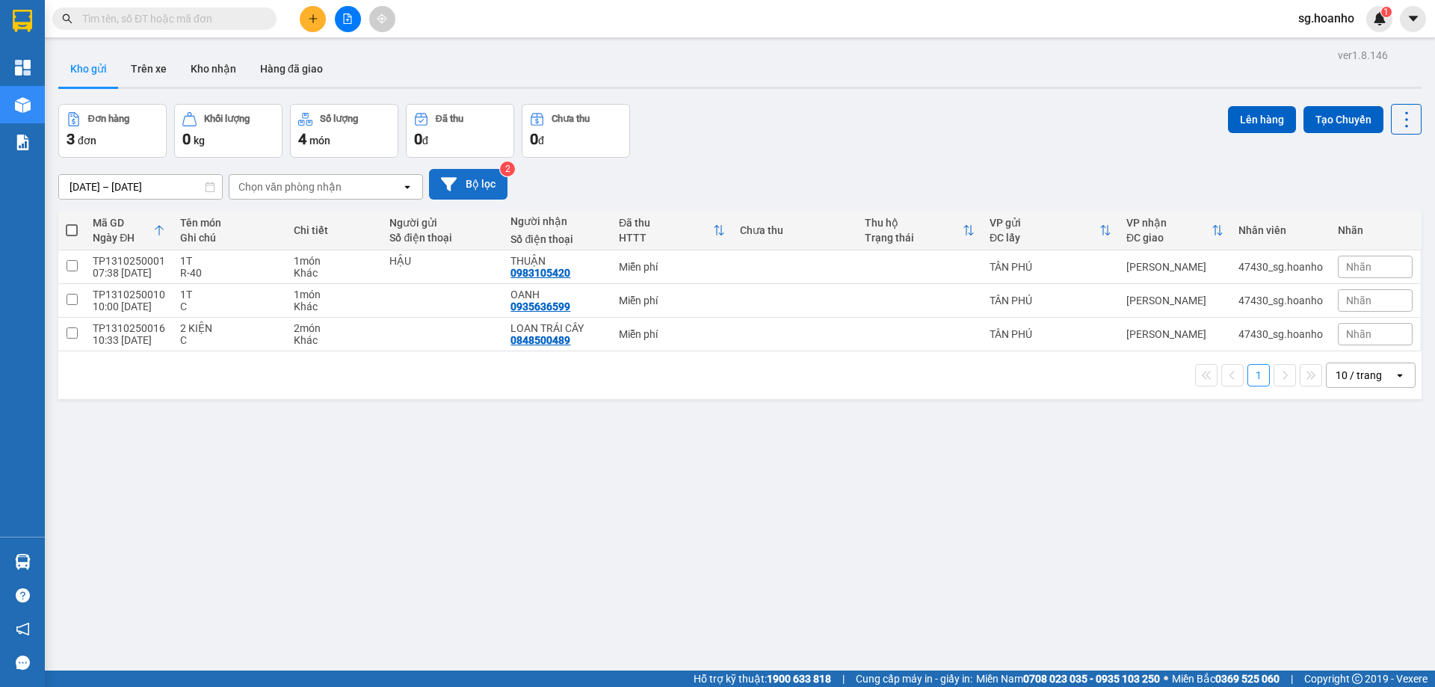
click at [462, 178] on button "Bộ lọc" at bounding box center [468, 184] width 78 height 31
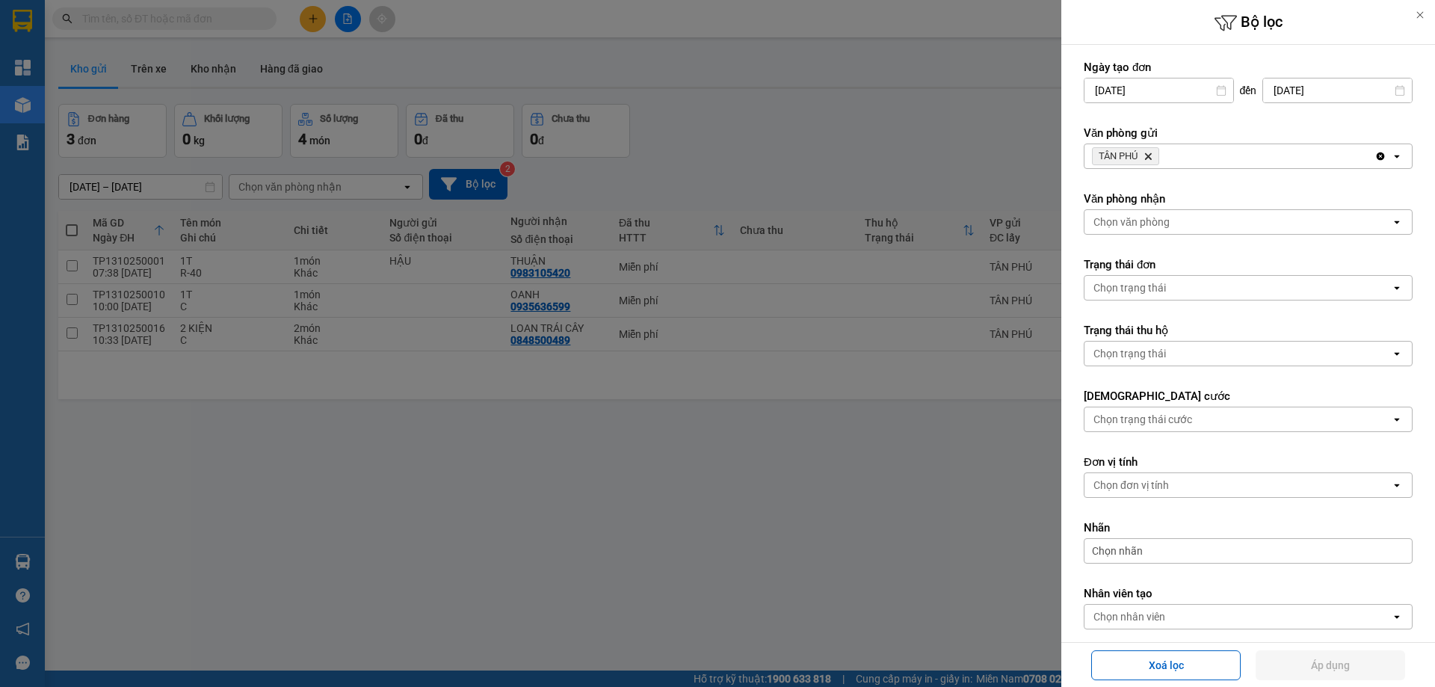
click at [1150, 159] on icon "Delete" at bounding box center [1148, 156] width 9 height 9
click at [1134, 153] on div "Chọn văn phòng" at bounding box center [1132, 156] width 76 height 15
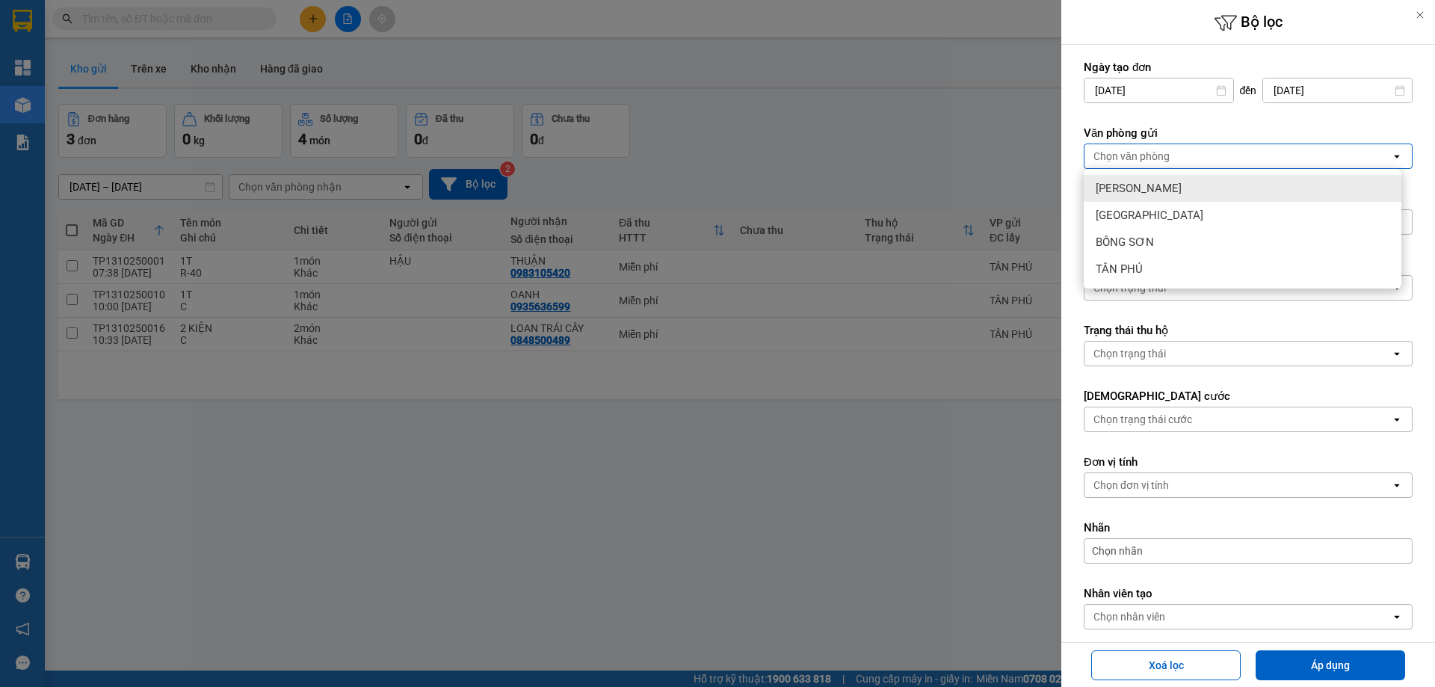
click at [1138, 179] on div "[PERSON_NAME]" at bounding box center [1243, 188] width 318 height 27
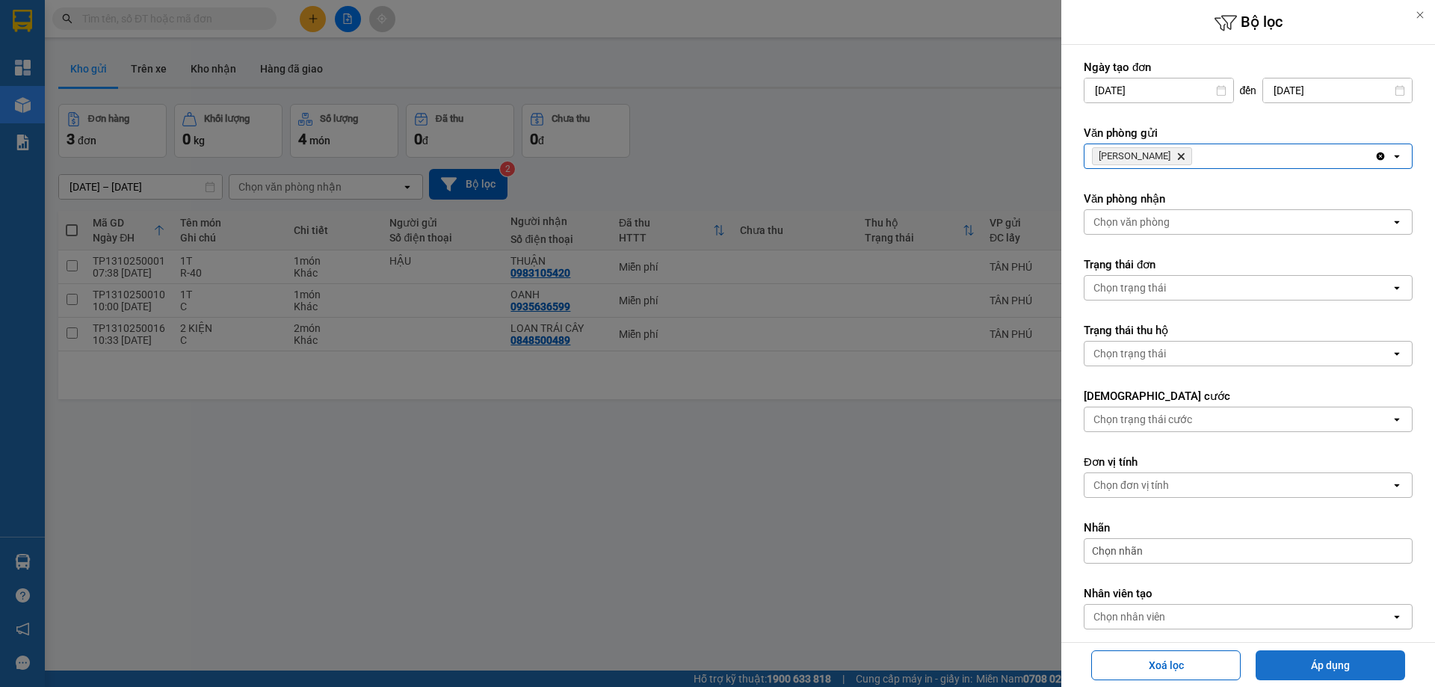
click at [1283, 667] on button "Áp dụng" at bounding box center [1330, 665] width 149 height 30
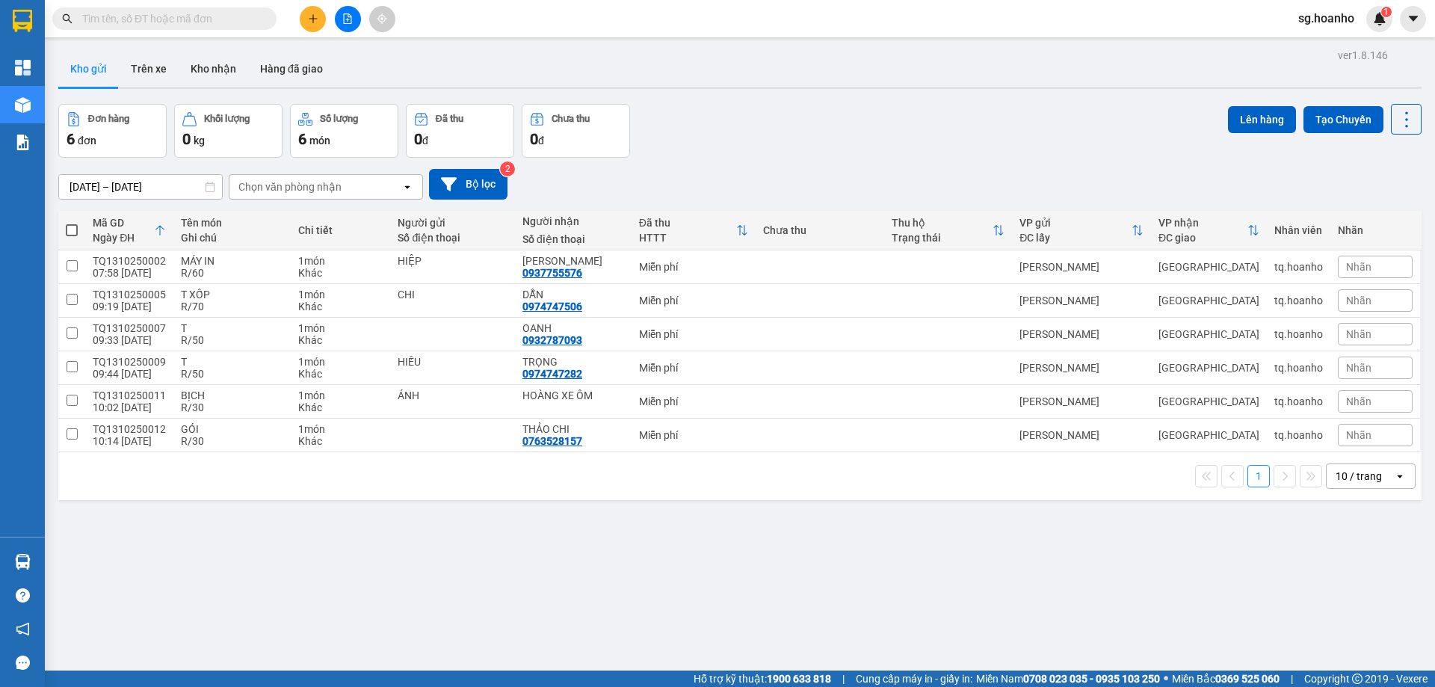
click at [312, 16] on icon "plus" at bounding box center [313, 18] width 10 height 10
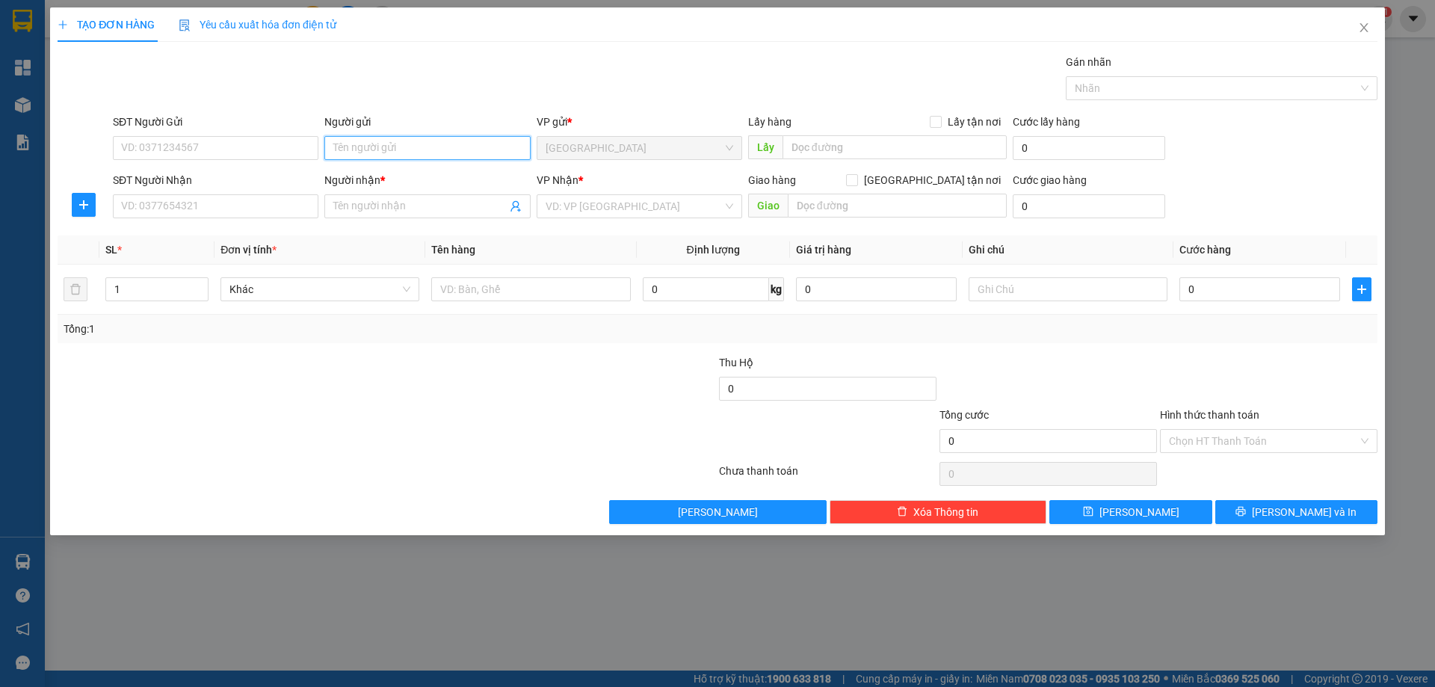
click at [357, 156] on input "Người gửi" at bounding box center [427, 148] width 206 height 24
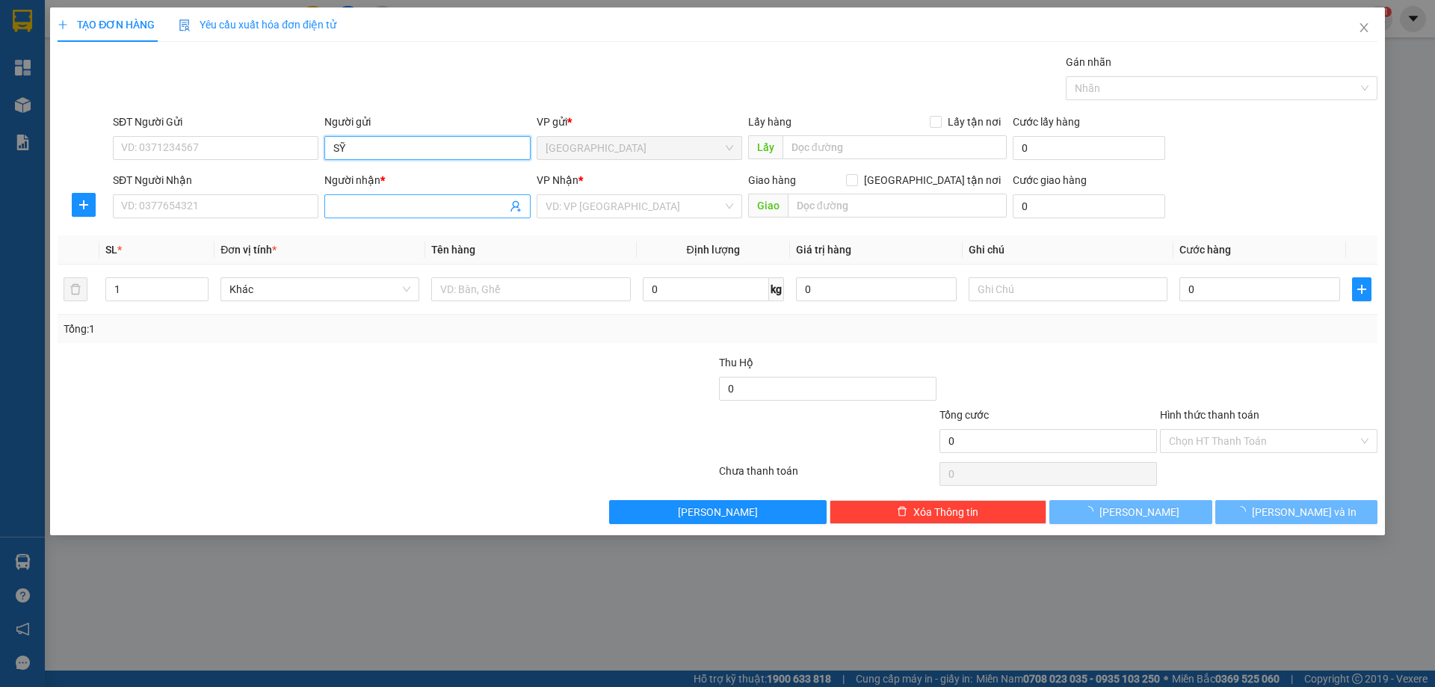
type input "SỸ"
click at [350, 206] on input "Người nhận *" at bounding box center [419, 206] width 173 height 16
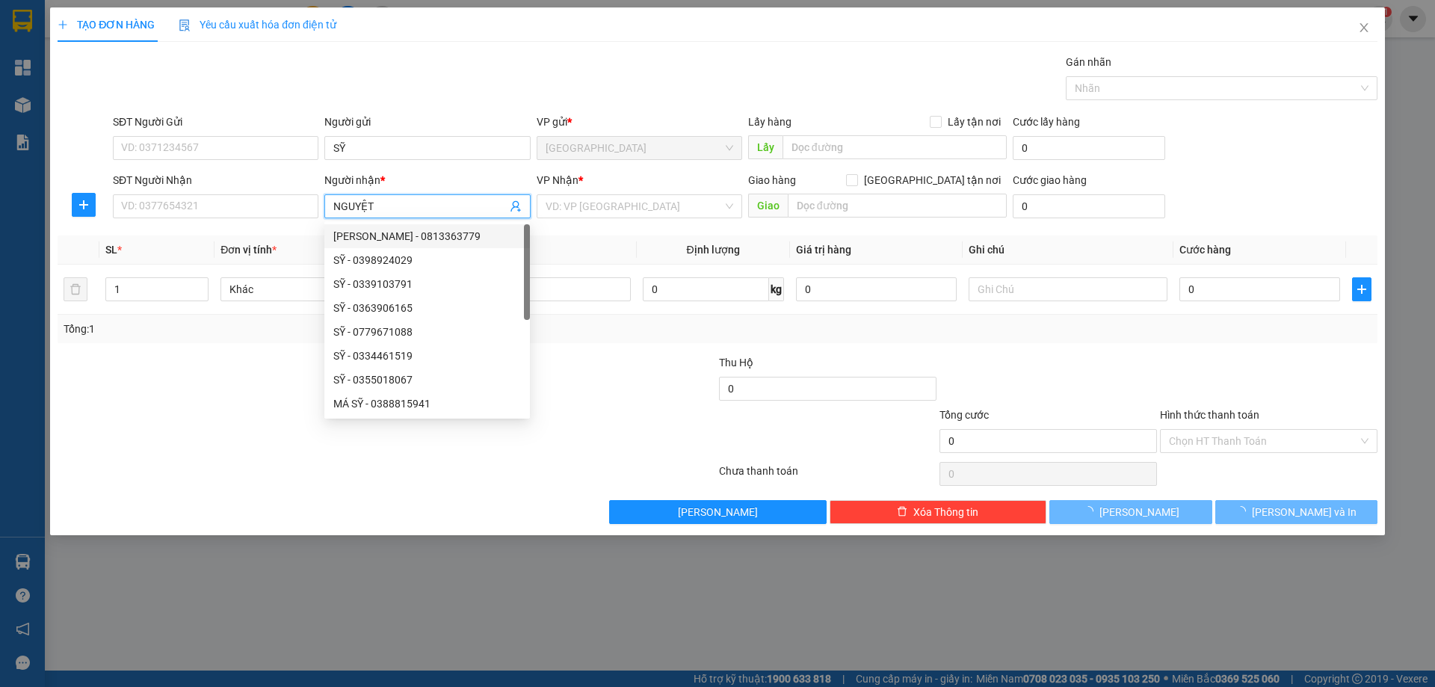
type input "NGUYỆT"
click at [565, 194] on div "VP Nhận *" at bounding box center [640, 183] width 206 height 22
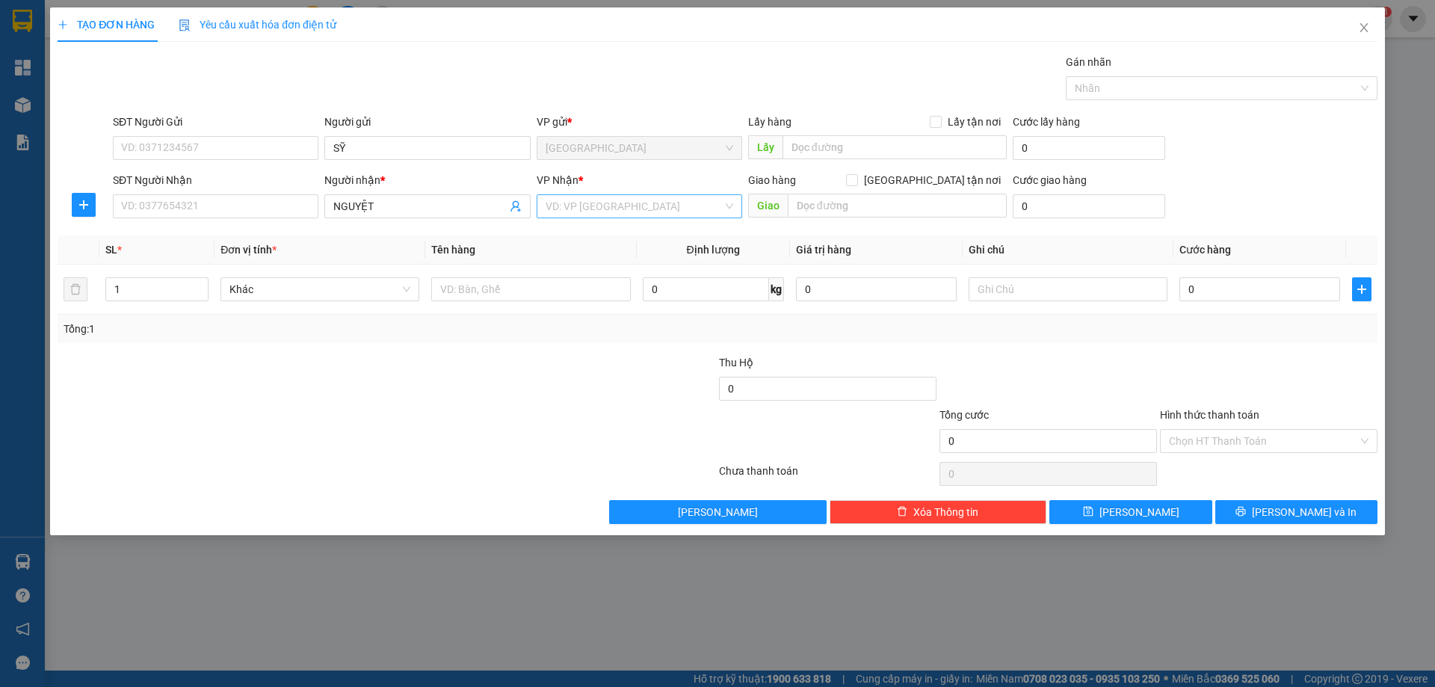
click at [586, 215] on input "search" at bounding box center [634, 206] width 177 height 22
click at [576, 250] on div "[PERSON_NAME]" at bounding box center [640, 260] width 206 height 24
click at [499, 286] on input "text" at bounding box center [530, 289] width 199 height 24
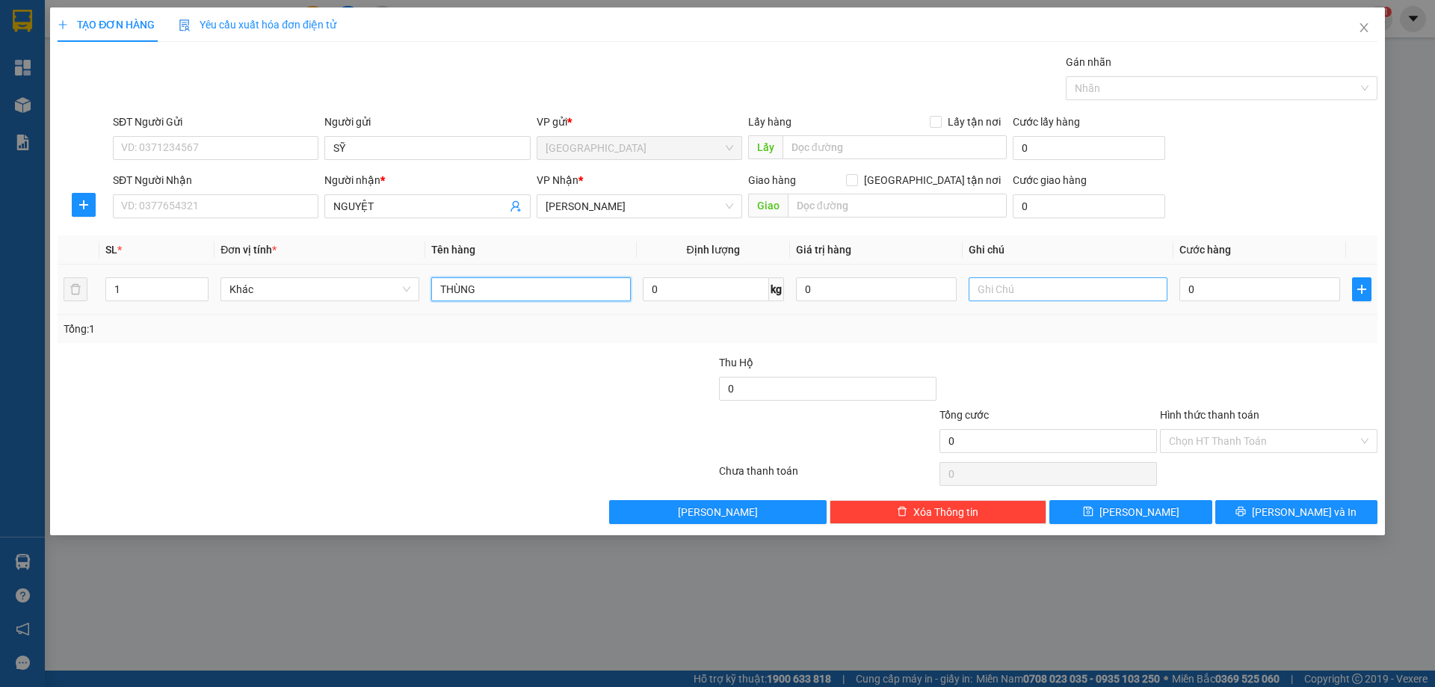
type input "THÙNG"
click at [1011, 289] on input "text" at bounding box center [1068, 289] width 199 height 24
type input "C"
click at [1191, 409] on label "Hình thức thanh toán" at bounding box center [1209, 415] width 99 height 12
click at [1191, 430] on input "Hình thức thanh toán" at bounding box center [1263, 441] width 189 height 22
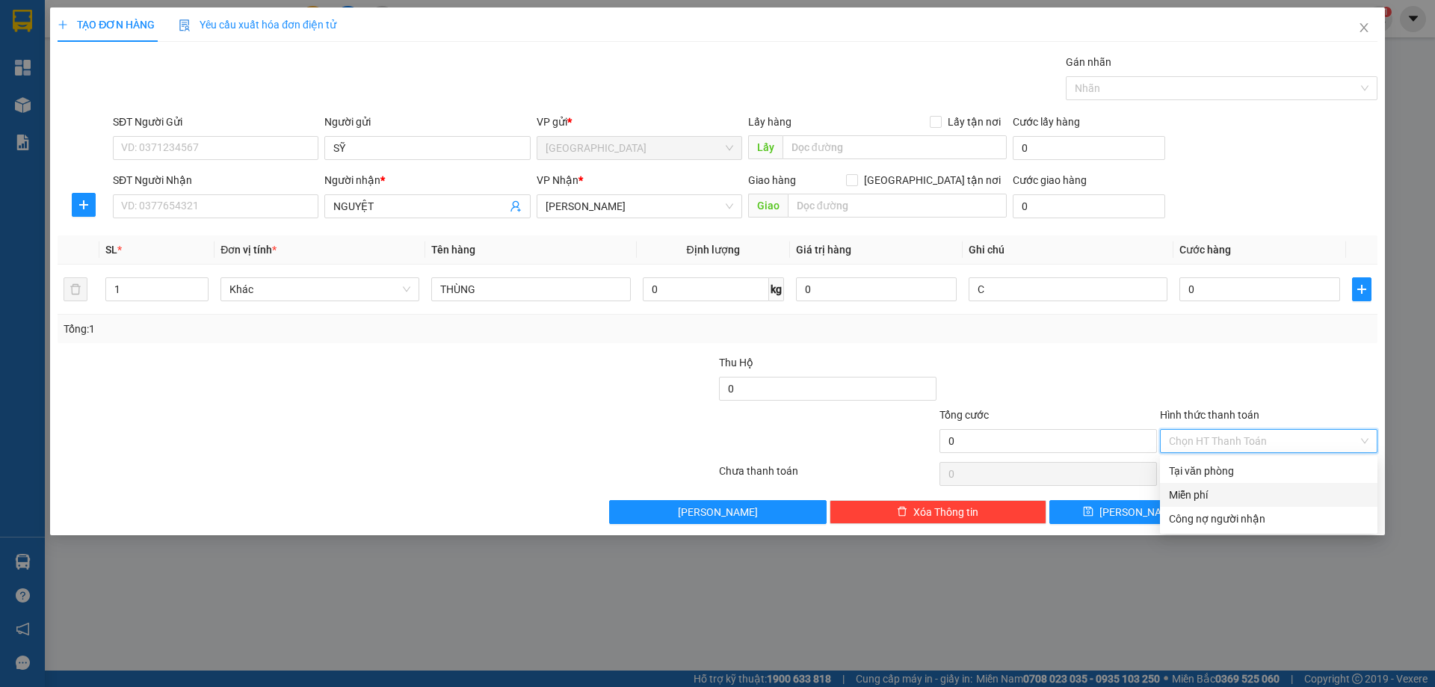
click at [1222, 495] on div "Miễn phí" at bounding box center [1269, 495] width 200 height 16
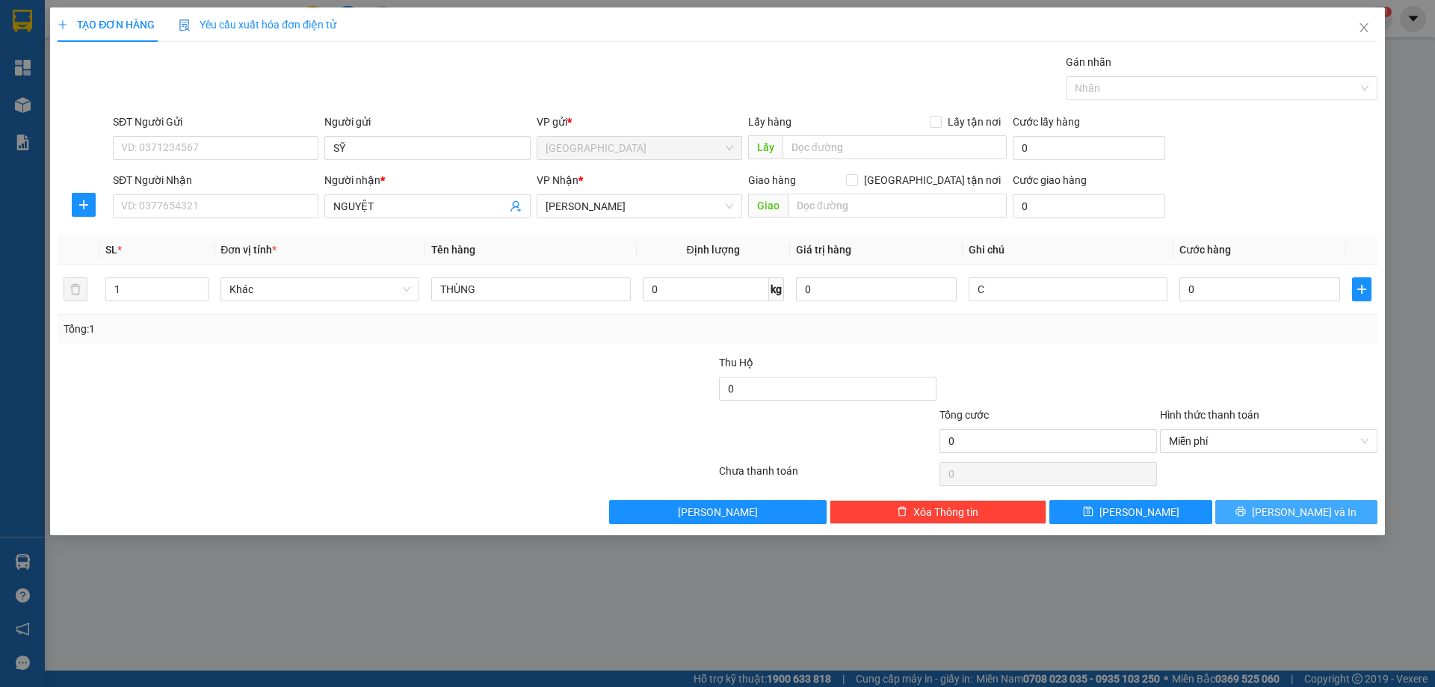
click at [1234, 508] on button "[PERSON_NAME] và In" at bounding box center [1296, 512] width 162 height 24
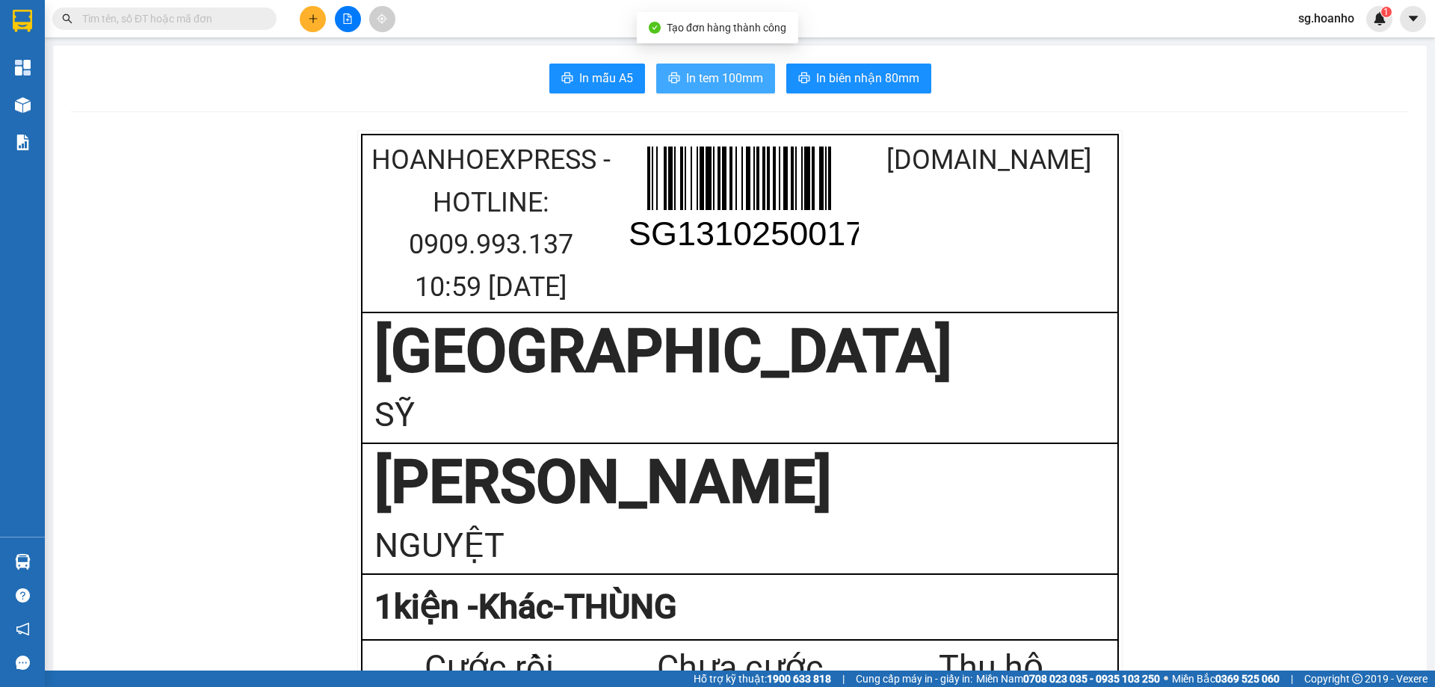
drag, startPoint x: 747, startPoint y: 84, endPoint x: 808, endPoint y: 474, distance: 394.1
click at [698, 73] on span "In tem 100mm" at bounding box center [724, 78] width 77 height 19
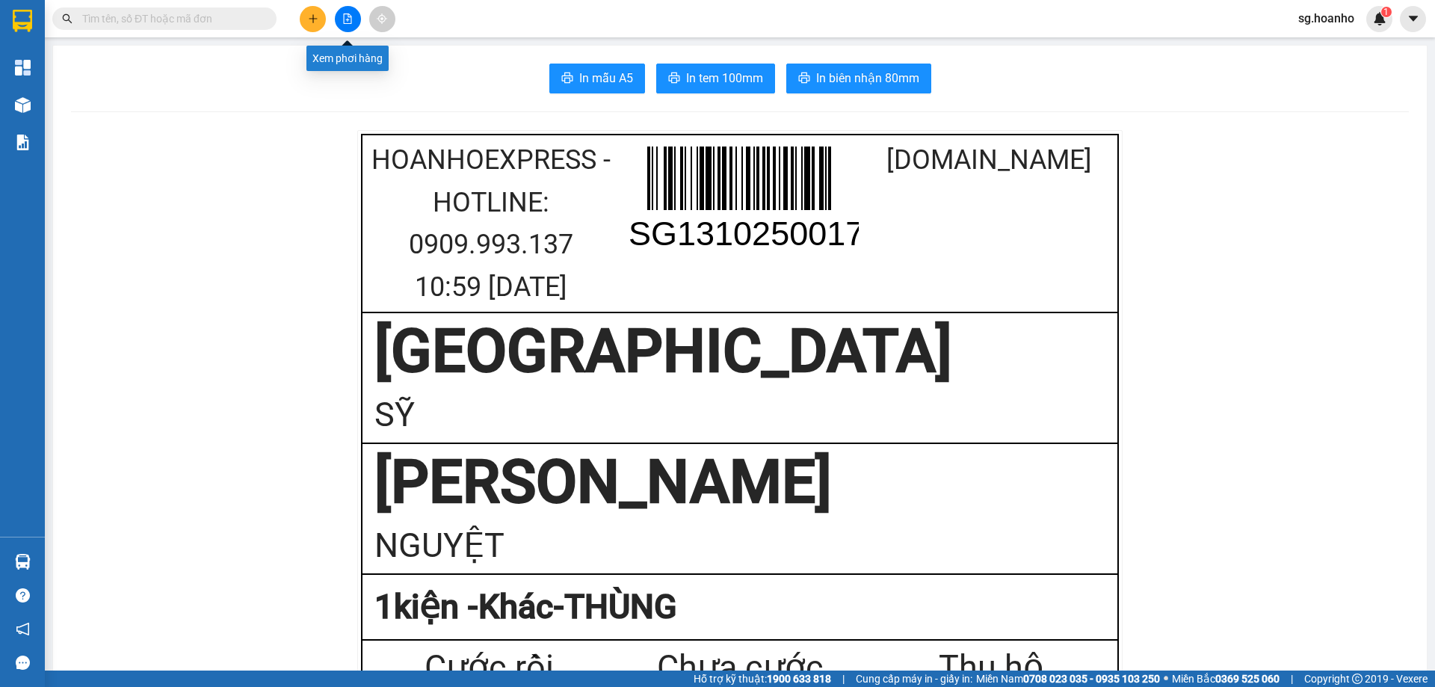
click at [336, 12] on div at bounding box center [348, 19] width 112 height 26
click at [351, 19] on icon "file-add" at bounding box center [347, 18] width 10 height 10
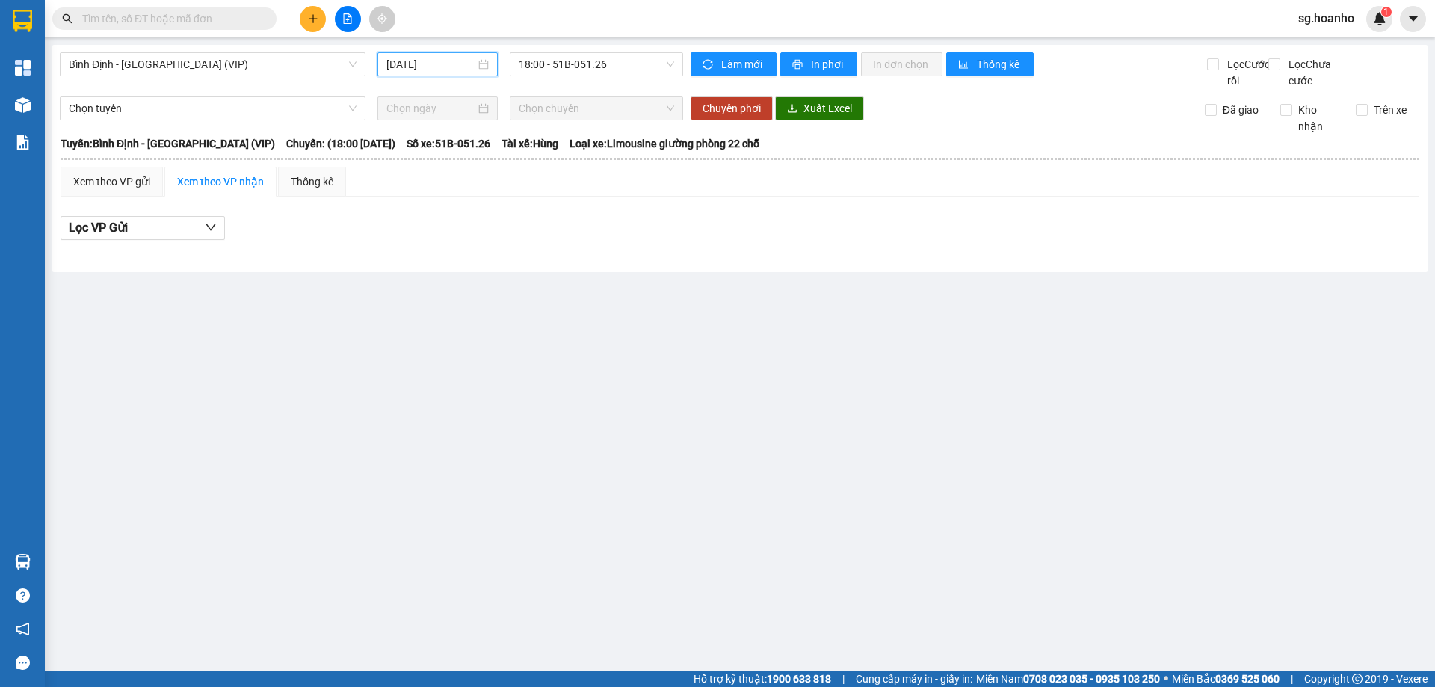
drag, startPoint x: 405, startPoint y: 62, endPoint x: 407, endPoint y: 158, distance: 96.4
click at [406, 61] on input "[DATE]" at bounding box center [430, 64] width 89 height 16
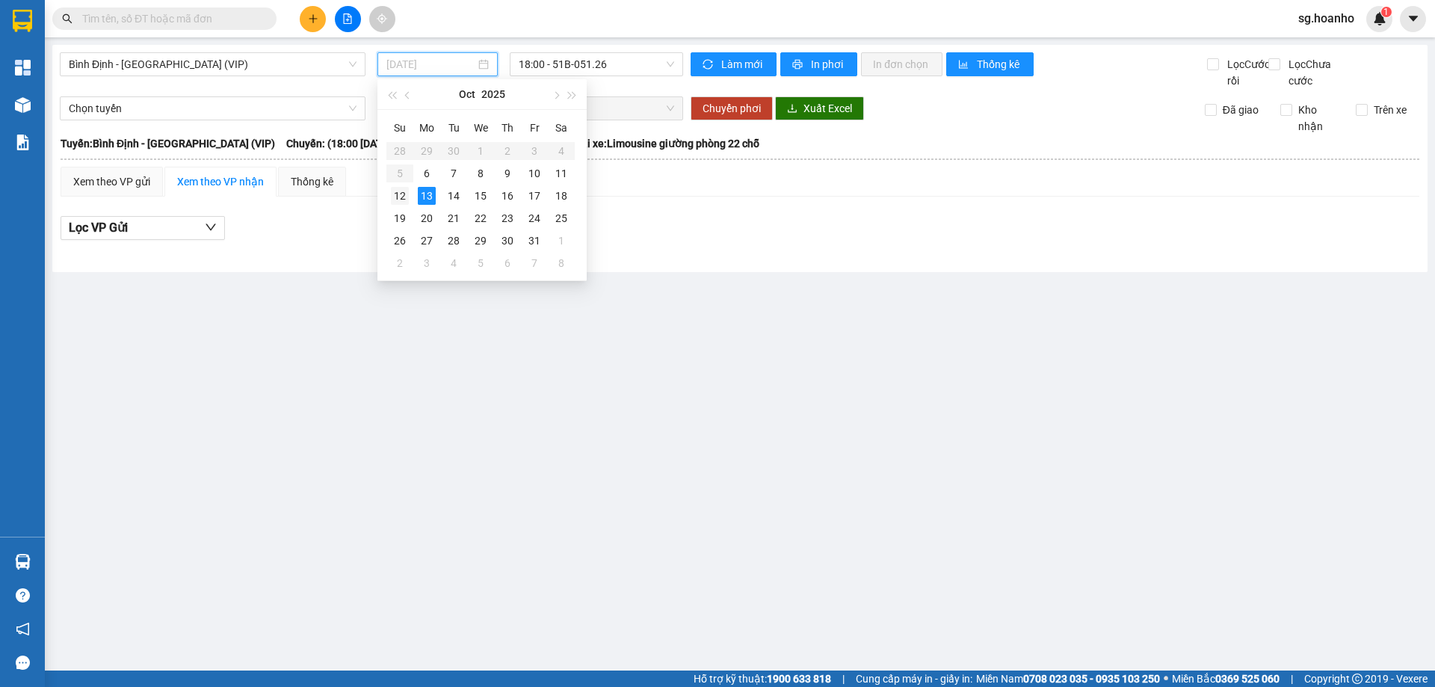
click at [401, 200] on div "12" at bounding box center [400, 196] width 18 height 18
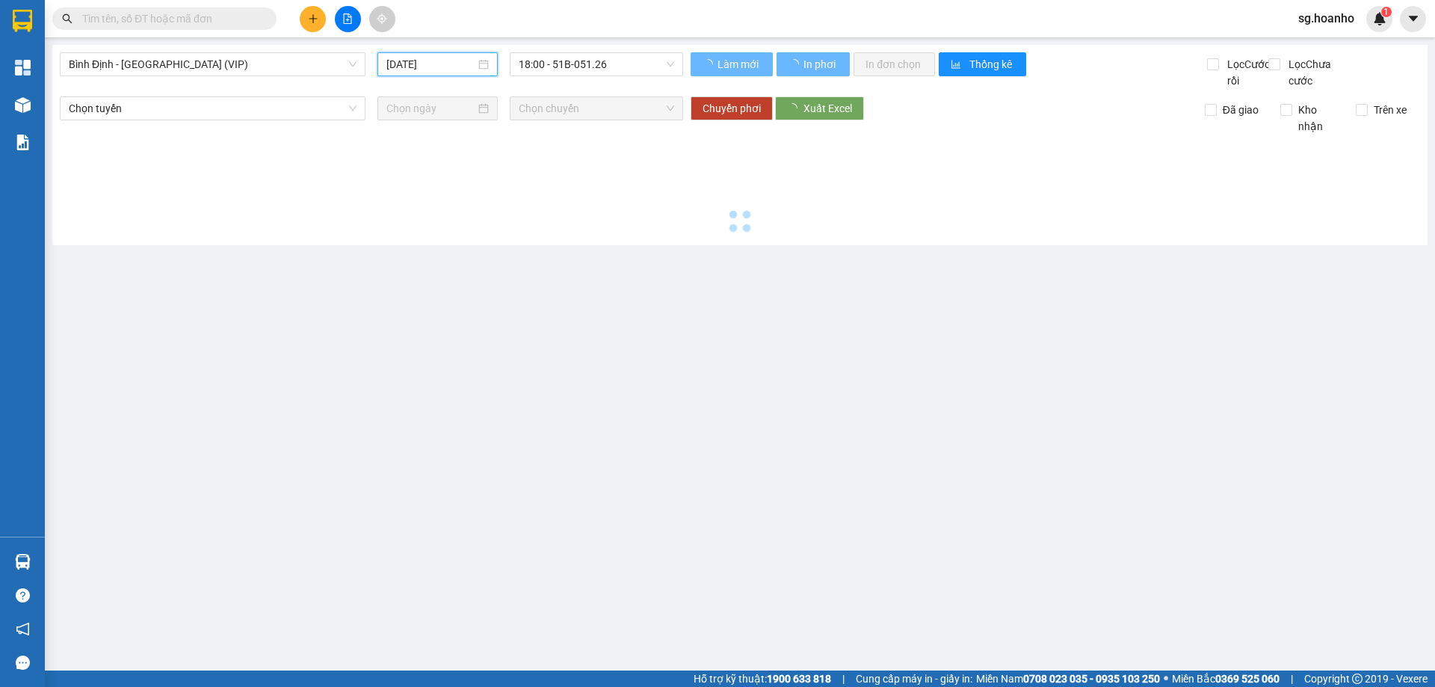
type input "[DATE]"
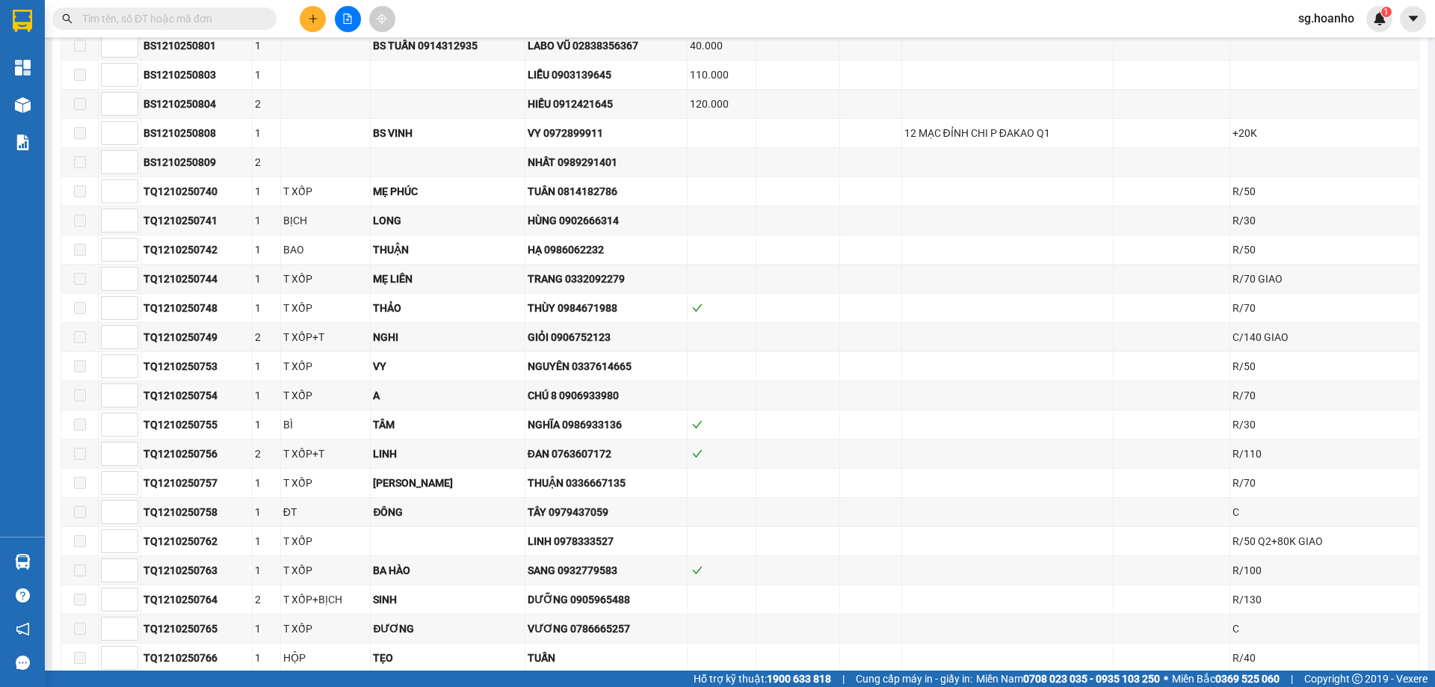
scroll to position [75, 0]
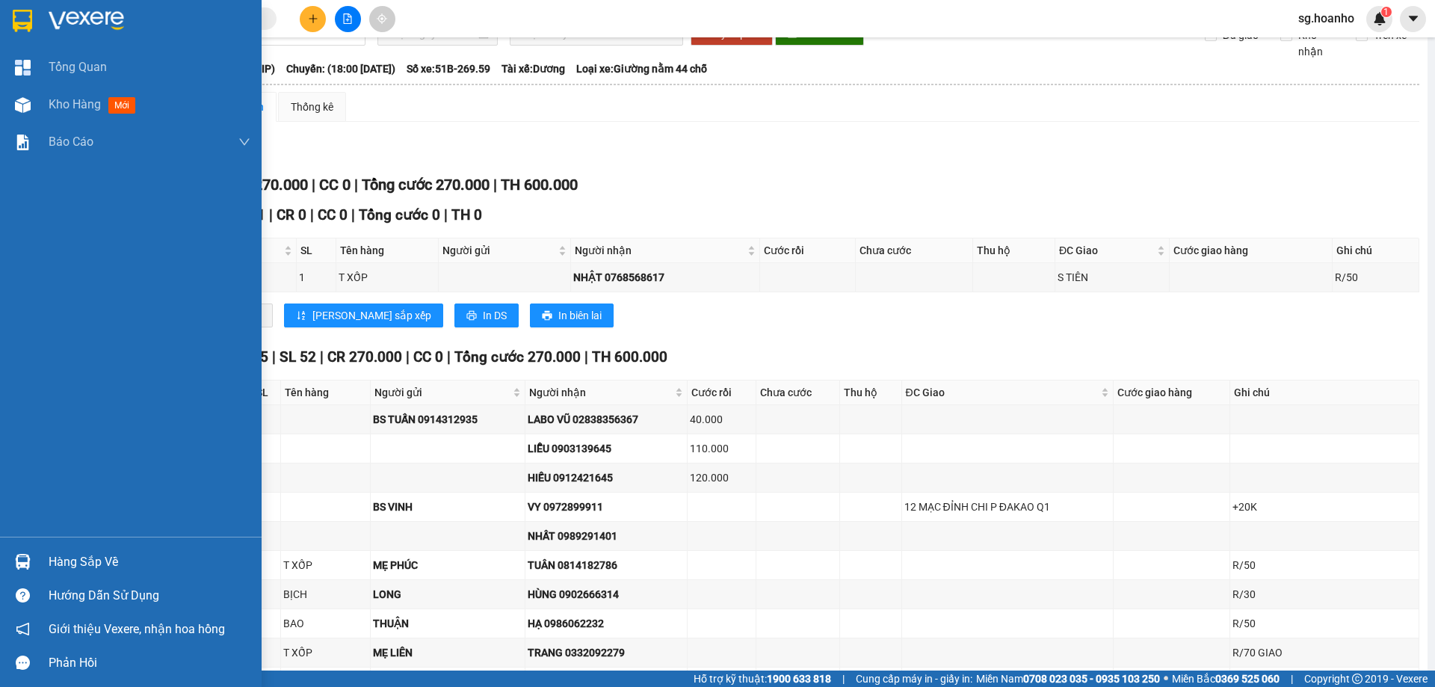
click at [13, 31] on img at bounding box center [22, 21] width 19 height 22
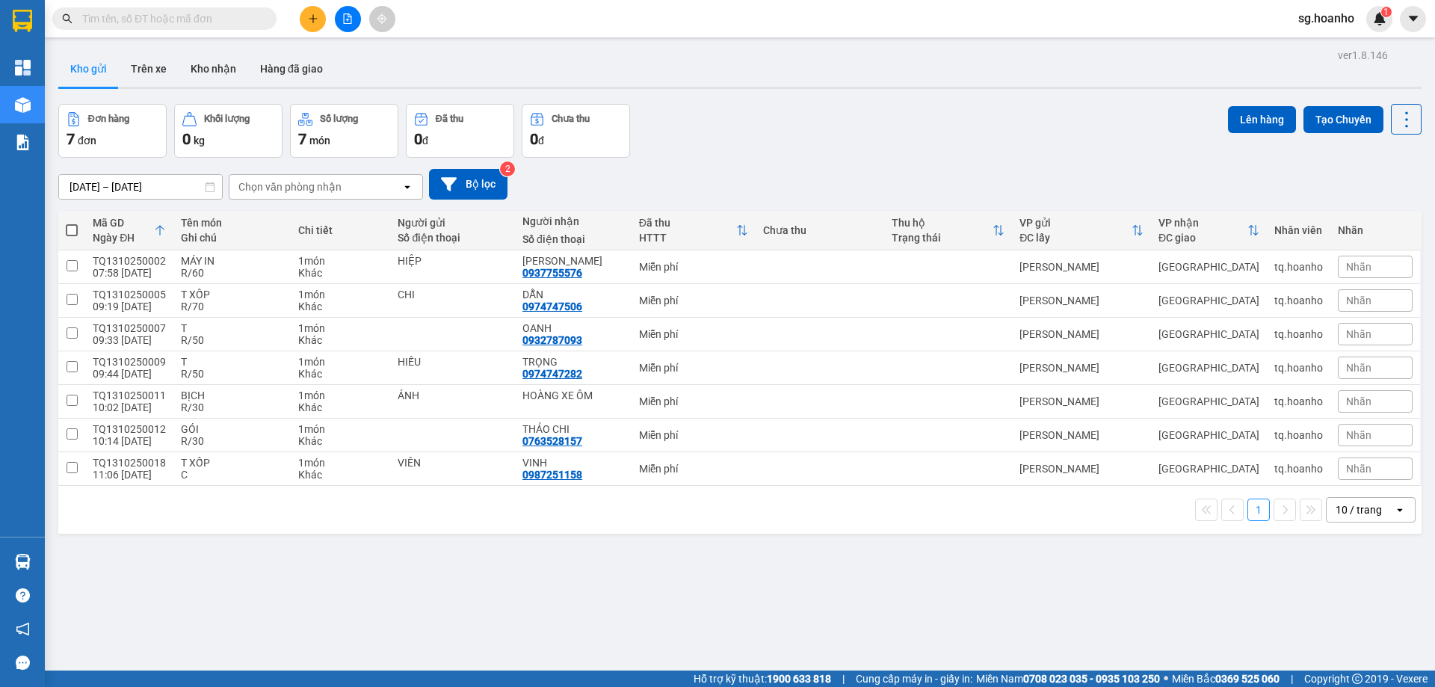
click at [321, 25] on button at bounding box center [313, 19] width 26 height 26
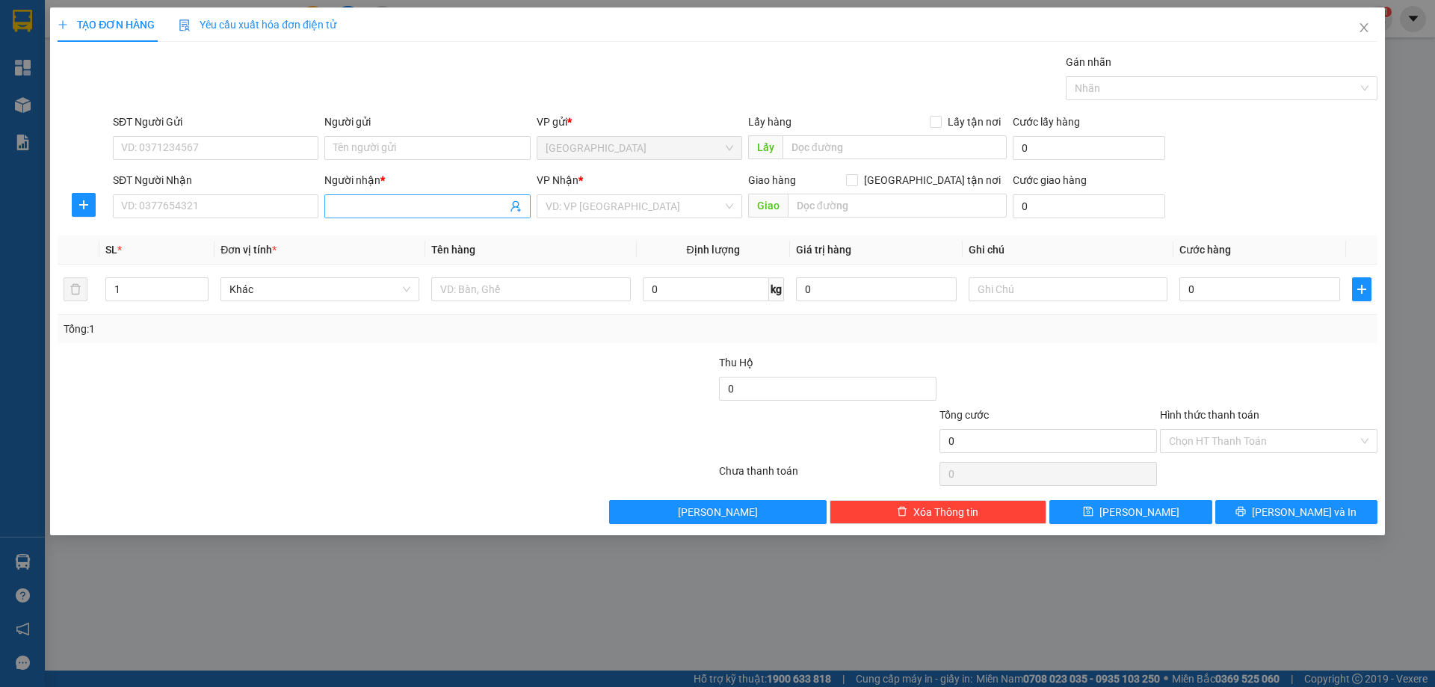
click at [371, 202] on input "Người nhận *" at bounding box center [419, 206] width 173 height 16
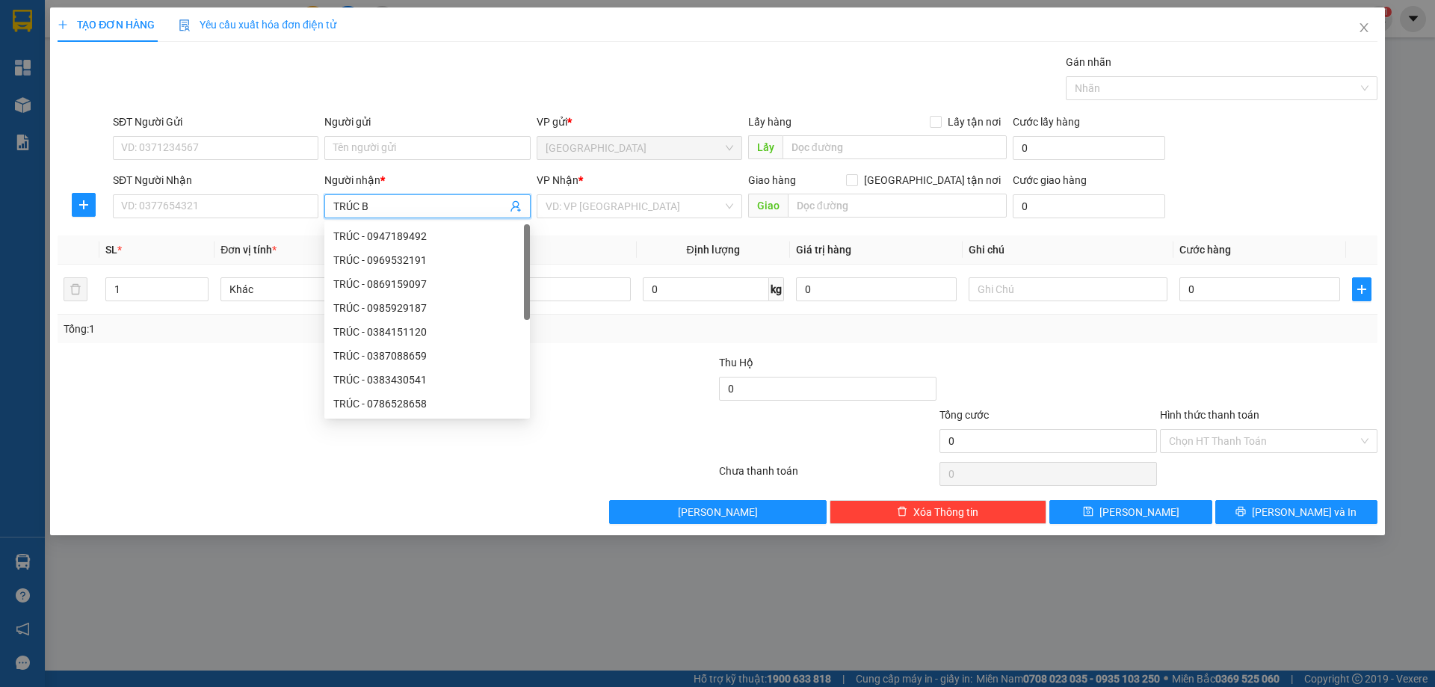
type input "TRÚC BI"
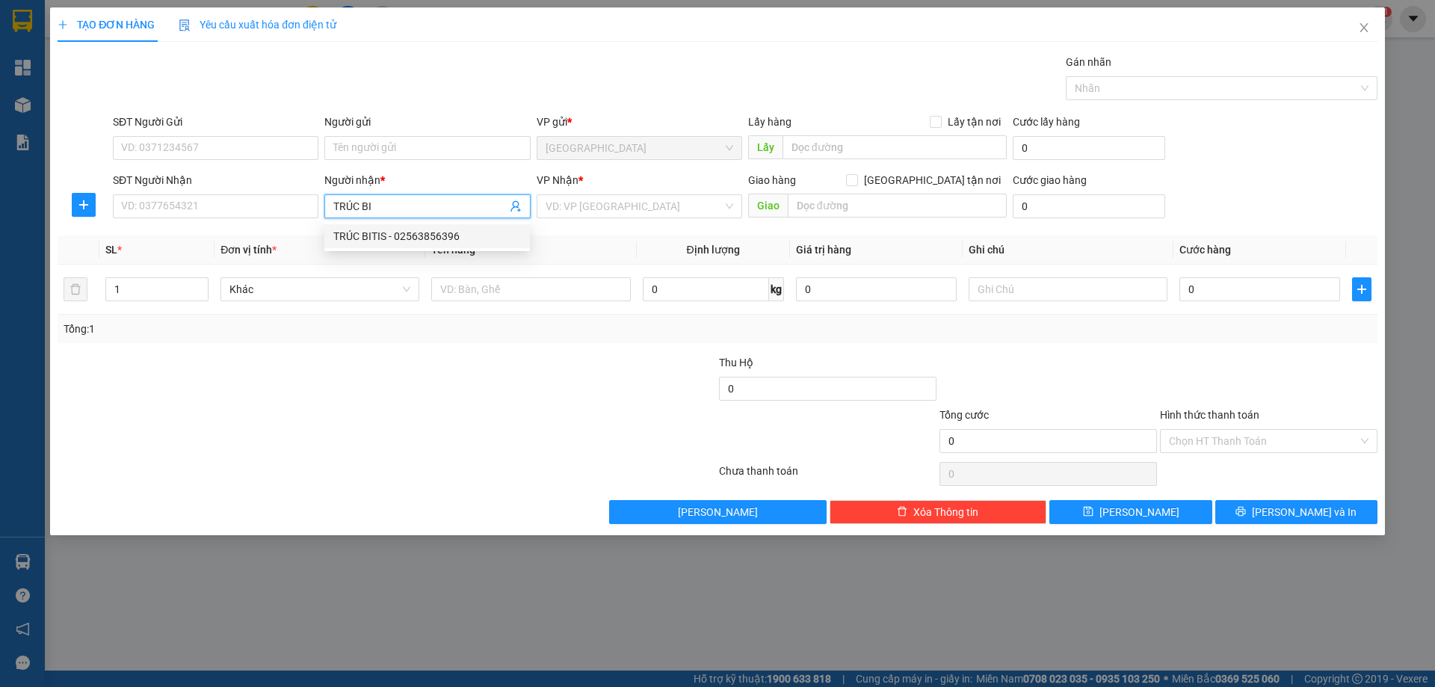
drag, startPoint x: 405, startPoint y: 232, endPoint x: 501, endPoint y: 204, distance: 99.8
click at [410, 230] on div "TRÚC BITIS - 02563856396" at bounding box center [427, 236] width 188 height 16
type input "02563856396"
type input "TRÚC BITIS"
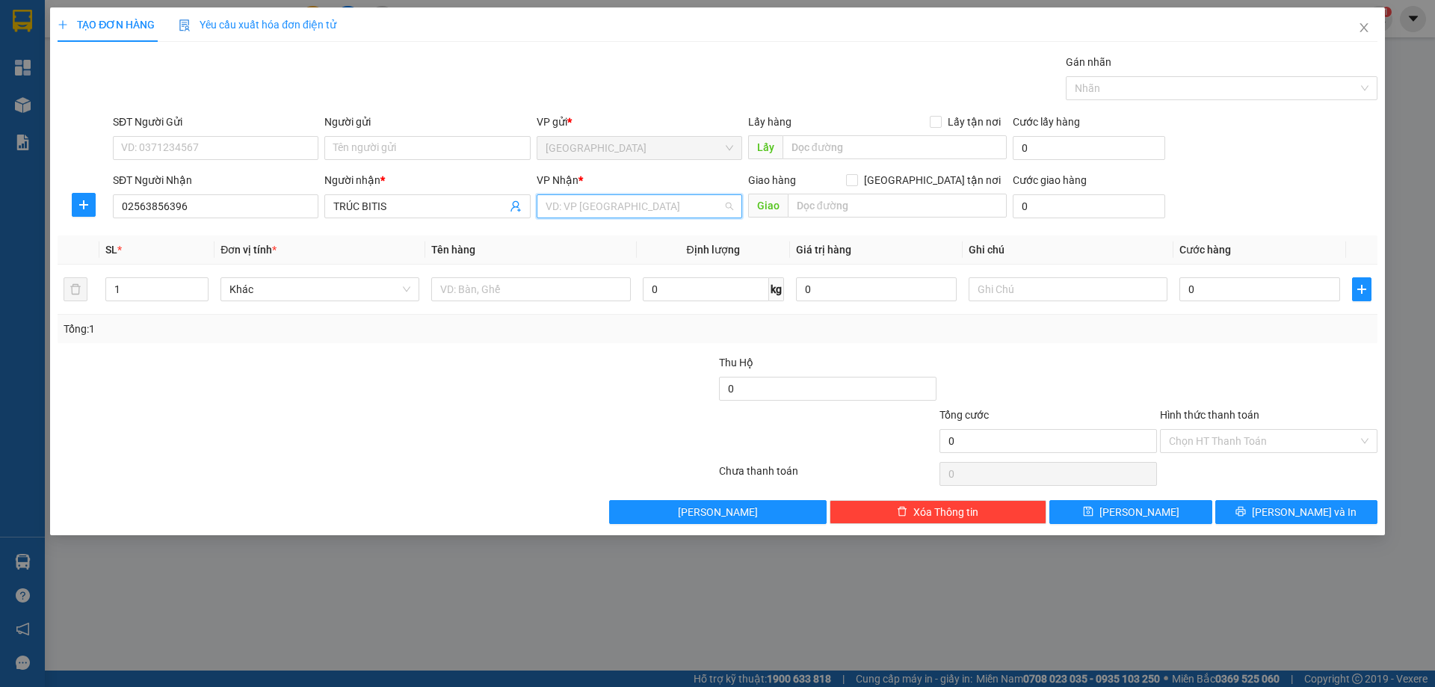
click at [579, 196] on input "search" at bounding box center [634, 206] width 177 height 22
drag, startPoint x: 561, startPoint y: 253, endPoint x: 518, endPoint y: 265, distance: 45.0
click at [560, 254] on div "[PERSON_NAME]" at bounding box center [640, 260] width 188 height 16
click at [198, 289] on span "up" at bounding box center [200, 285] width 9 height 9
click at [198, 288] on span "up" at bounding box center [200, 285] width 9 height 9
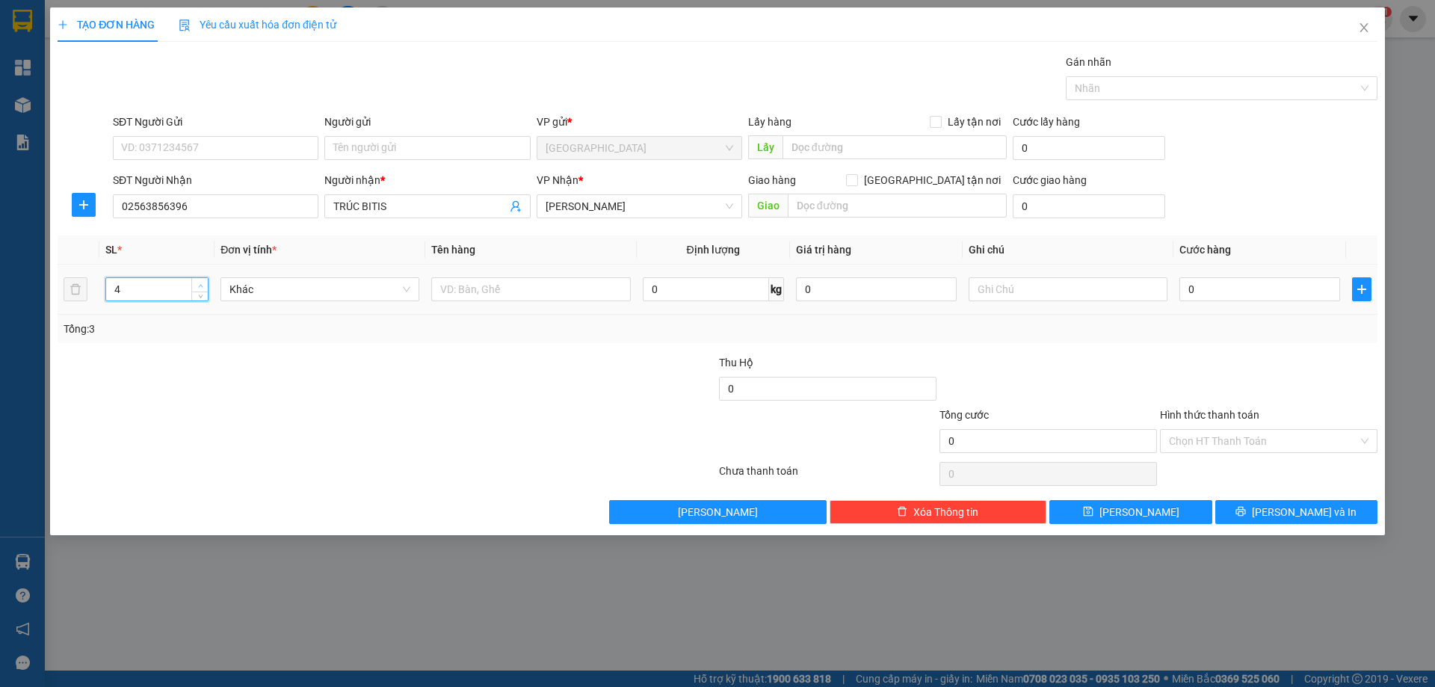
click at [198, 288] on span "up" at bounding box center [200, 285] width 9 height 9
type input "8"
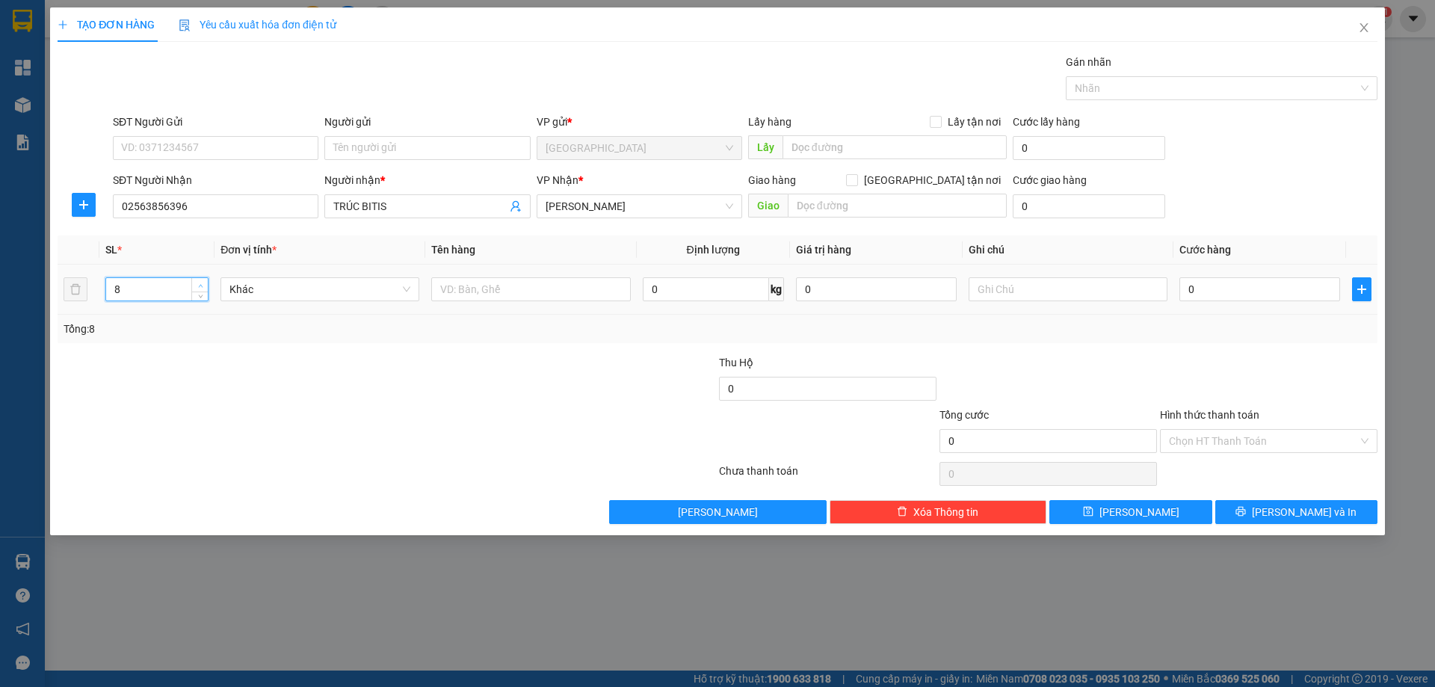
click at [199, 286] on icon "up" at bounding box center [200, 285] width 4 height 3
click at [482, 289] on input "text" at bounding box center [530, 289] width 199 height 24
type input "8 BAO"
click at [1173, 514] on button "[PERSON_NAME]" at bounding box center [1130, 512] width 162 height 24
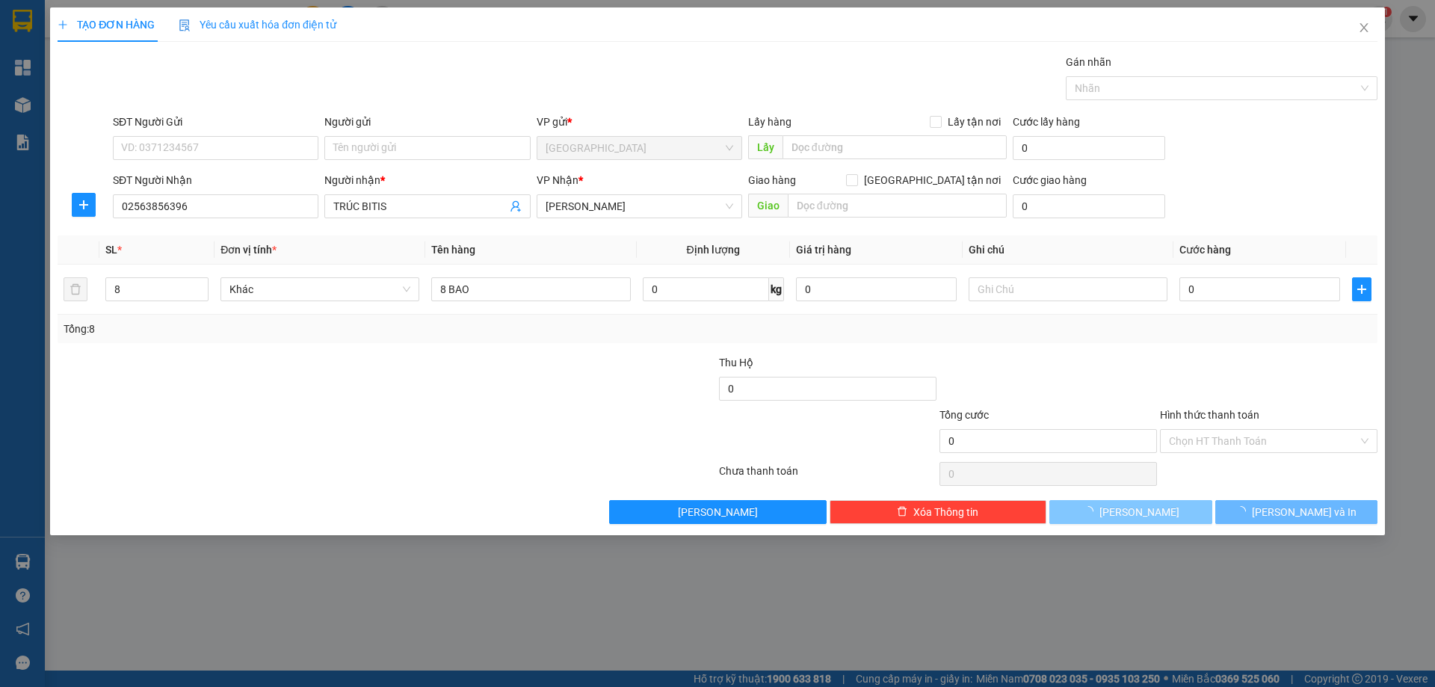
type input "1"
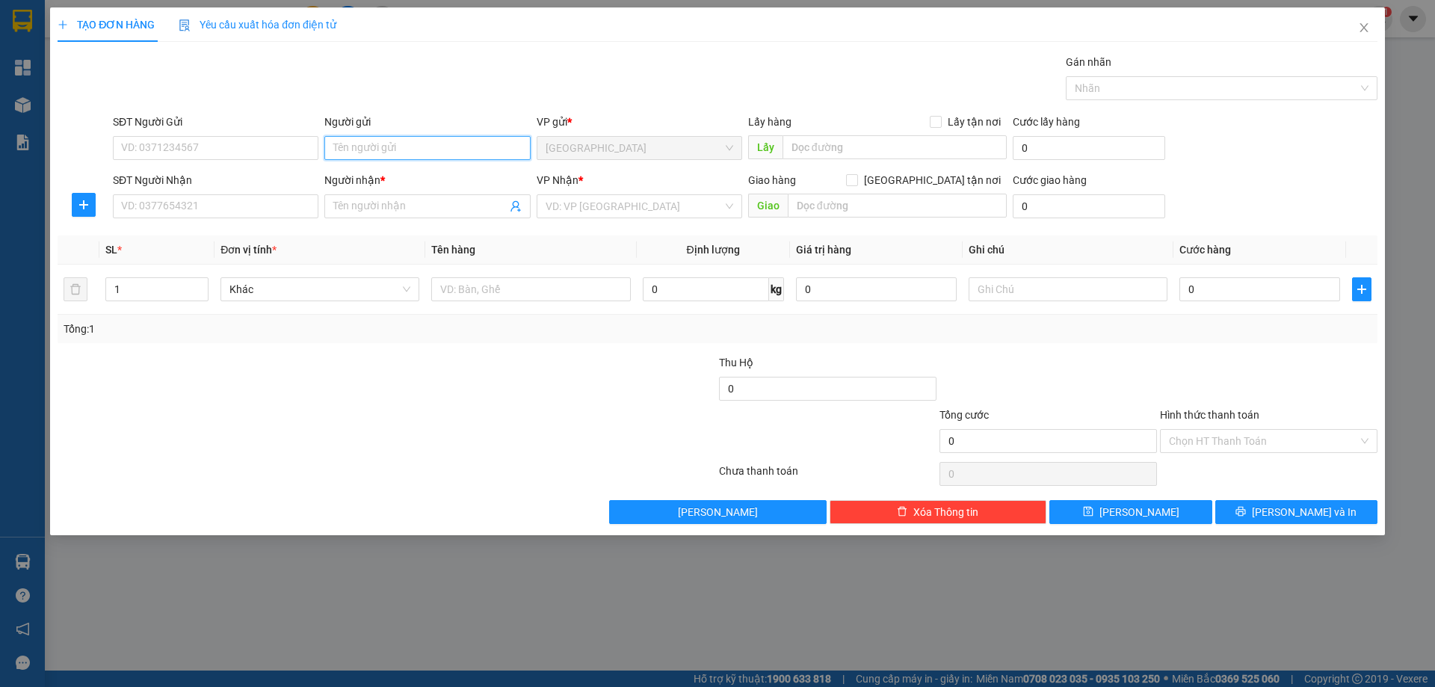
click at [407, 146] on input "Người gửi" at bounding box center [427, 148] width 206 height 24
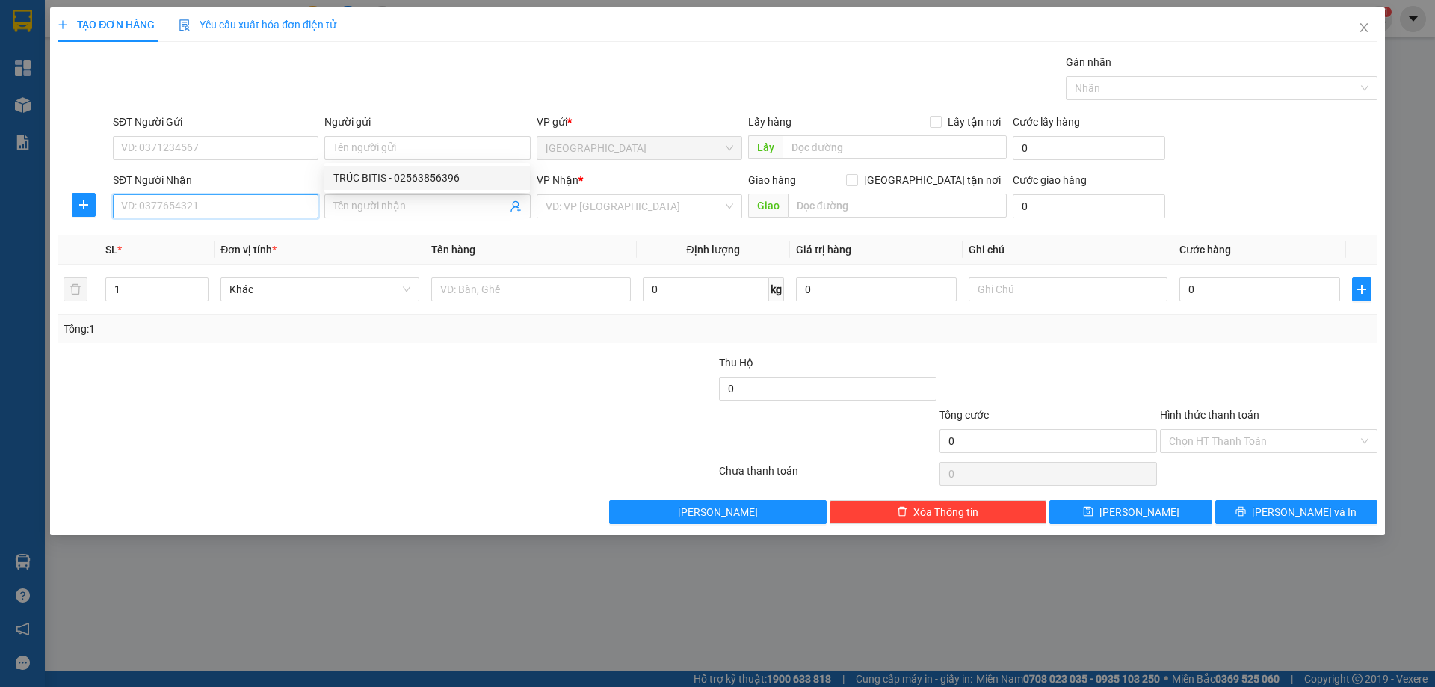
click at [239, 213] on input "SĐT Người Nhận" at bounding box center [216, 206] width 206 height 24
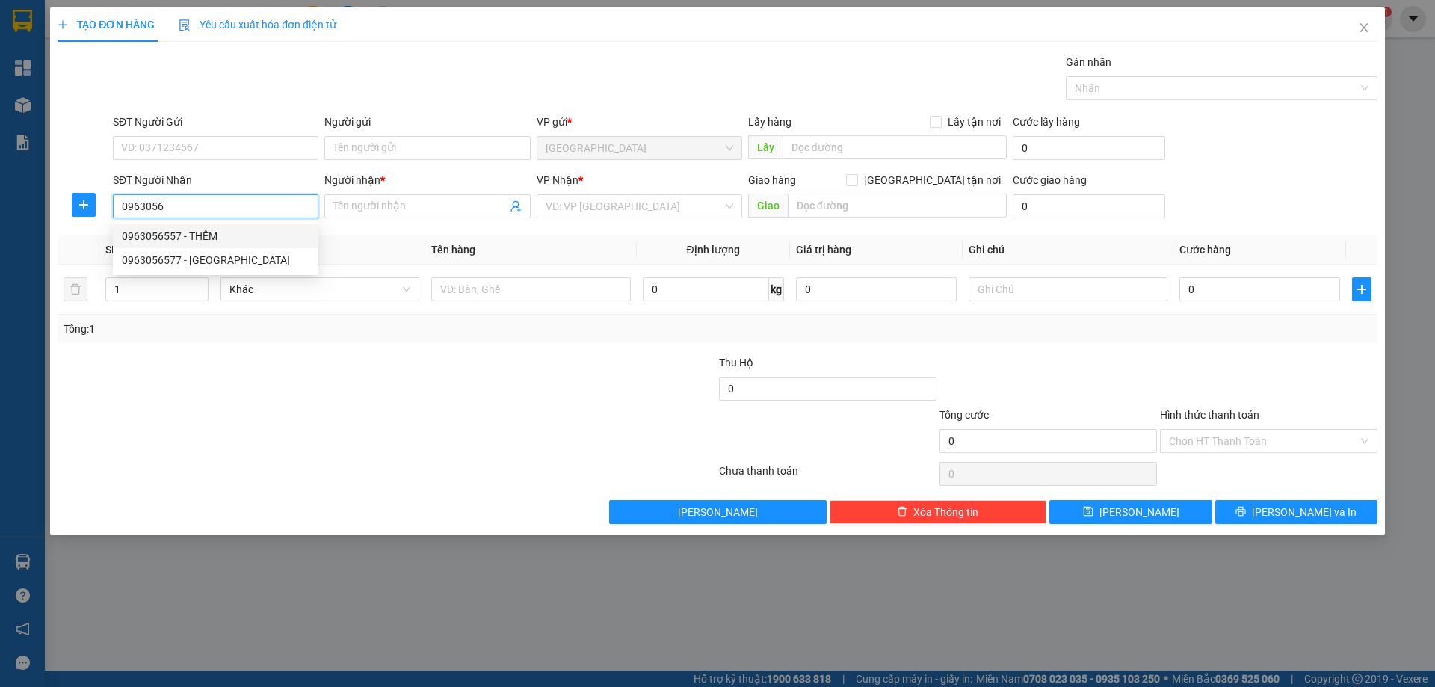
click at [215, 241] on div "0963056557 - THÊM" at bounding box center [216, 236] width 188 height 16
type input "0963056557"
type input "THÊM"
type input "0963056557"
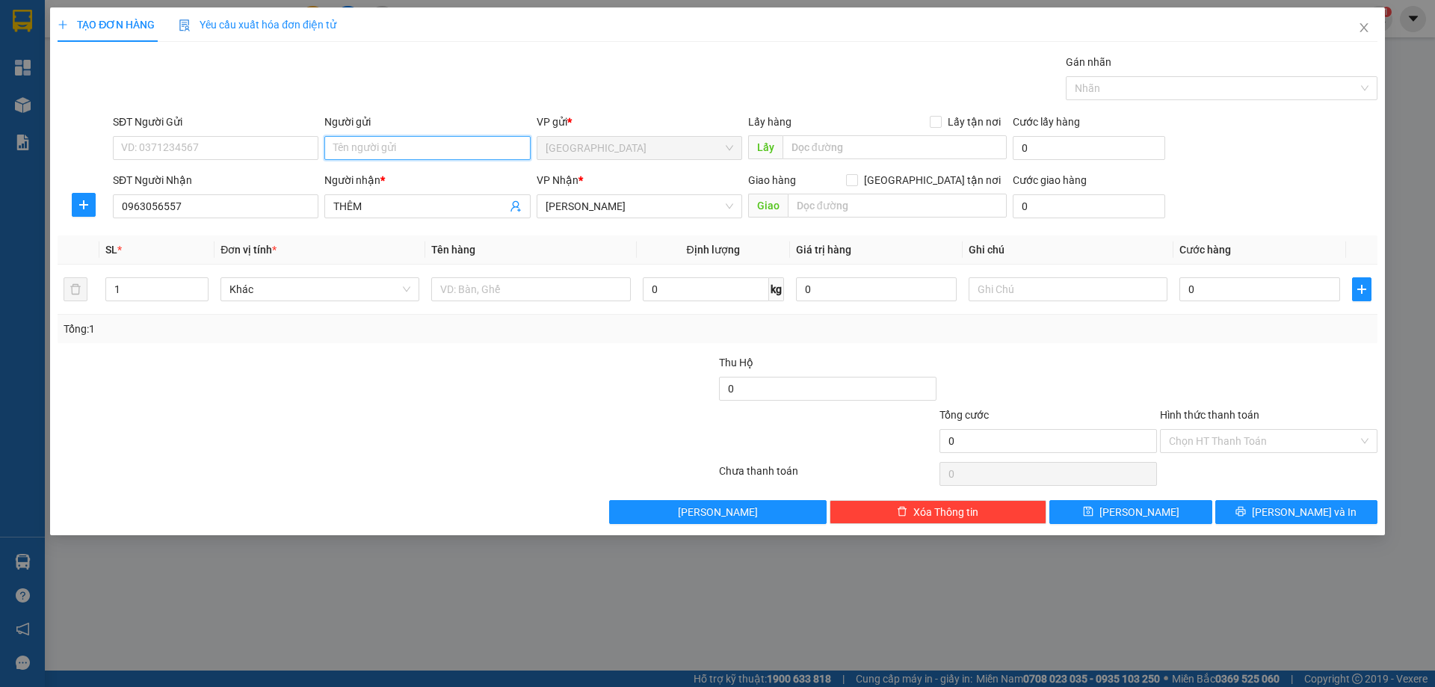
click at [410, 151] on input "Người gửi" at bounding box center [427, 148] width 206 height 24
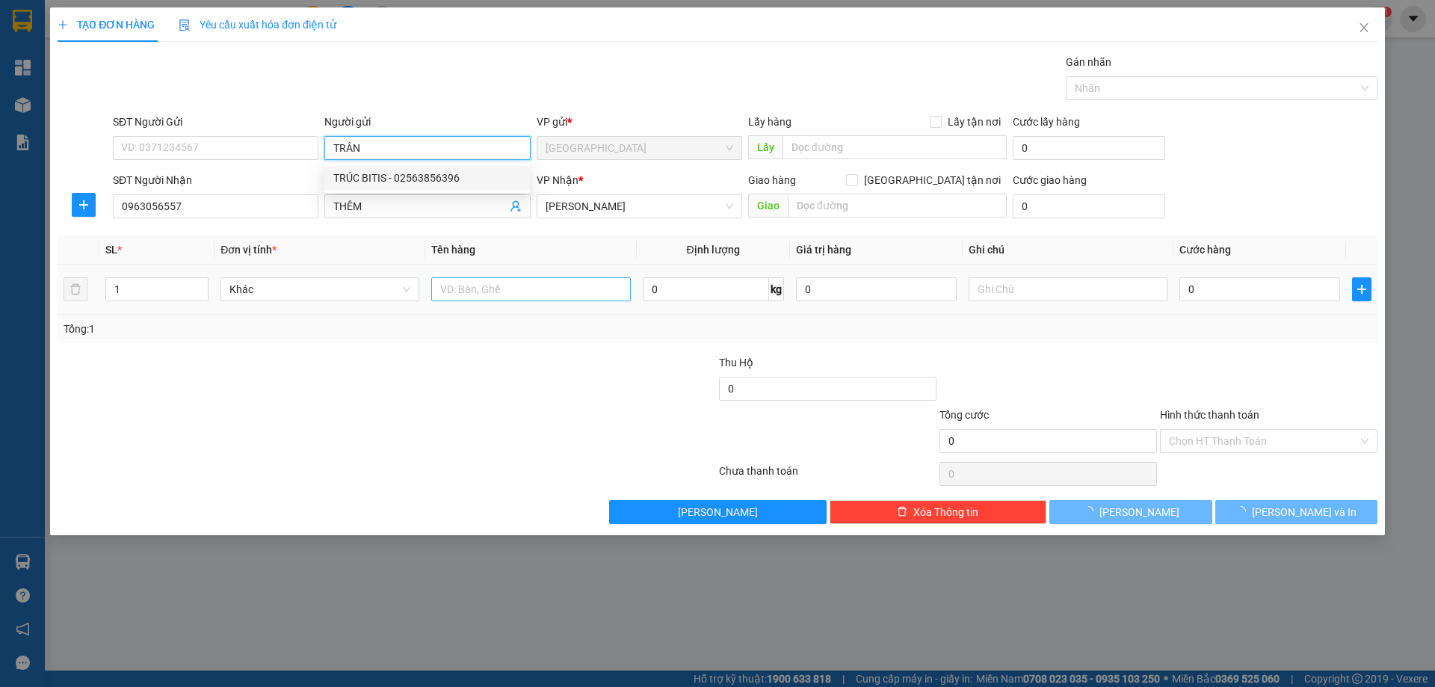
type input "TRÂN"
click at [525, 290] on input "text" at bounding box center [530, 289] width 199 height 24
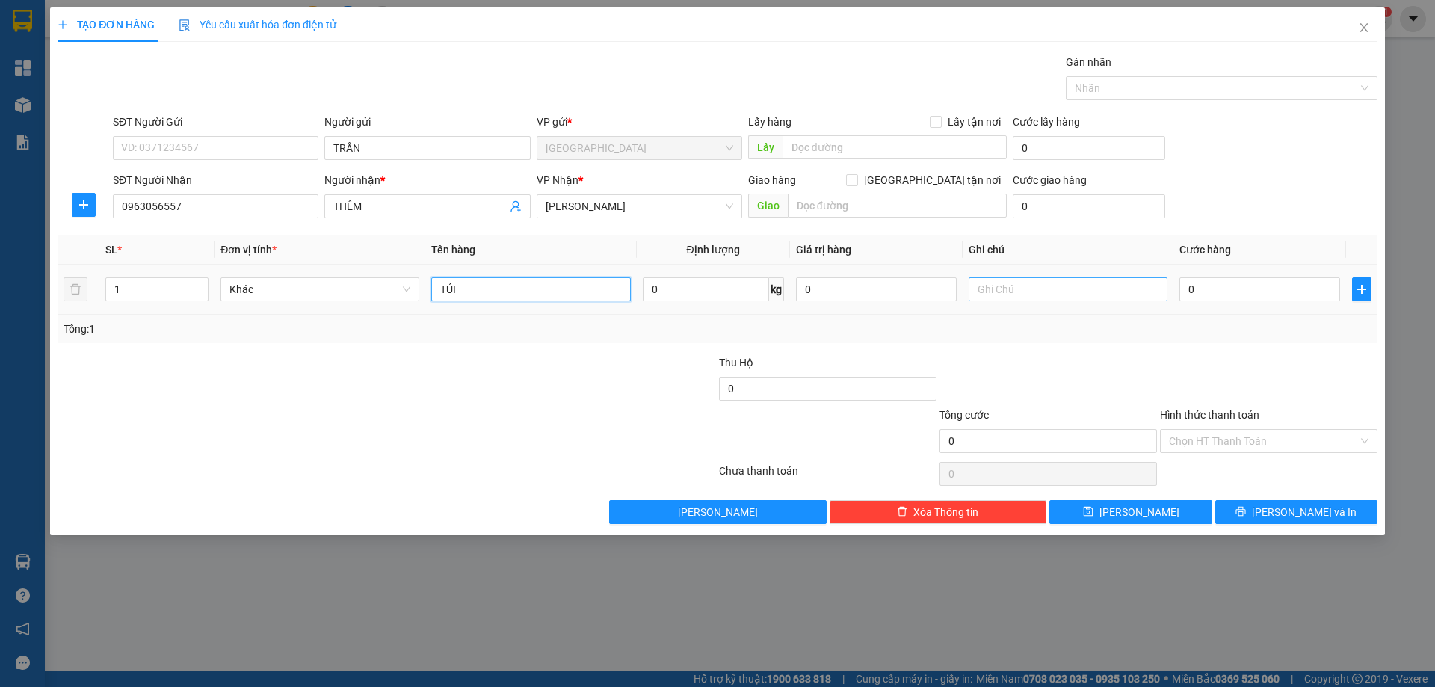
type input "TÚI"
click at [1020, 300] on input "text" at bounding box center [1068, 289] width 199 height 24
click at [1270, 434] on input "Hình thức thanh toán" at bounding box center [1263, 441] width 189 height 22
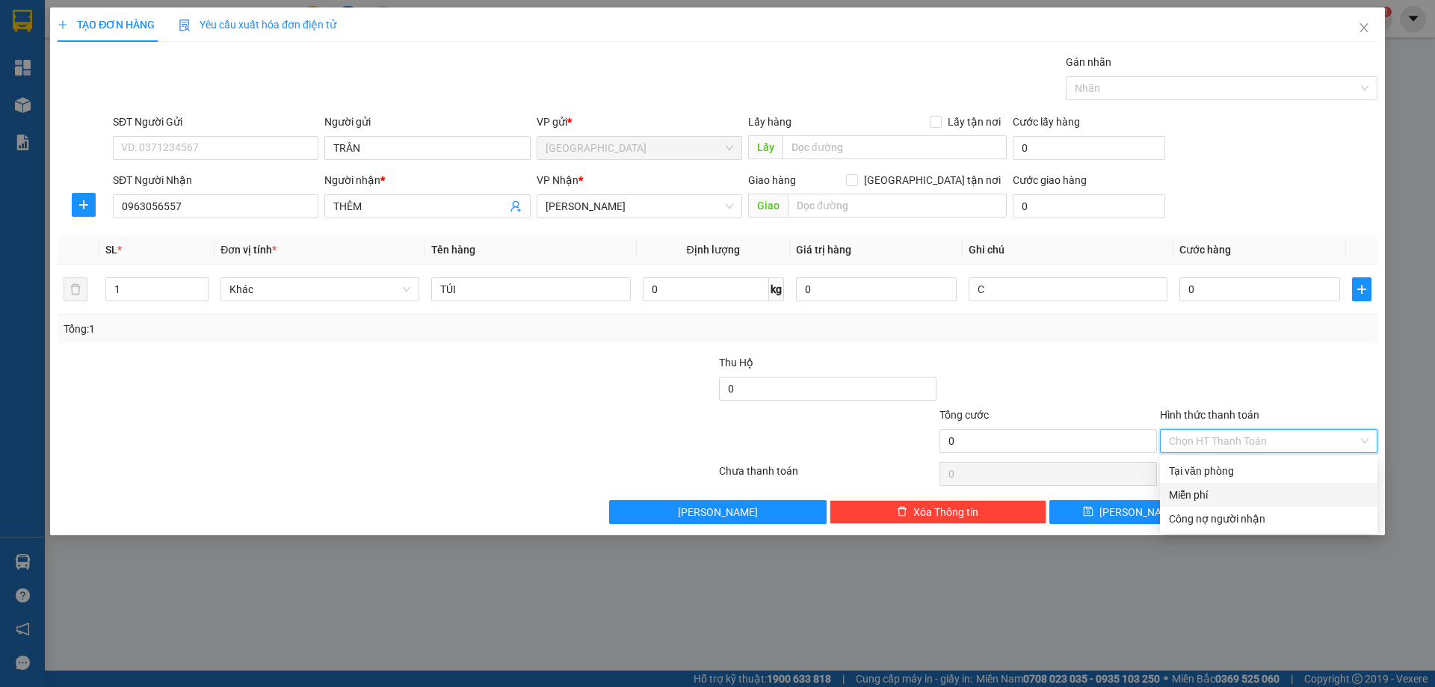
click at [1242, 492] on div "Miễn phí" at bounding box center [1269, 495] width 200 height 16
click at [1055, 301] on div "C" at bounding box center [1068, 289] width 199 height 30
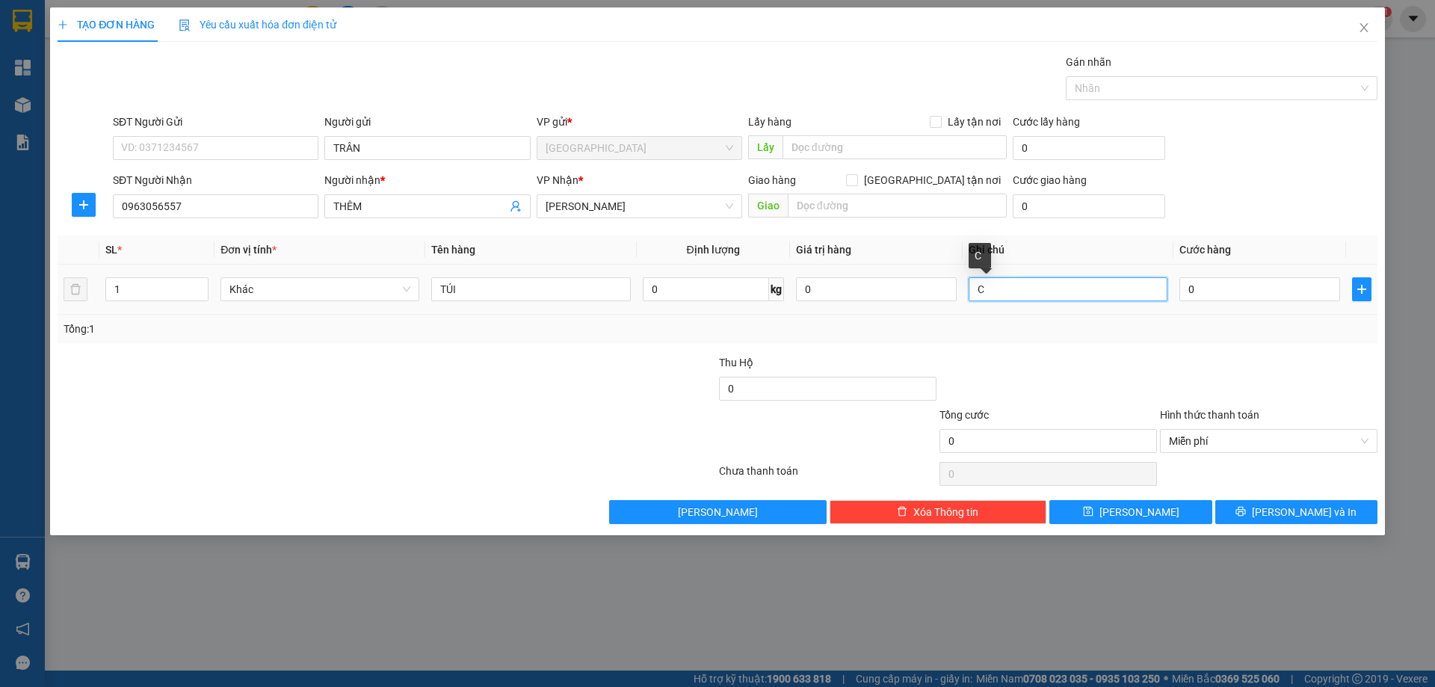
click at [1067, 287] on input "C" at bounding box center [1068, 289] width 199 height 24
type input "C 40"
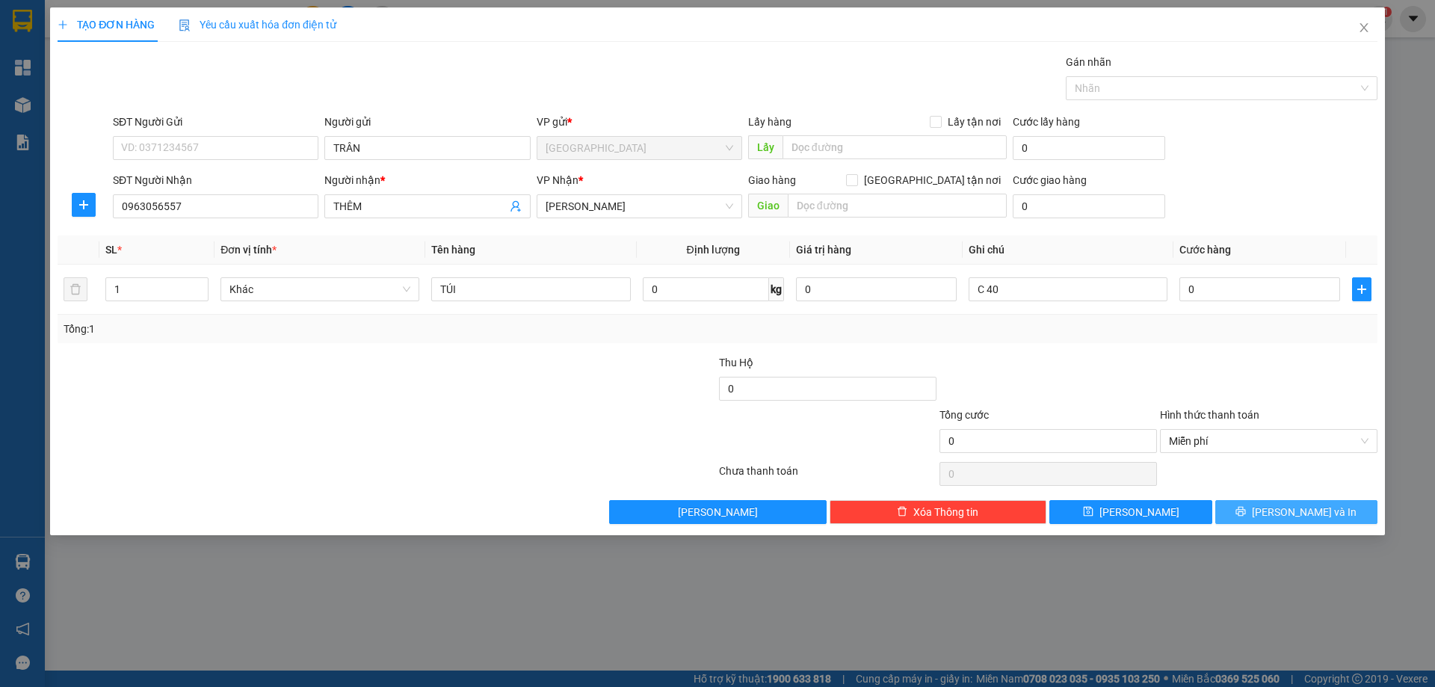
click at [1304, 511] on span "[PERSON_NAME] và In" at bounding box center [1304, 512] width 105 height 16
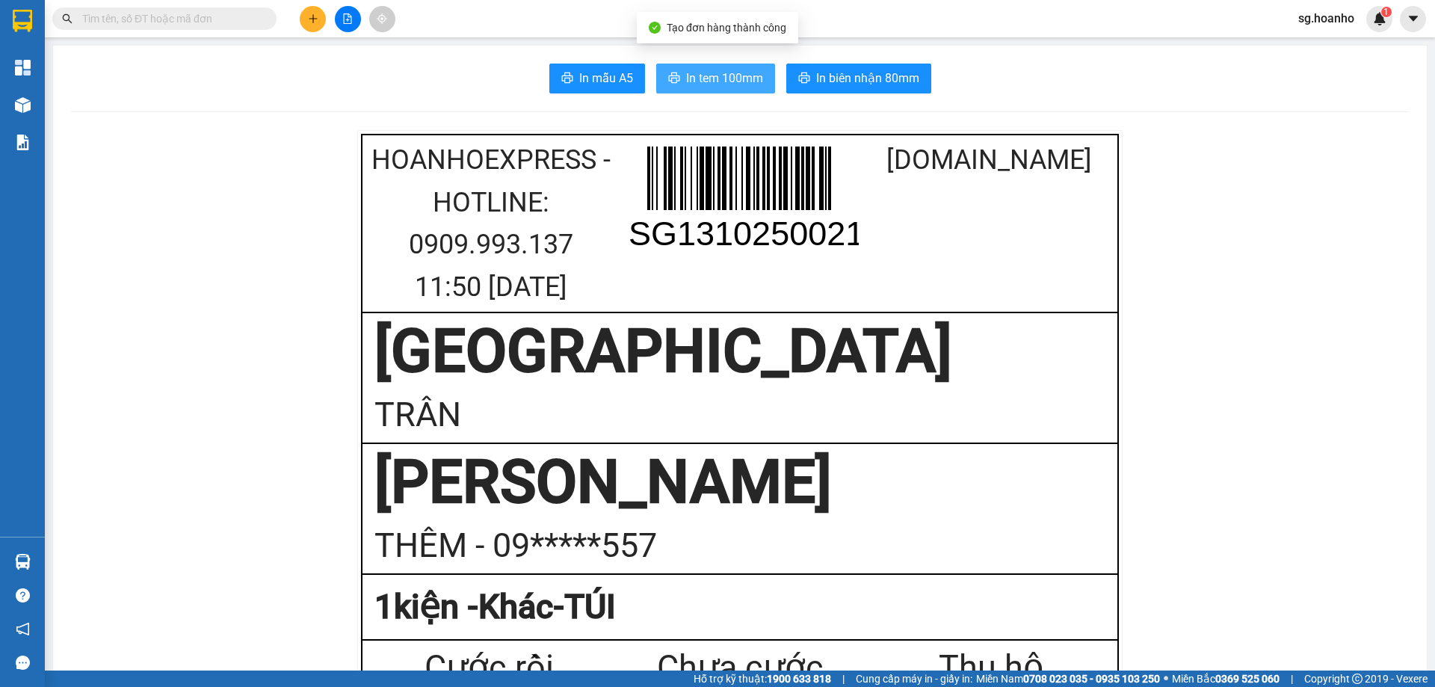
drag, startPoint x: 683, startPoint y: 73, endPoint x: 732, endPoint y: 90, distance: 51.5
click at [686, 75] on span "In tem 100mm" at bounding box center [724, 78] width 77 height 19
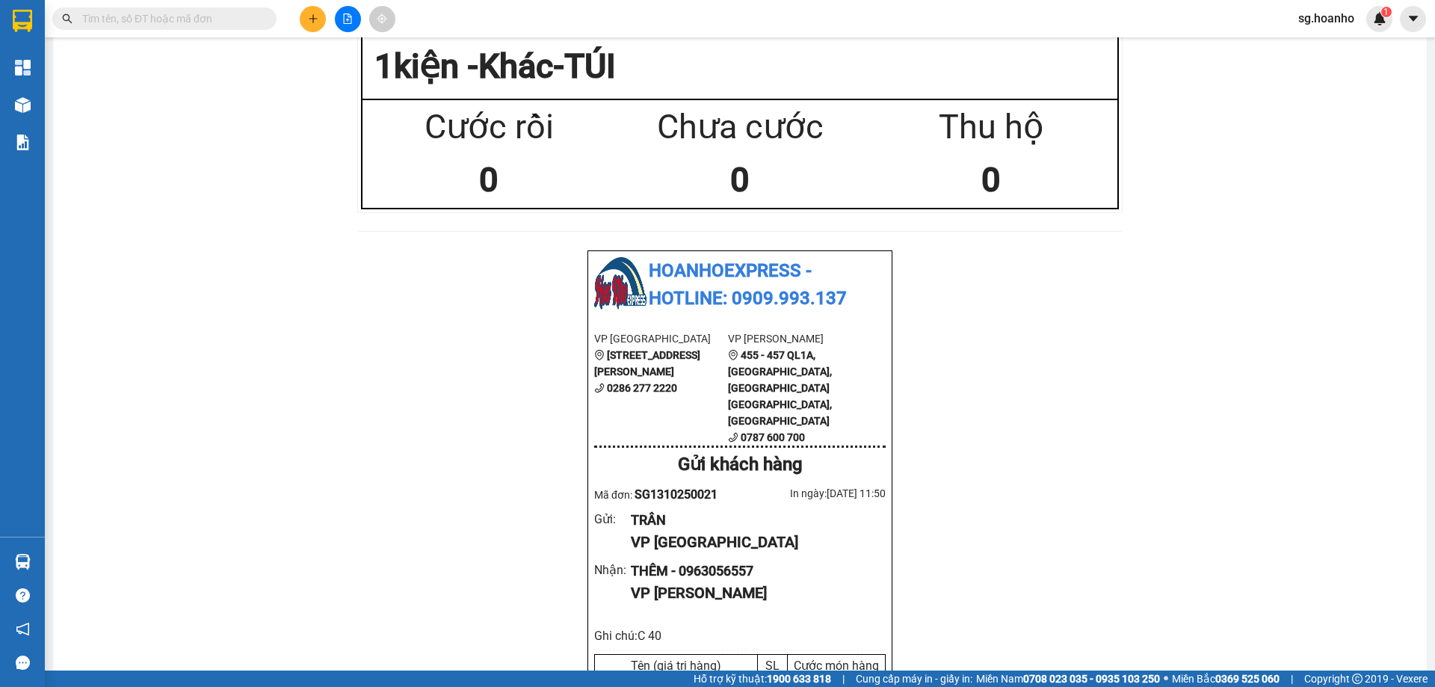
scroll to position [586, 0]
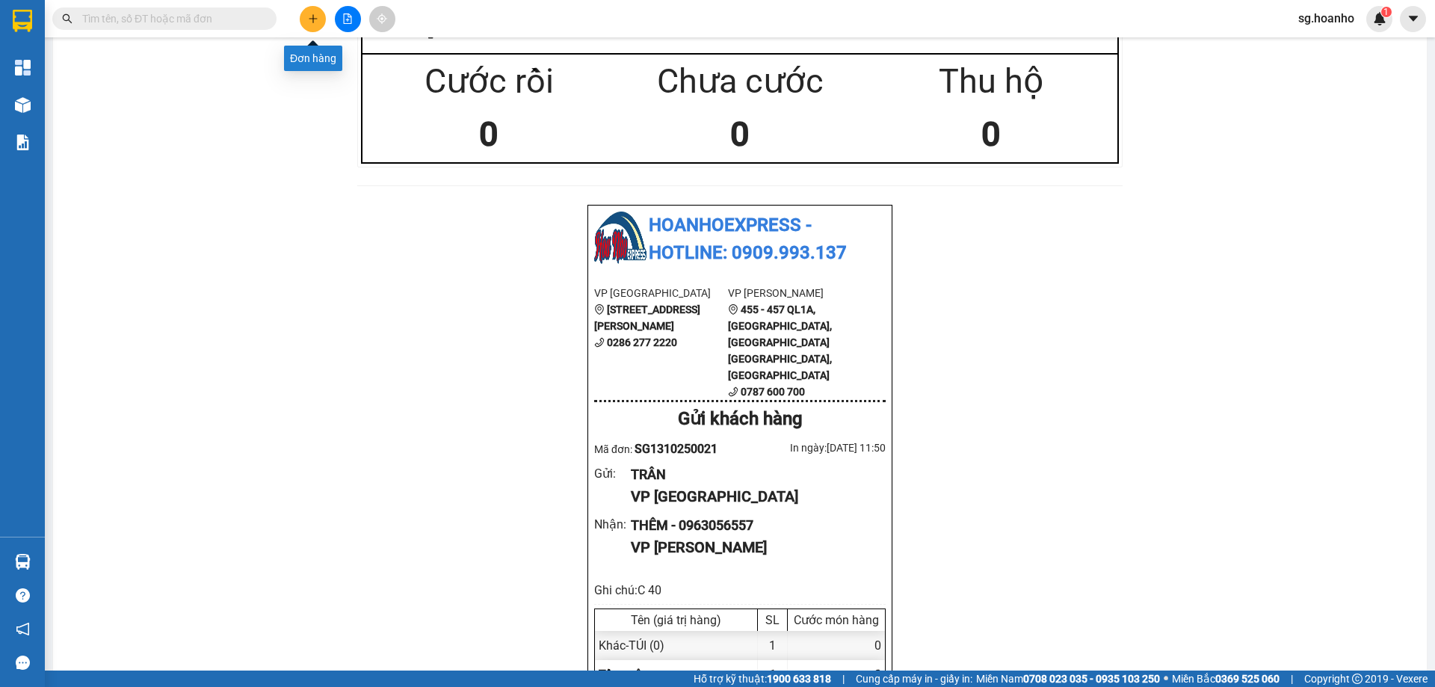
click at [320, 21] on button at bounding box center [313, 19] width 26 height 26
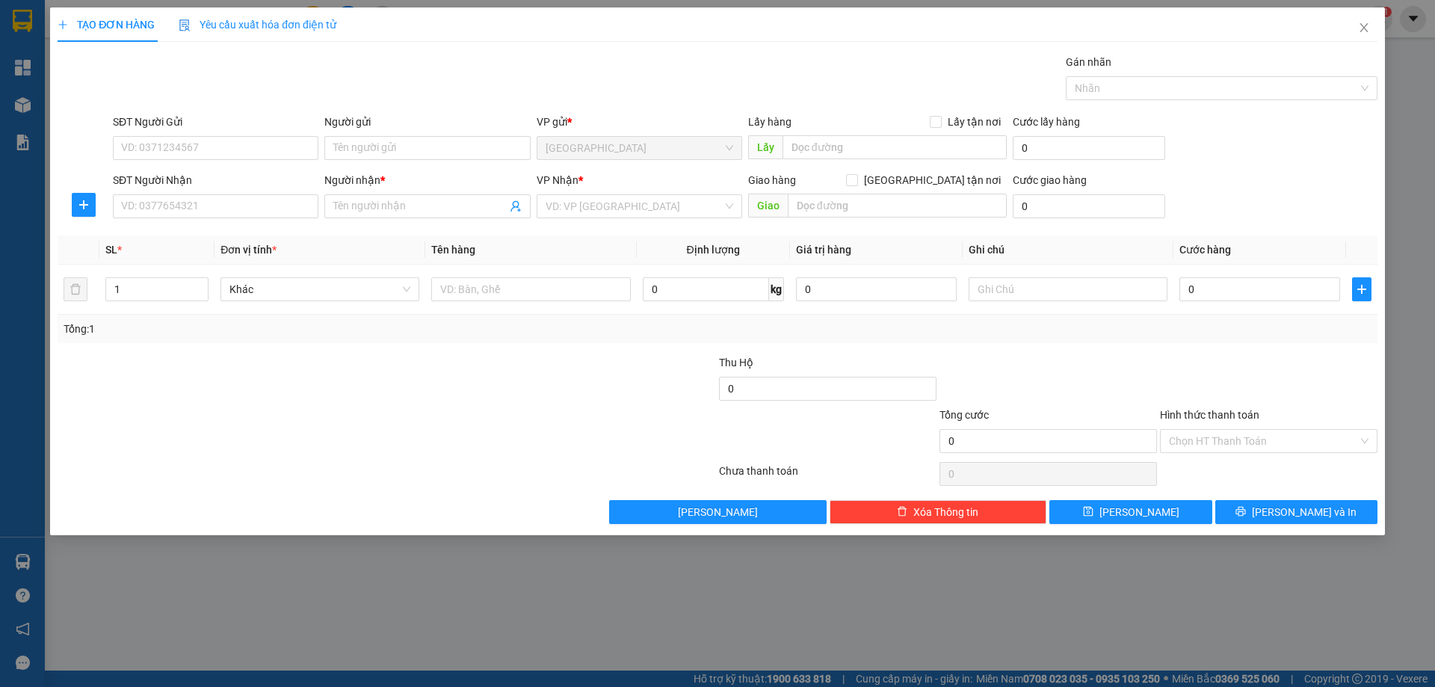
click at [422, 189] on div "Người nhận *" at bounding box center [427, 183] width 206 height 22
click at [416, 206] on input "Người nhận *" at bounding box center [419, 206] width 173 height 16
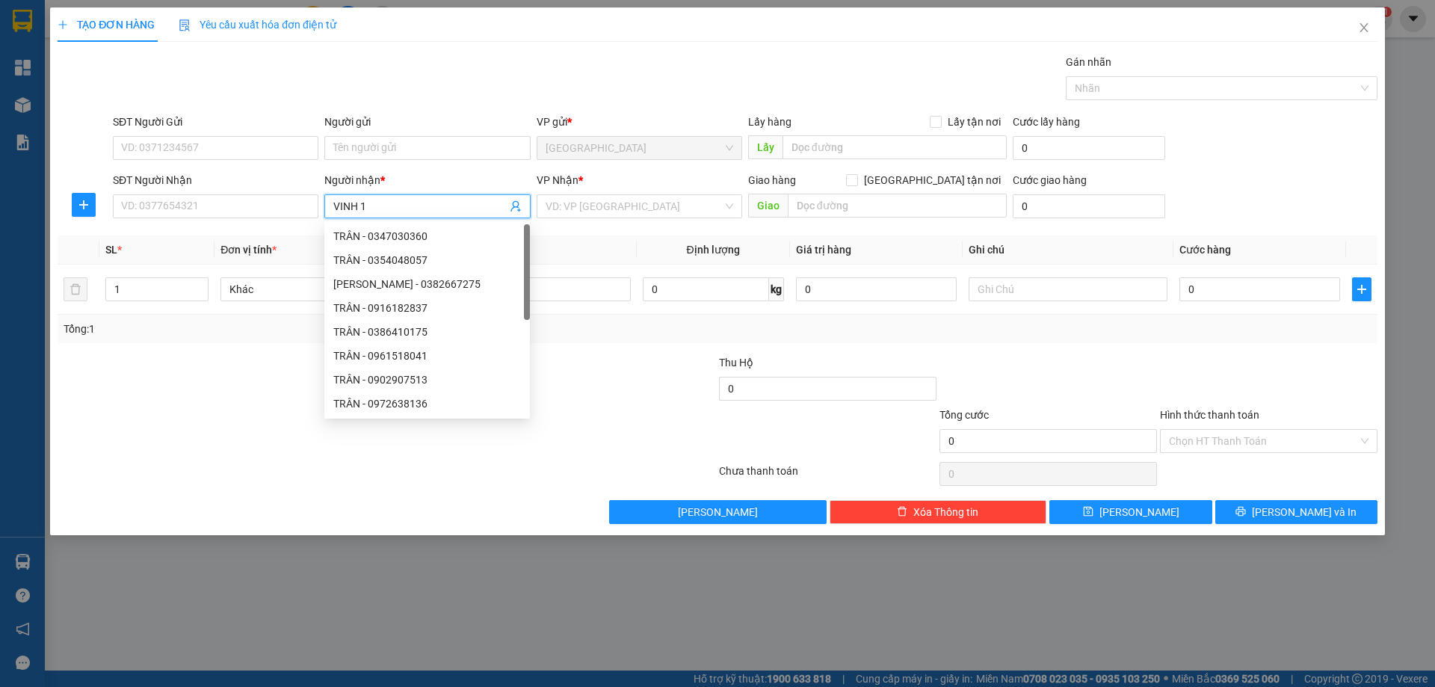
type input "VINH 10"
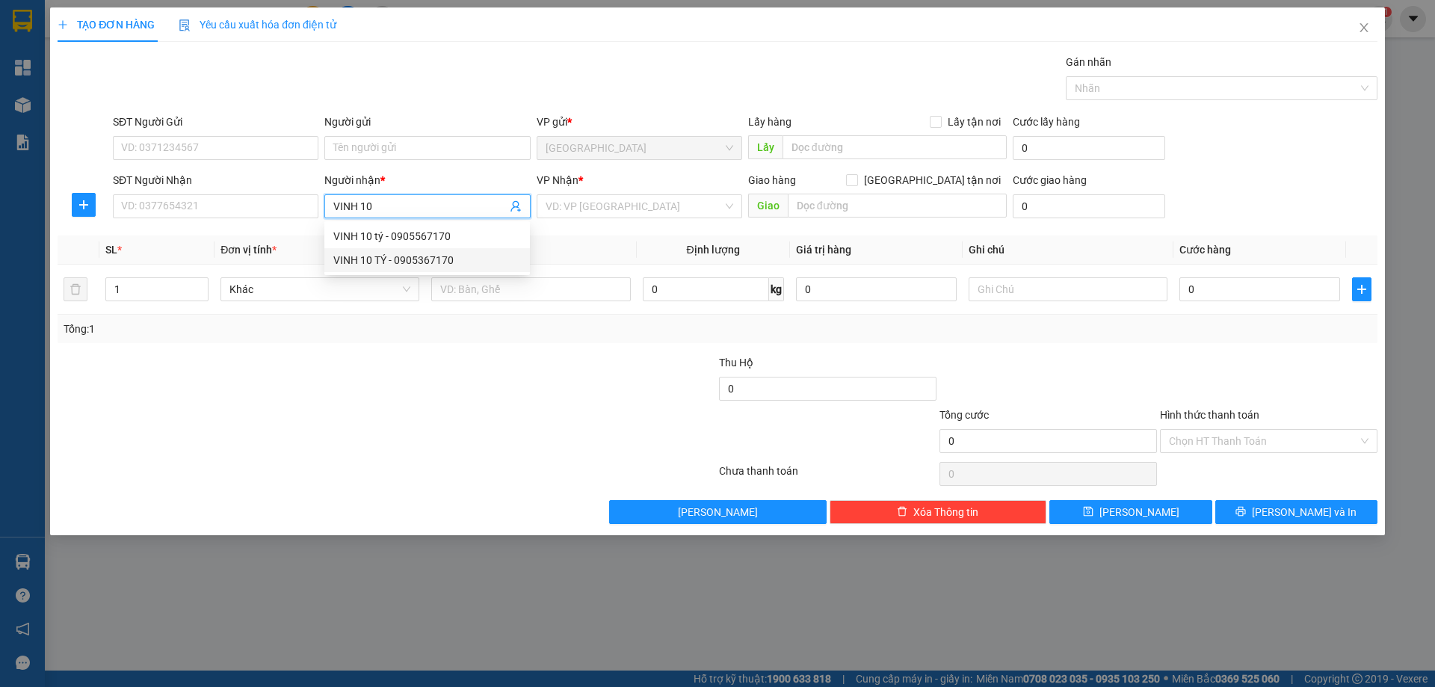
click at [457, 256] on div "VINH 10 TÝ - 0905367170" at bounding box center [427, 260] width 188 height 16
type input "0905367170"
type input "VINH 10 TÝ"
click at [599, 196] on input "search" at bounding box center [634, 206] width 177 height 22
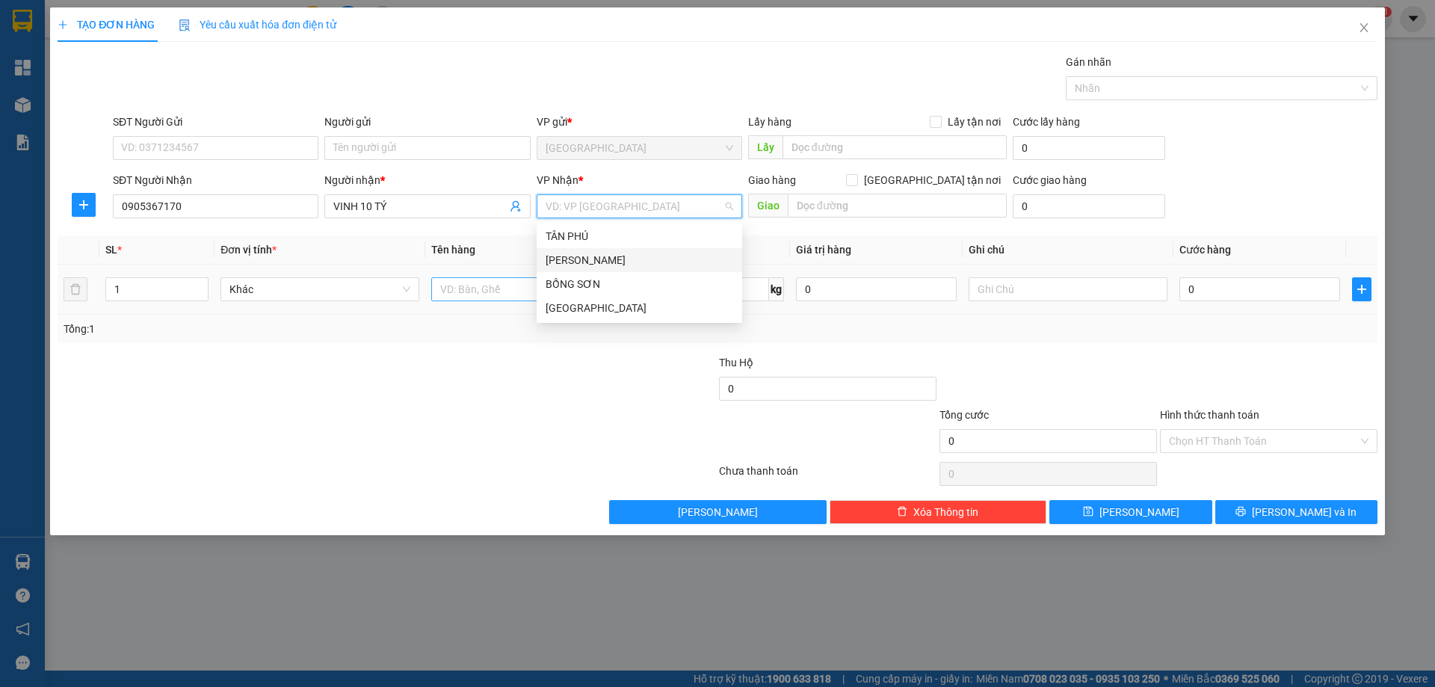
drag, startPoint x: 589, startPoint y: 258, endPoint x: 503, endPoint y: 283, distance: 89.6
click at [582, 262] on div "[PERSON_NAME]" at bounding box center [640, 260] width 188 height 16
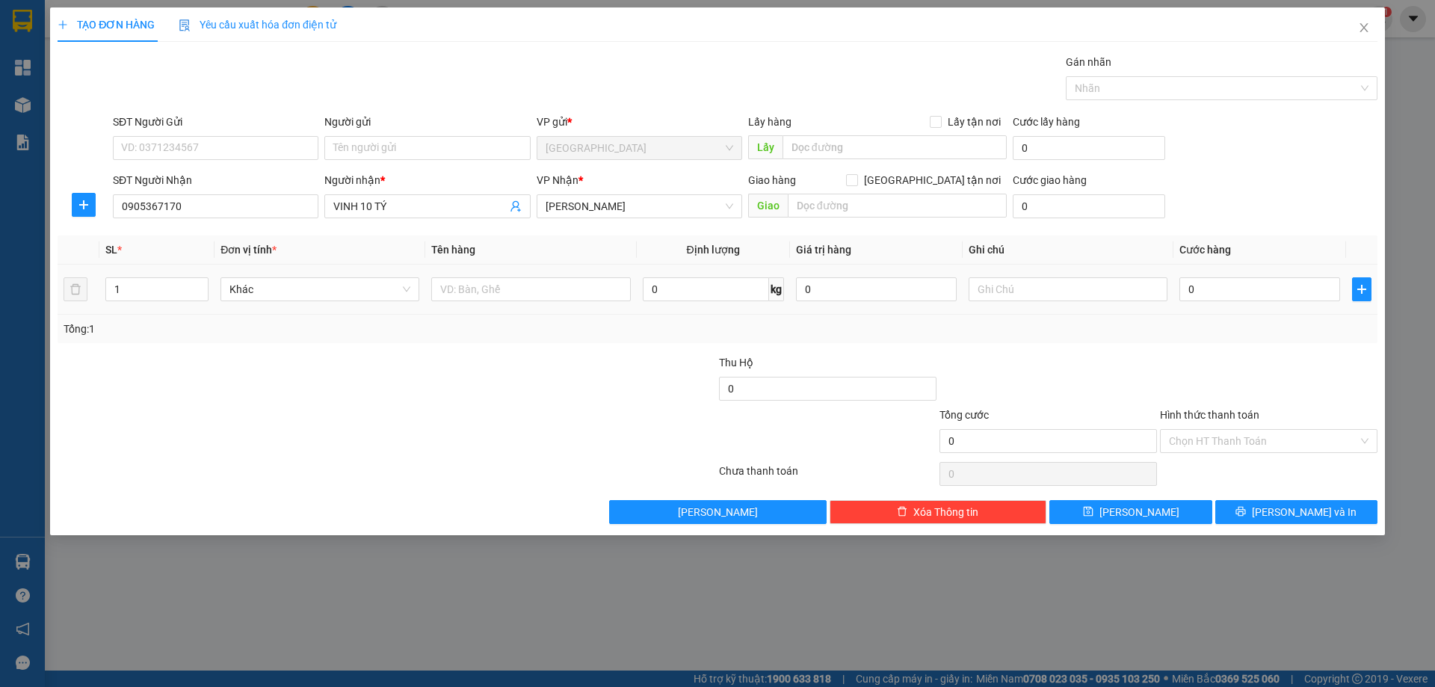
click at [490, 302] on div at bounding box center [530, 289] width 199 height 30
click at [513, 296] on input "text" at bounding box center [530, 289] width 199 height 24
type input "KIỆN"
drag, startPoint x: 1099, startPoint y: 283, endPoint x: 1097, endPoint y: 295, distance: 12.2
click at [1099, 284] on input "text" at bounding box center [1068, 289] width 199 height 24
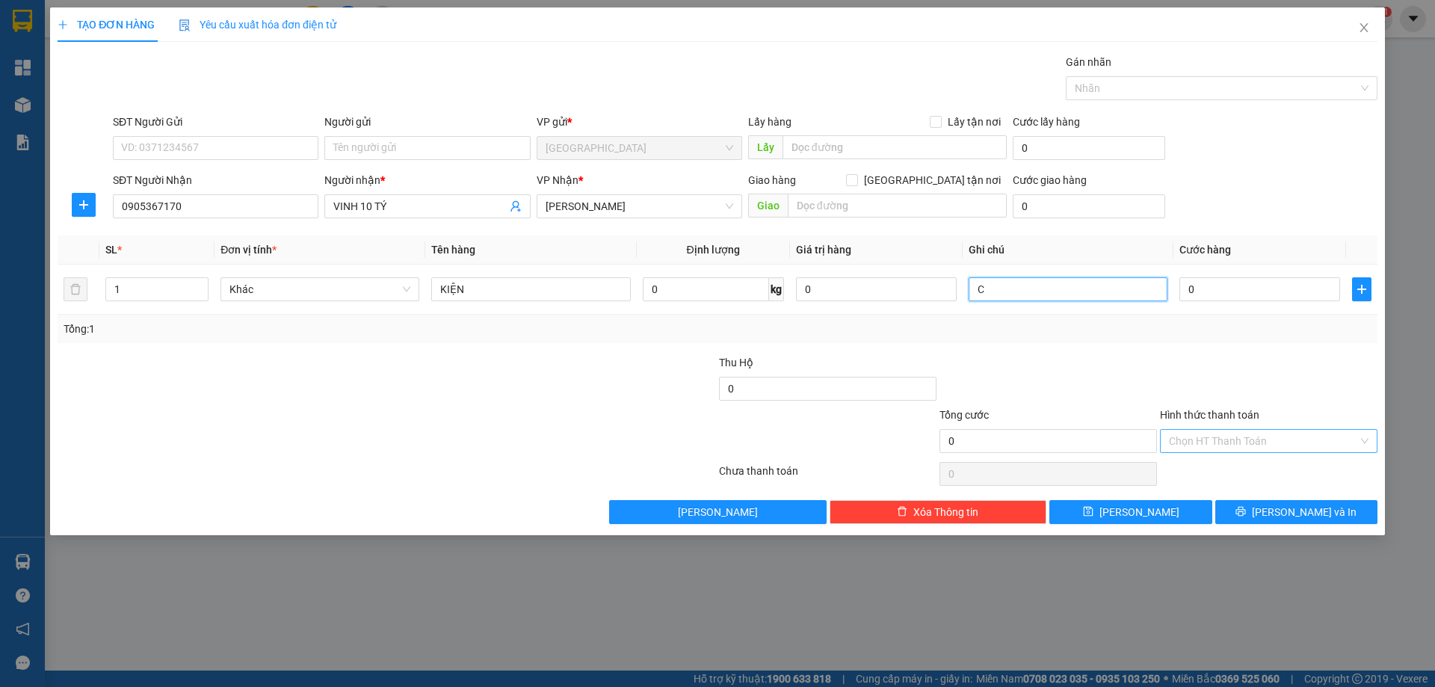
type input "C"
click at [1227, 445] on input "Hình thức thanh toán" at bounding box center [1263, 441] width 189 height 22
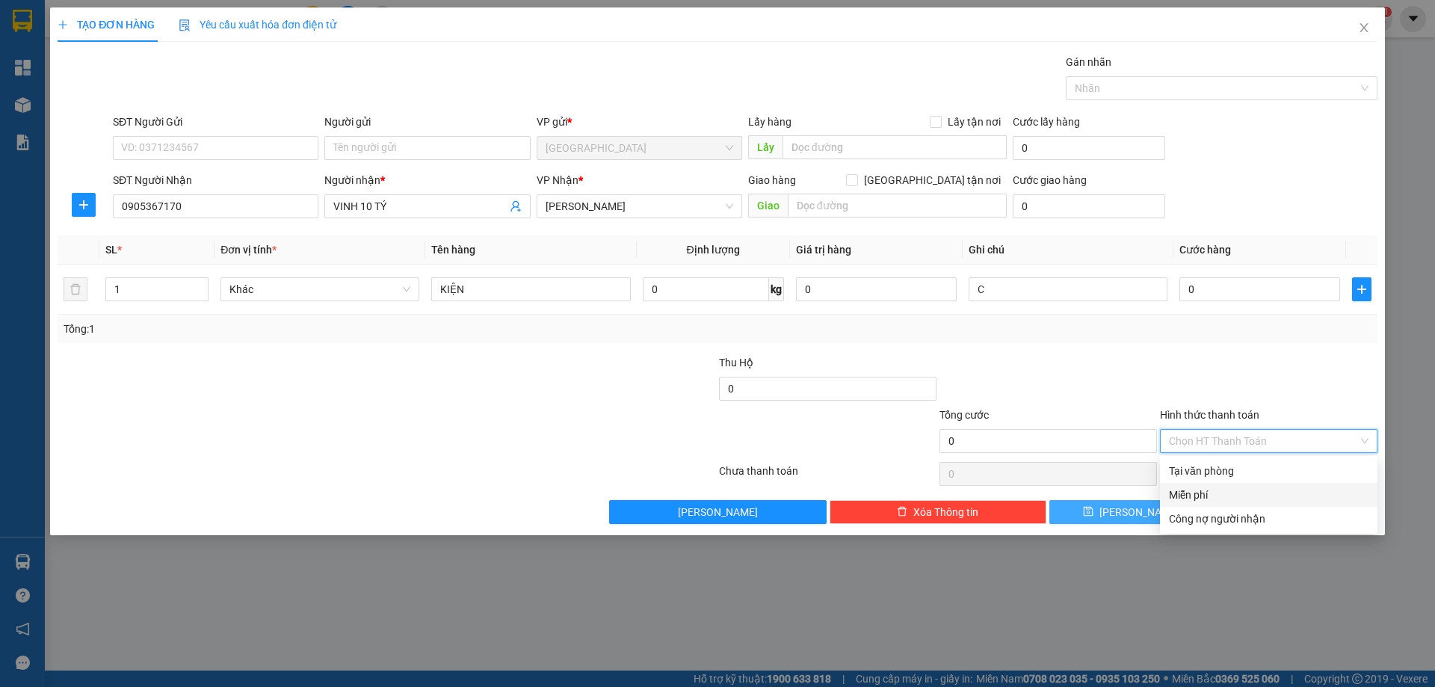
drag, startPoint x: 1224, startPoint y: 484, endPoint x: 1186, endPoint y: 508, distance: 44.0
click at [1224, 485] on div "Miễn phí" at bounding box center [1269, 495] width 218 height 24
click at [1166, 517] on button "[PERSON_NAME]" at bounding box center [1130, 512] width 162 height 24
